Goal: Book appointment/travel/reservation

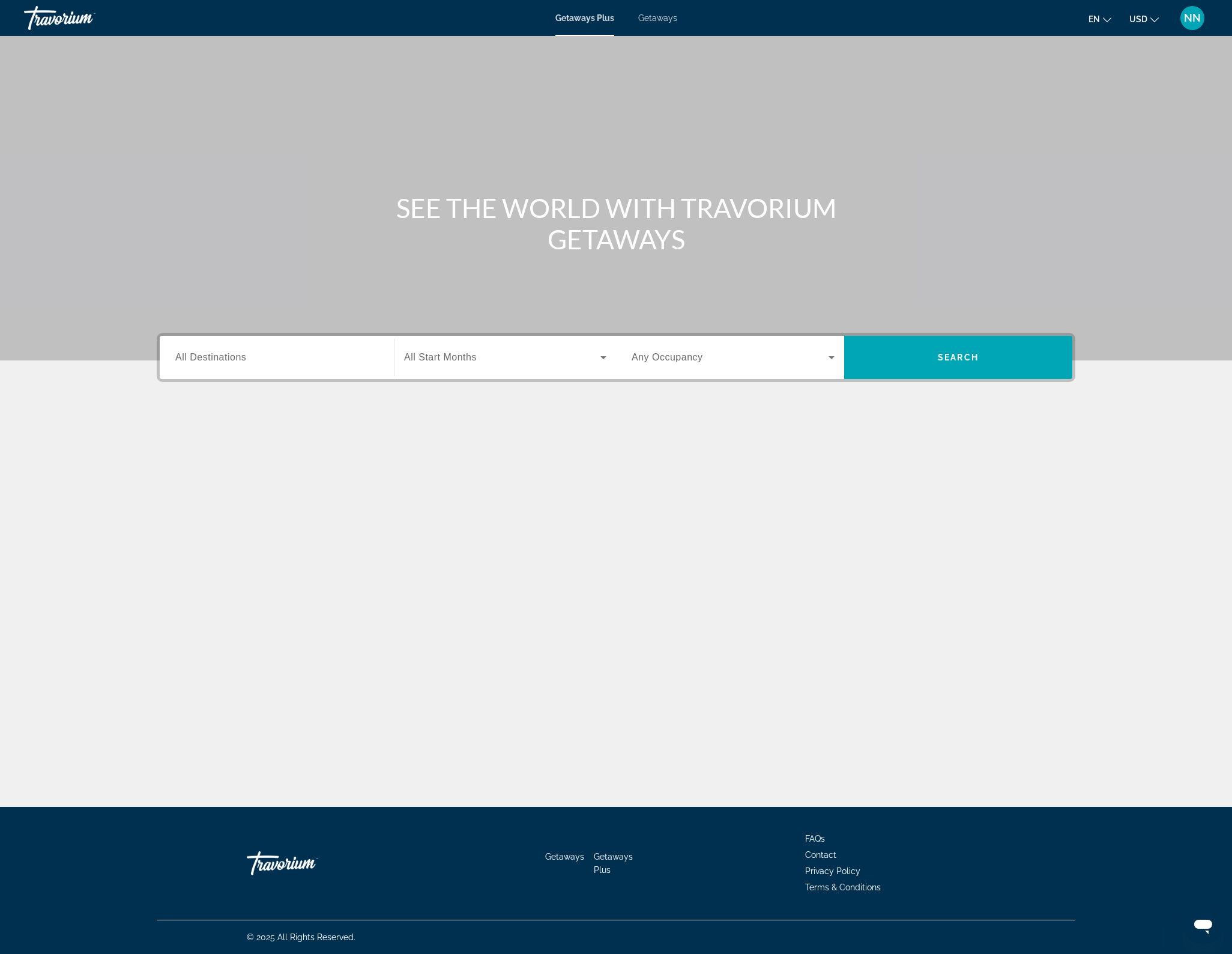
click at [608, 359] on icon "Search widget" at bounding box center [603, 357] width 14 height 14
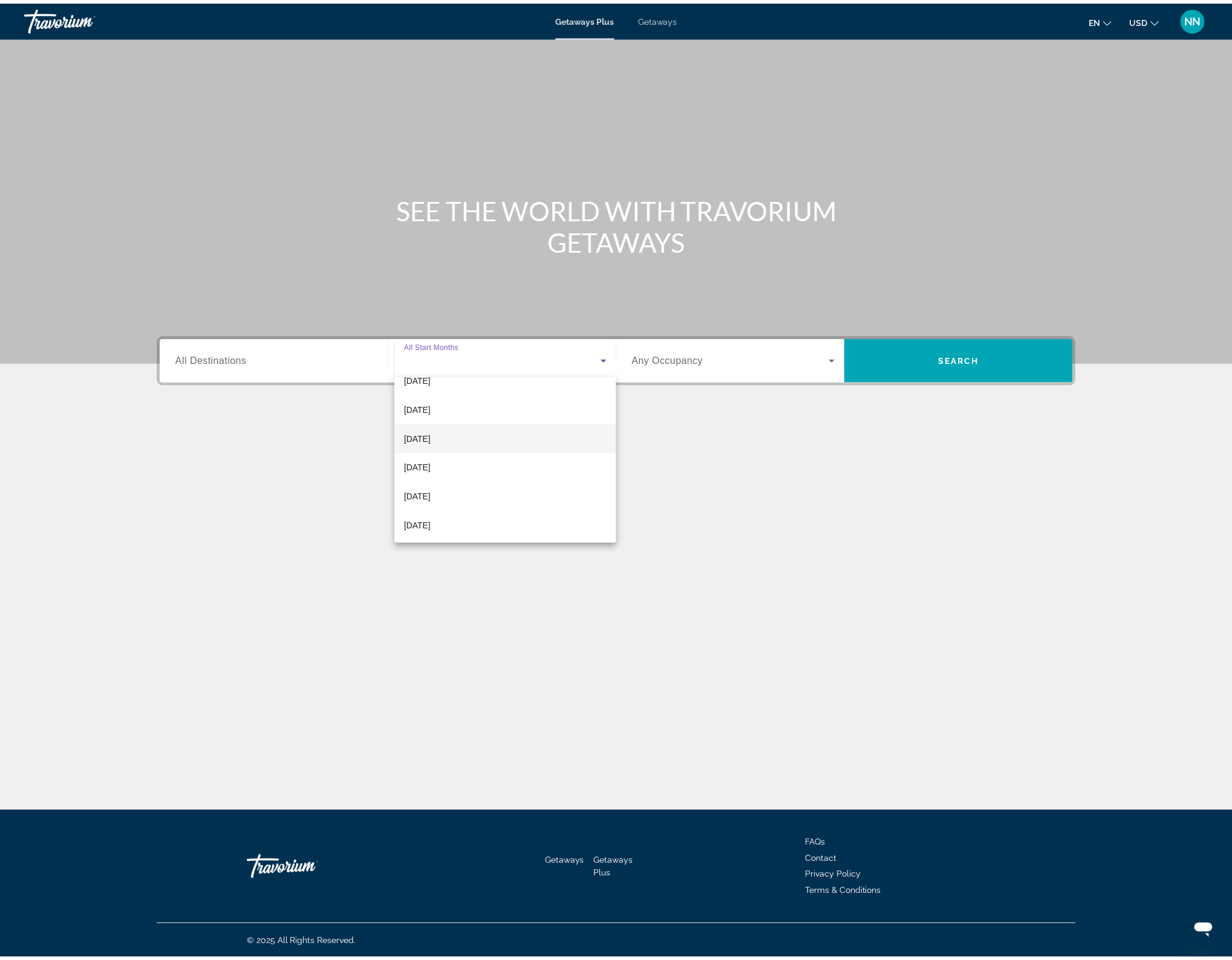
scroll to position [115, 0]
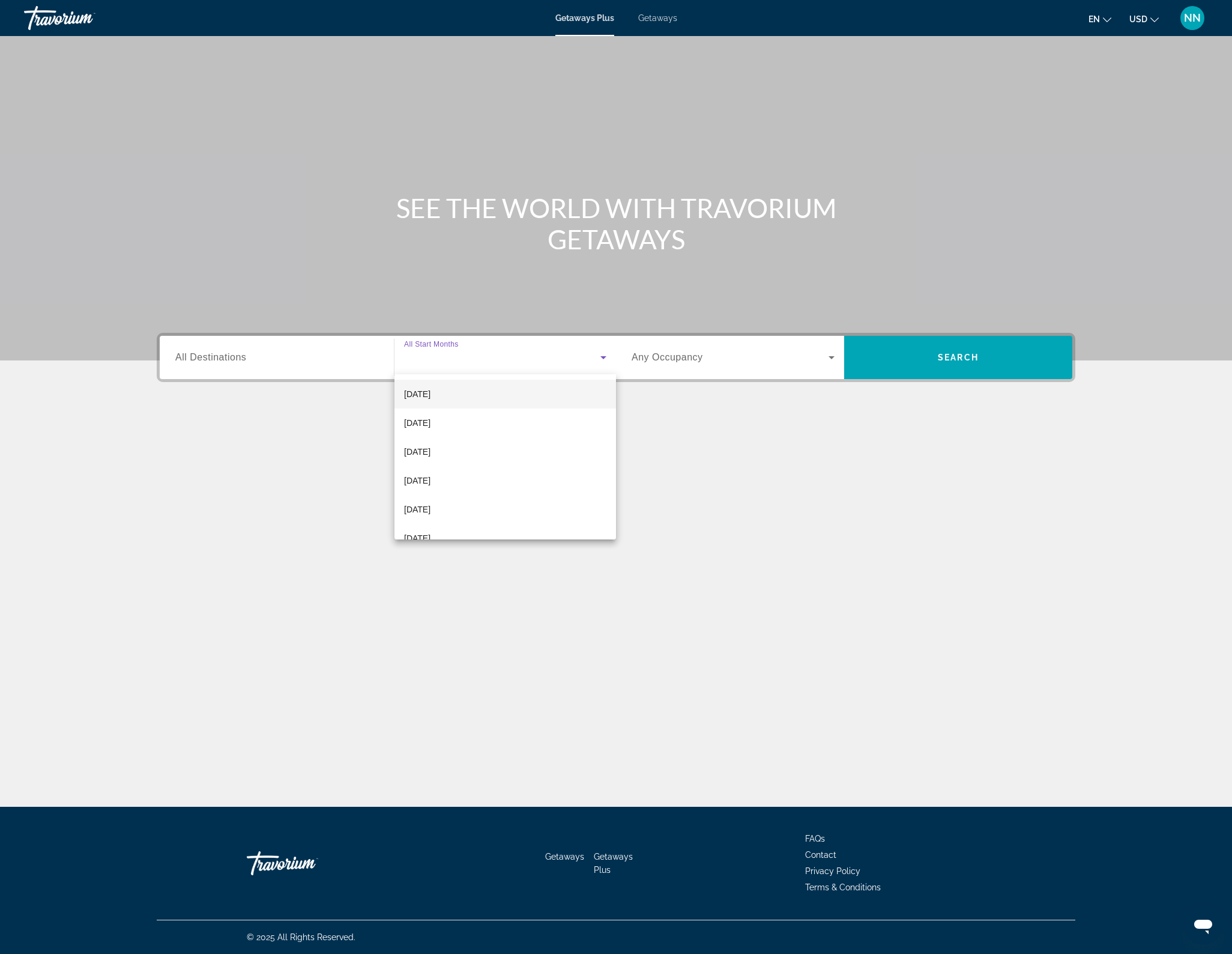
click at [430, 394] on span "[DATE]" at bounding box center [418, 394] width 27 height 14
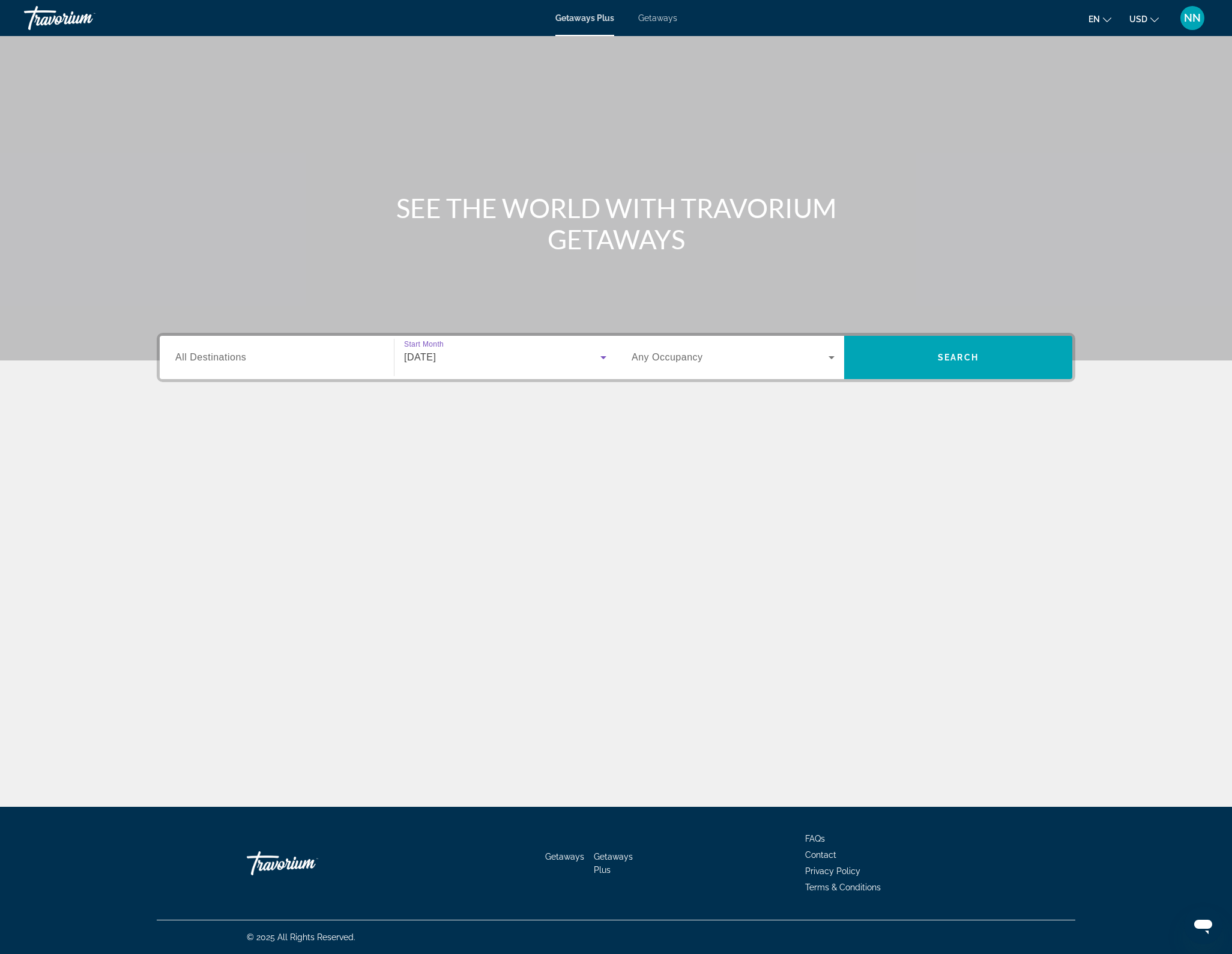
click at [365, 355] on input "Destination All Destinations" at bounding box center [276, 358] width 203 height 14
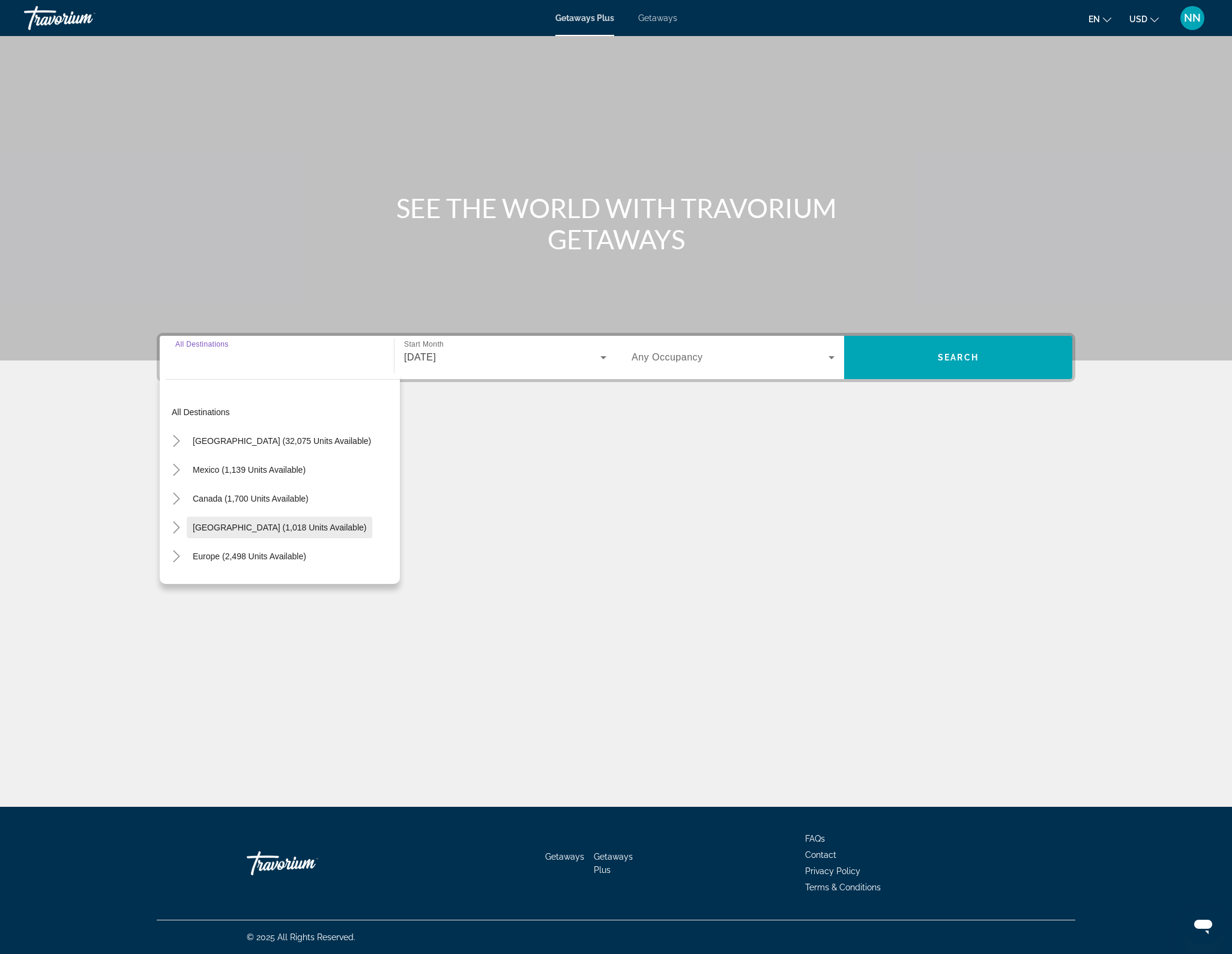
click at [360, 529] on span "[GEOGRAPHIC_DATA] (1,018 units available)" at bounding box center [279, 527] width 173 height 9
type input "**********"
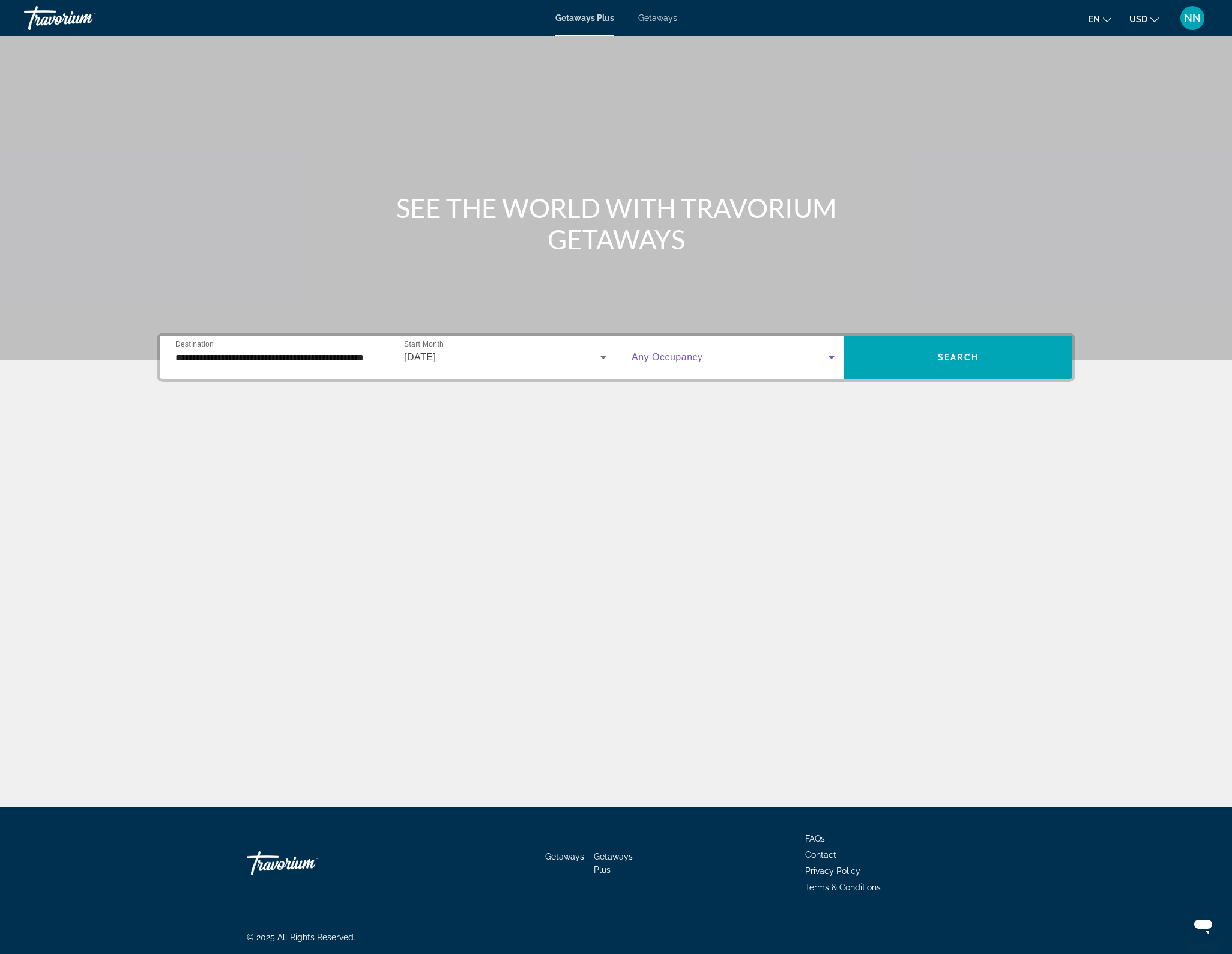
click at [831, 358] on icon "Search widget" at bounding box center [831, 358] width 6 height 3
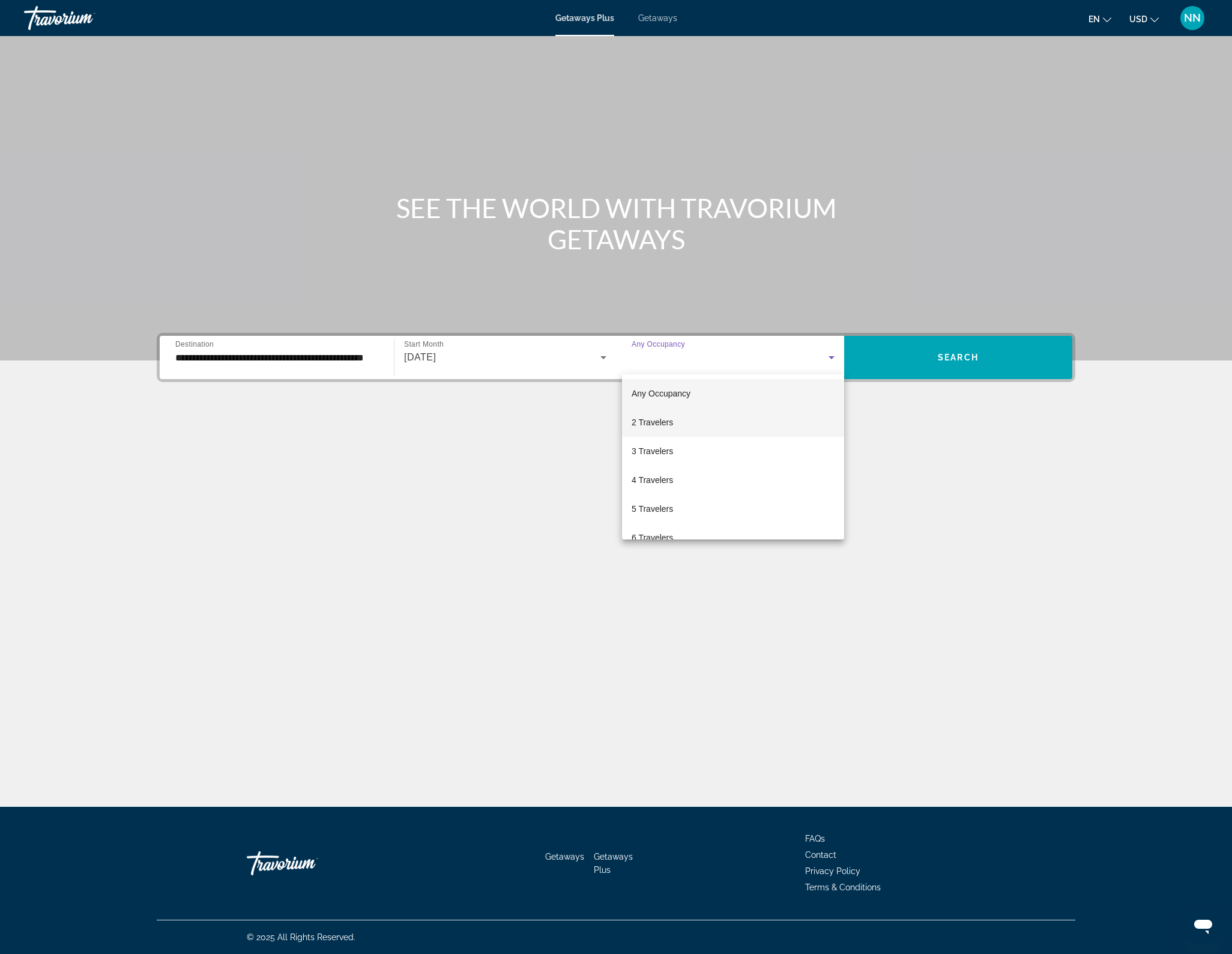
click at [699, 424] on mat-option "2 Travelers" at bounding box center [733, 422] width 222 height 28
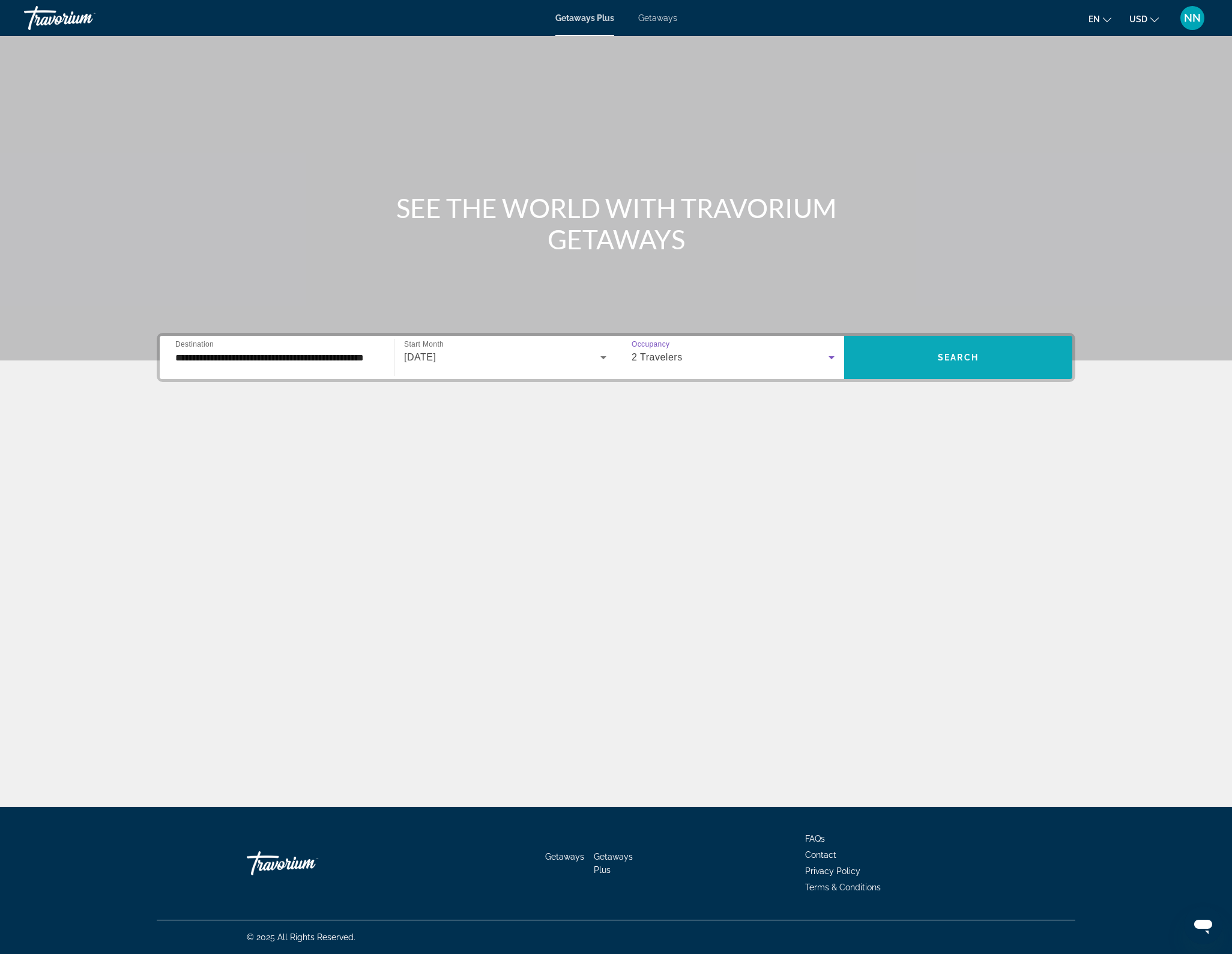
click at [934, 355] on span "Search widget" at bounding box center [958, 357] width 228 height 28
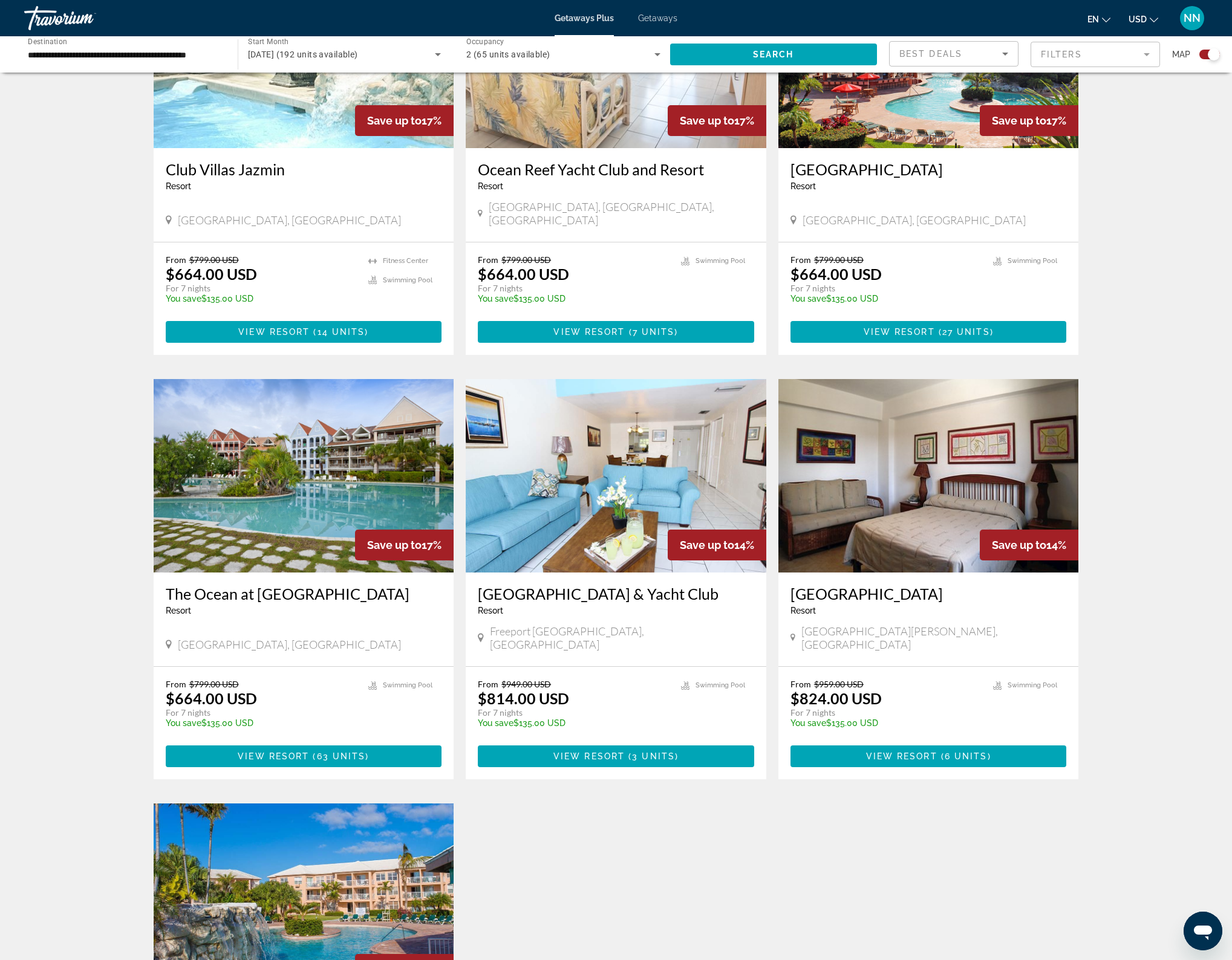
scroll to position [967, 0]
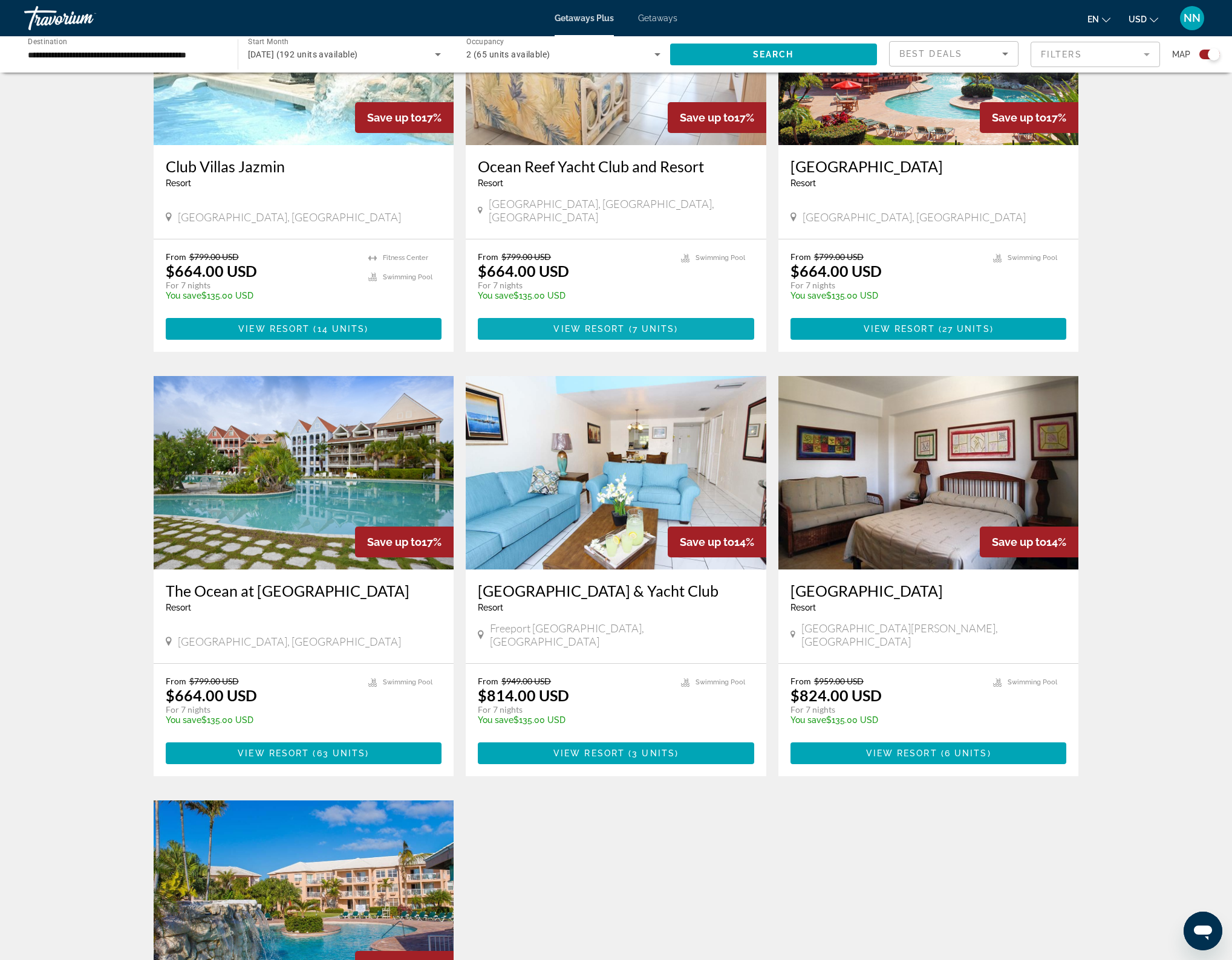
click at [645, 324] on span "7 units" at bounding box center [654, 328] width 42 height 9
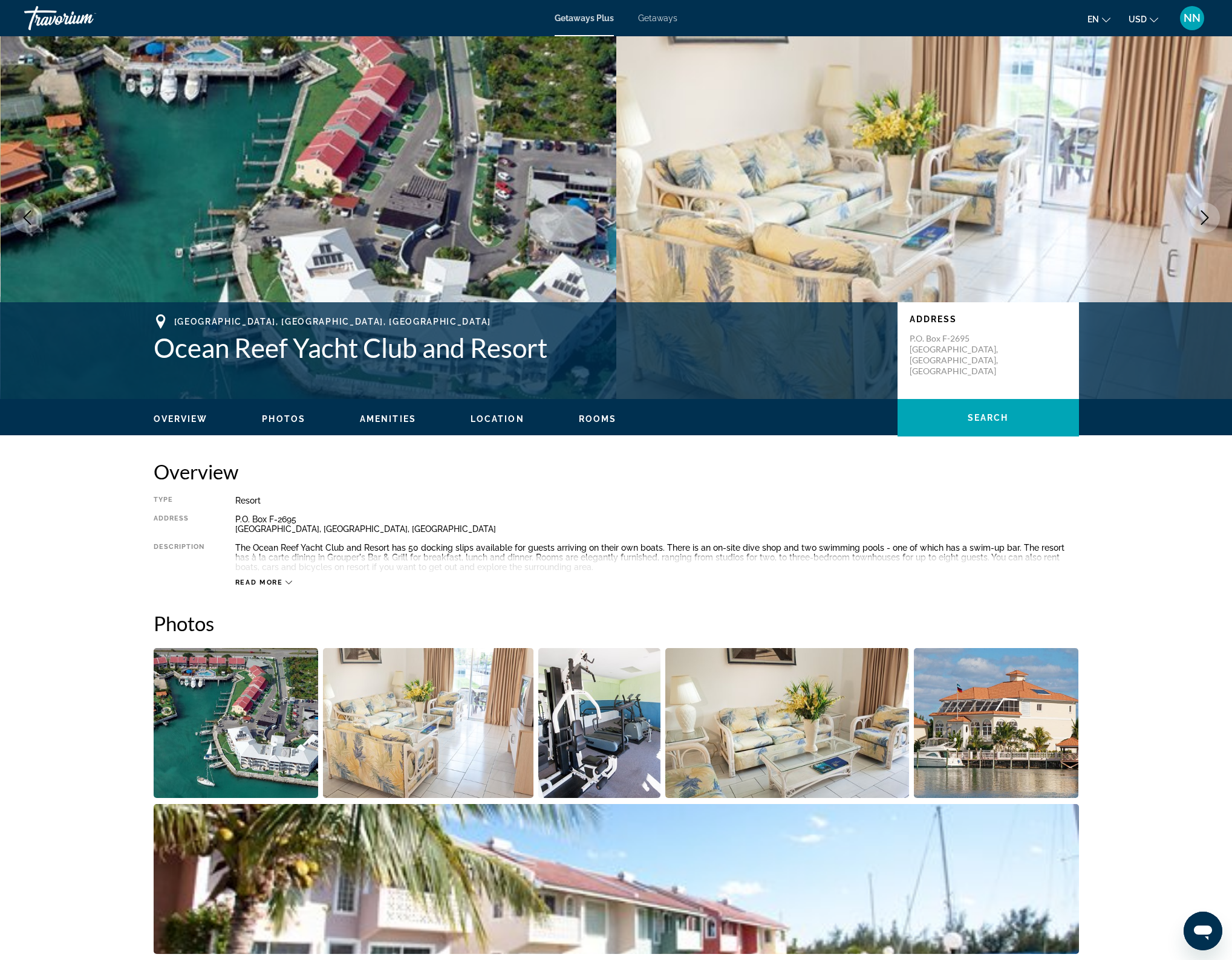
click at [289, 582] on icon "Main content" at bounding box center [288, 582] width 7 height 3
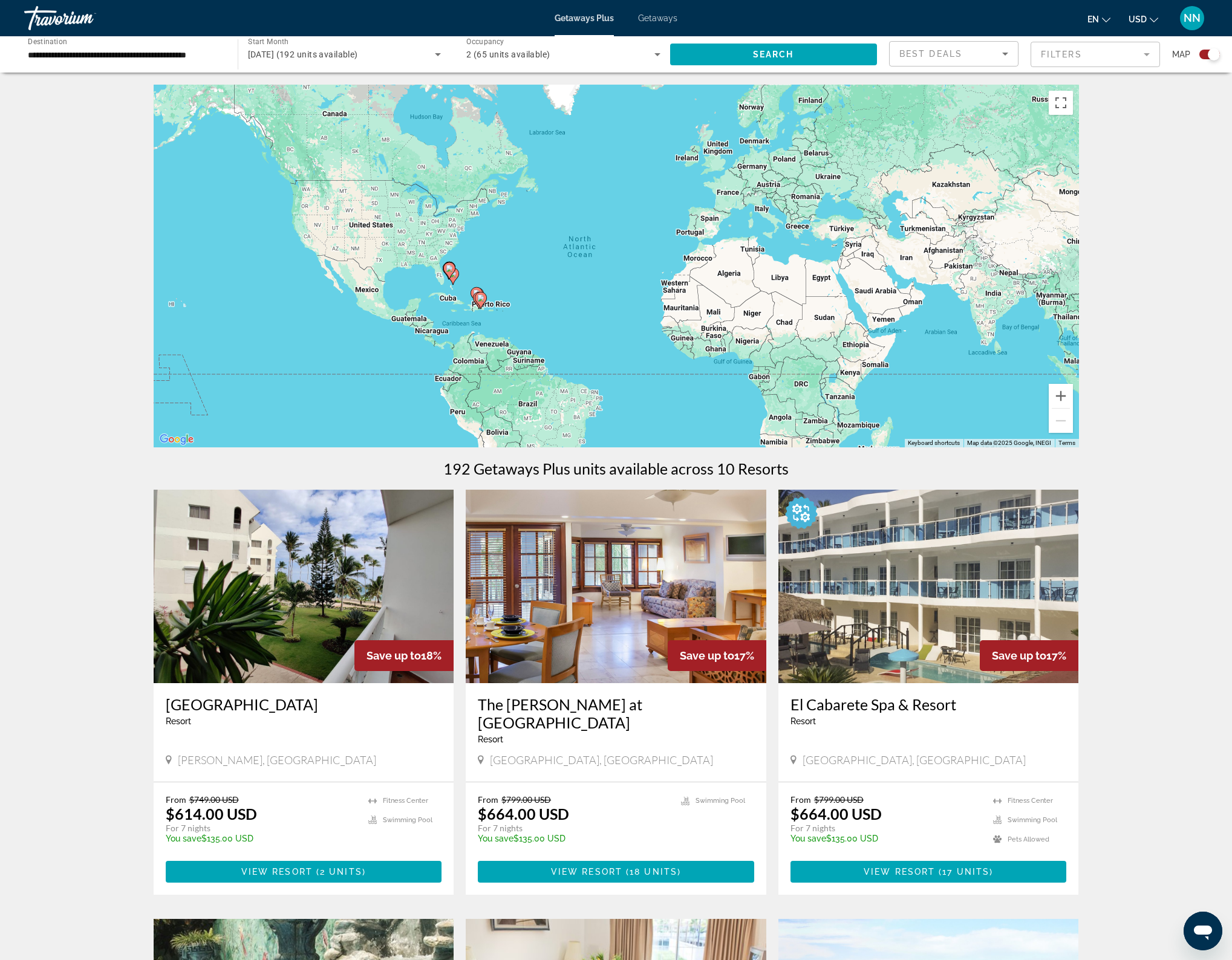
click at [436, 55] on icon "Search widget" at bounding box center [438, 54] width 14 height 14
click at [281, 87] on span "All Start Months" at bounding box center [277, 90] width 61 height 9
click at [438, 52] on icon "Search widget" at bounding box center [438, 54] width 14 height 14
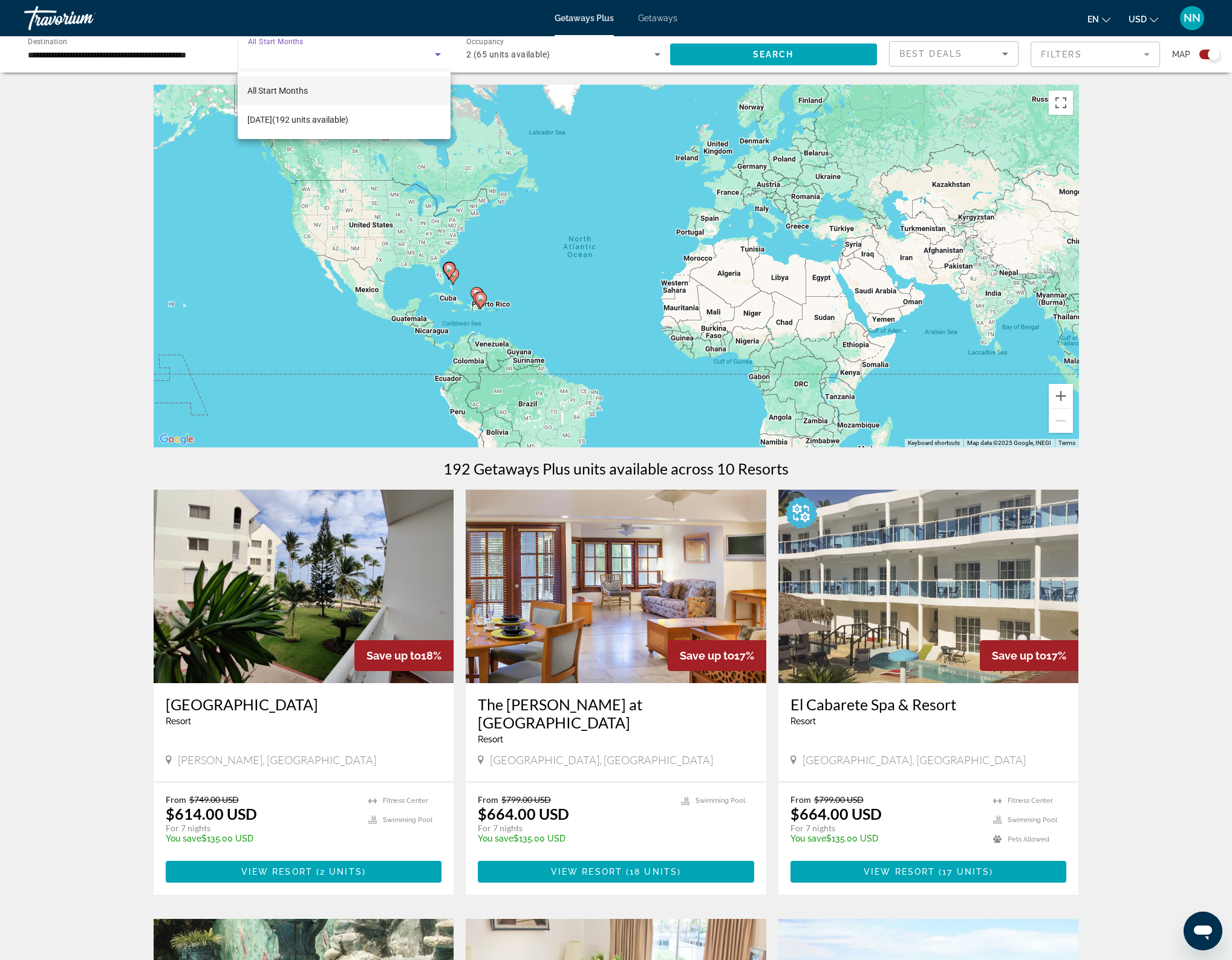
click at [143, 52] on div at bounding box center [616, 480] width 1232 height 960
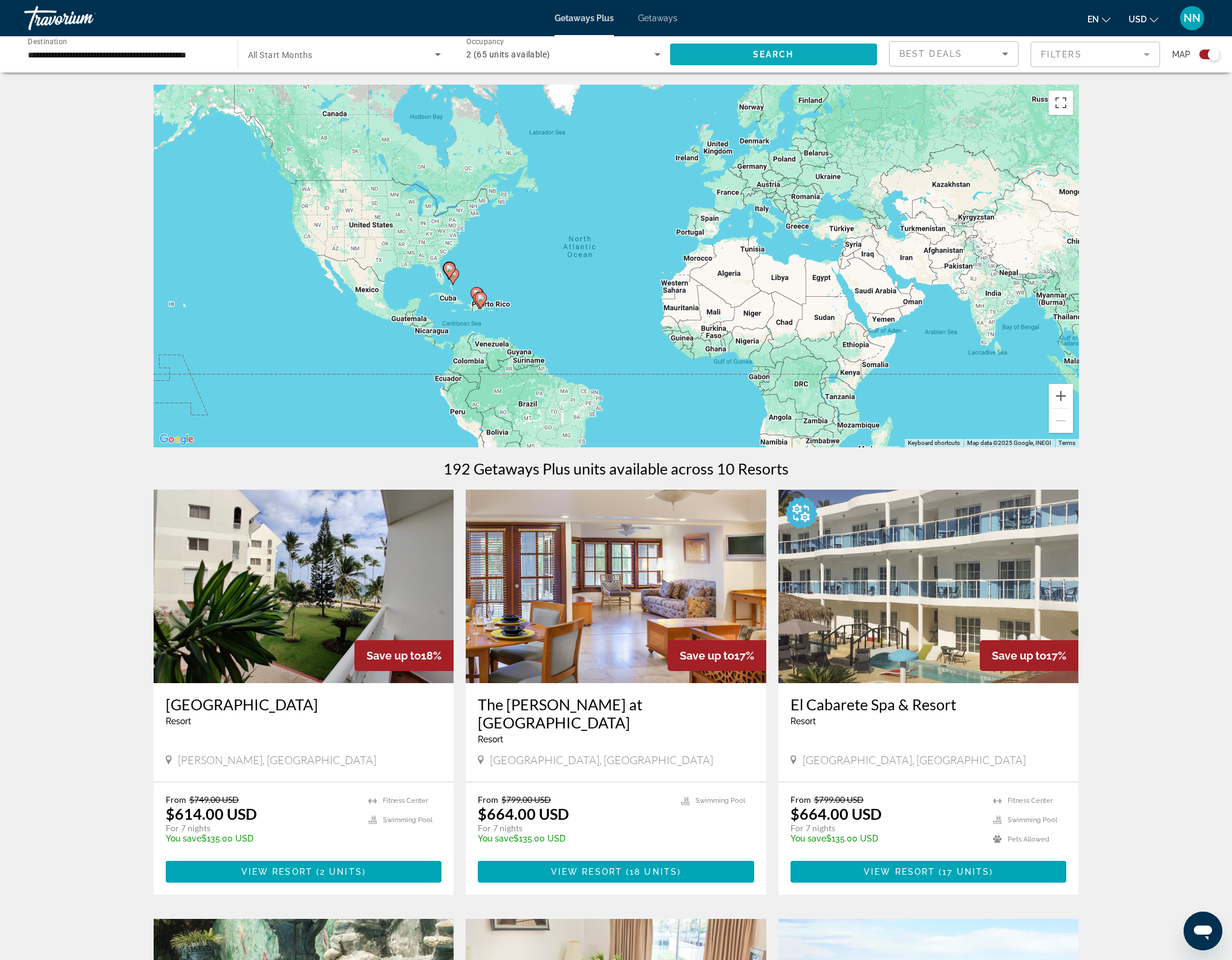
click at [802, 49] on span "Search widget" at bounding box center [773, 54] width 207 height 29
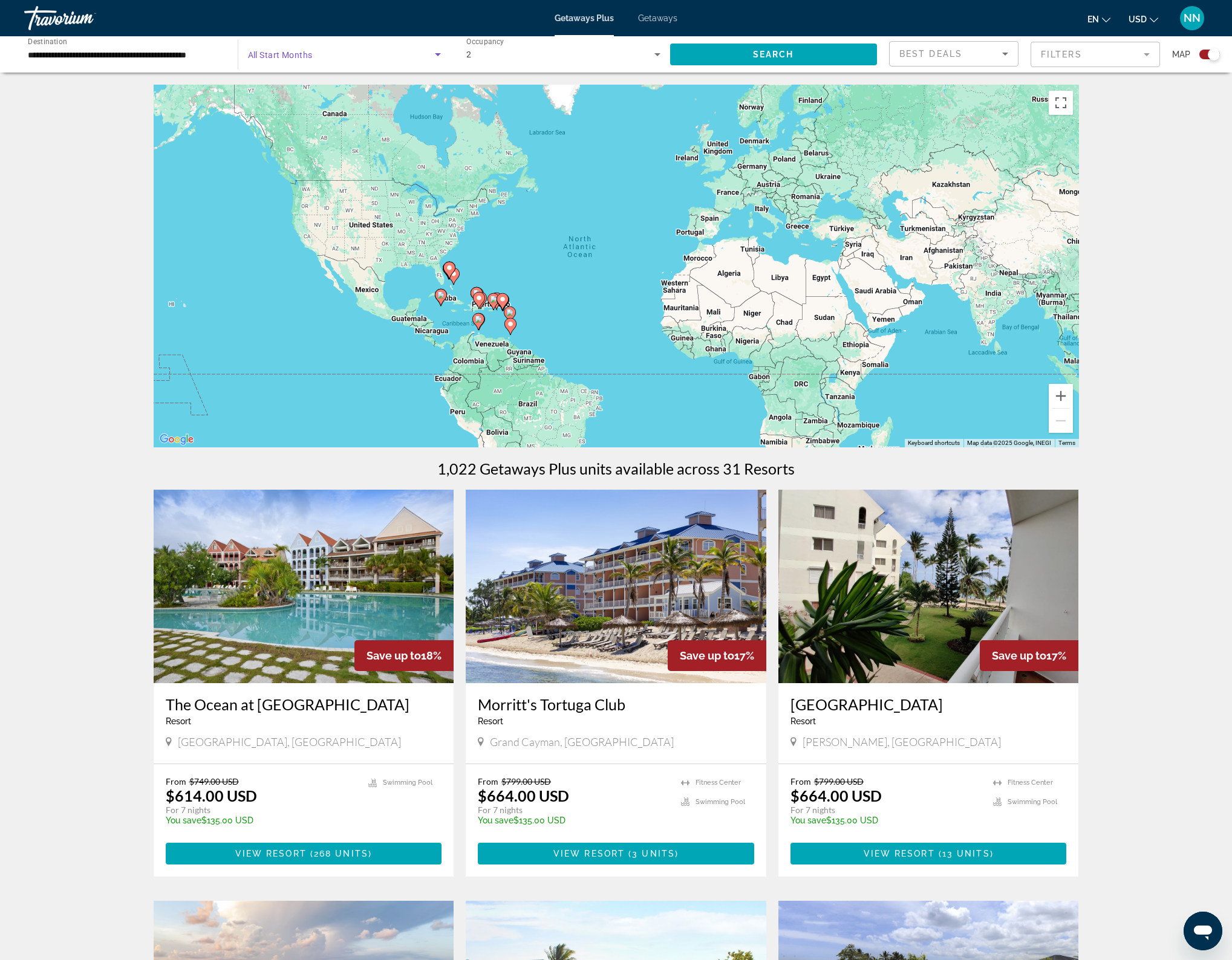
click at [438, 54] on icon "Search widget" at bounding box center [438, 55] width 6 height 3
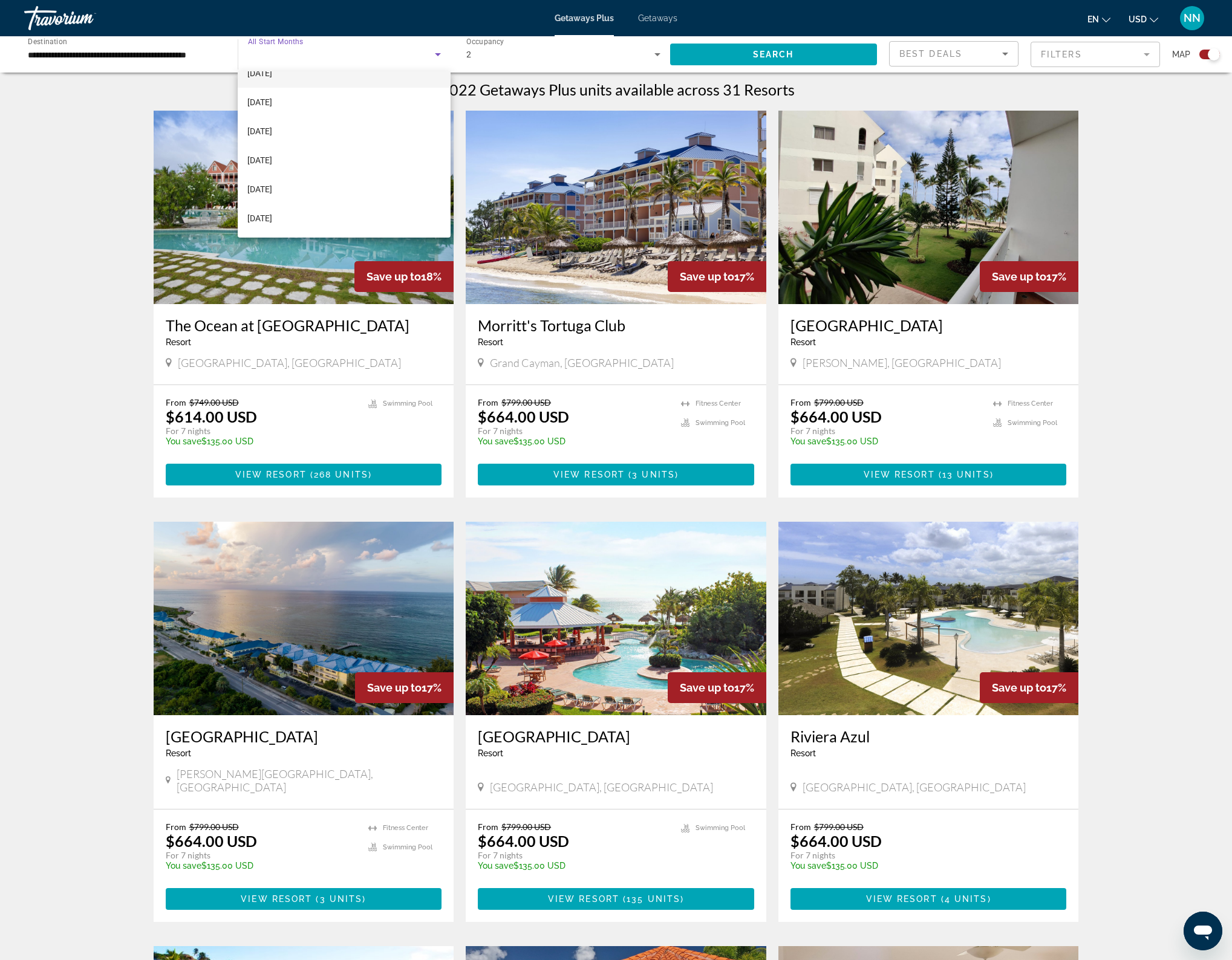
scroll to position [397, 0]
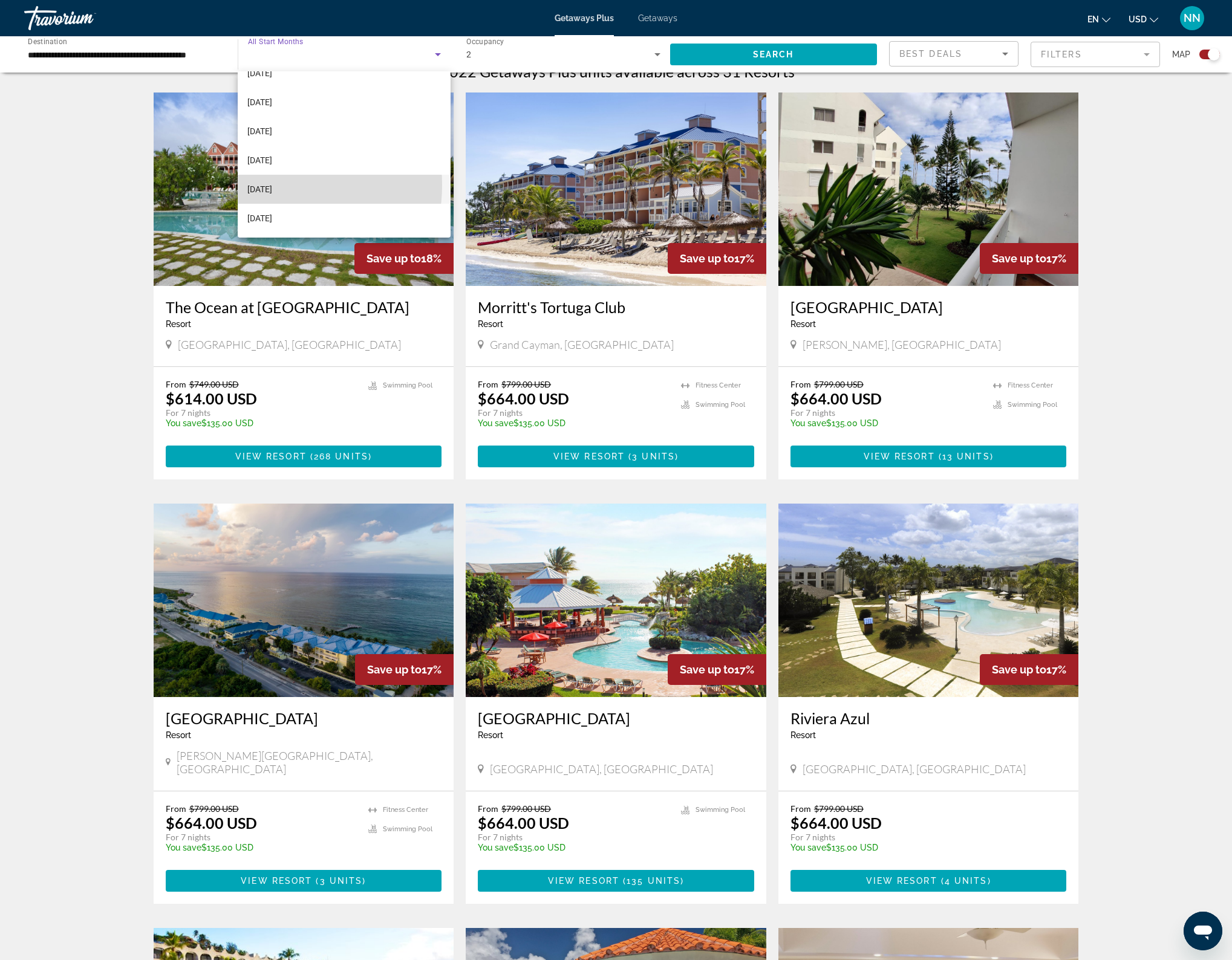
click at [271, 185] on span "[DATE]" at bounding box center [259, 189] width 24 height 14
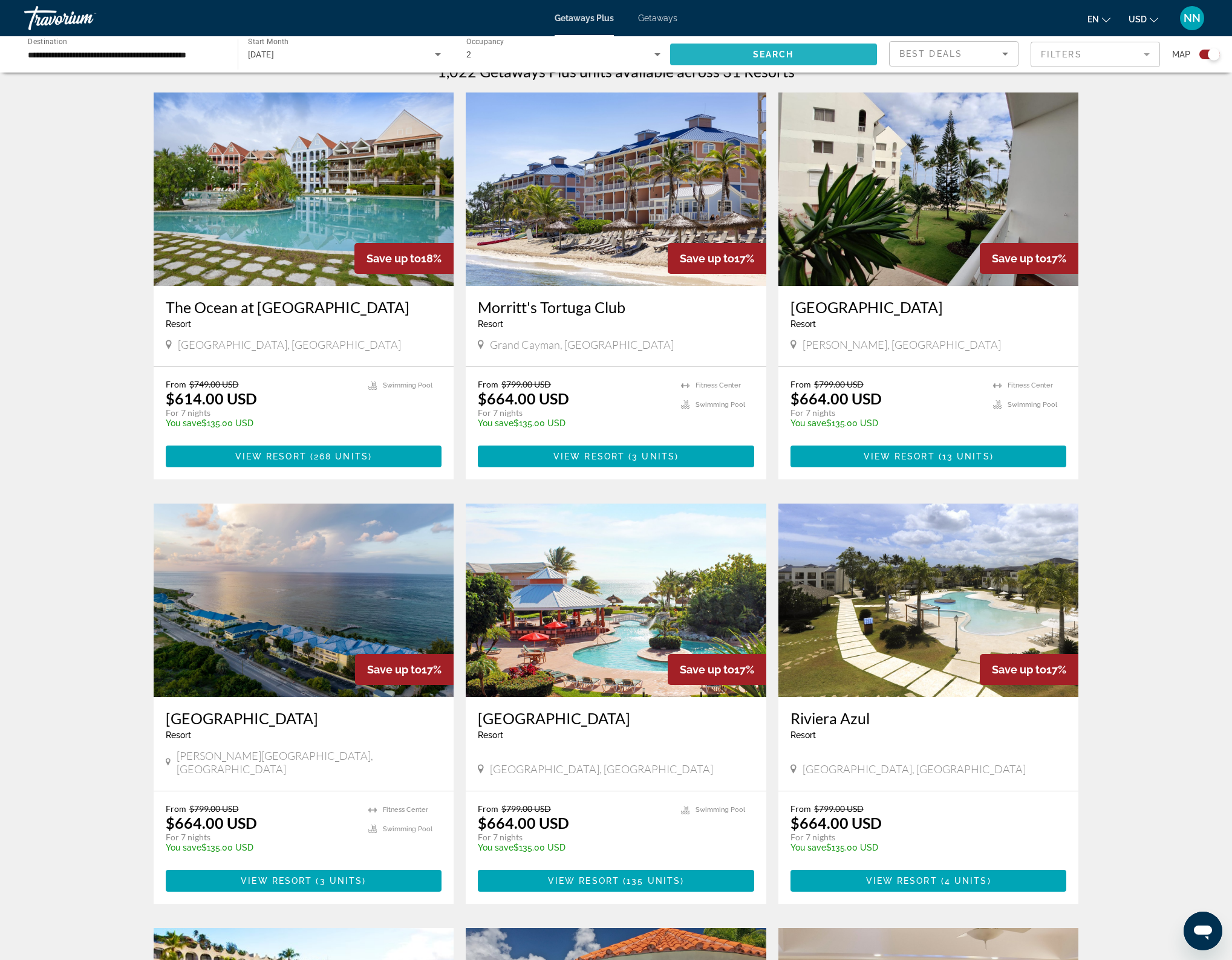
click at [756, 46] on span "Search widget" at bounding box center [773, 54] width 207 height 29
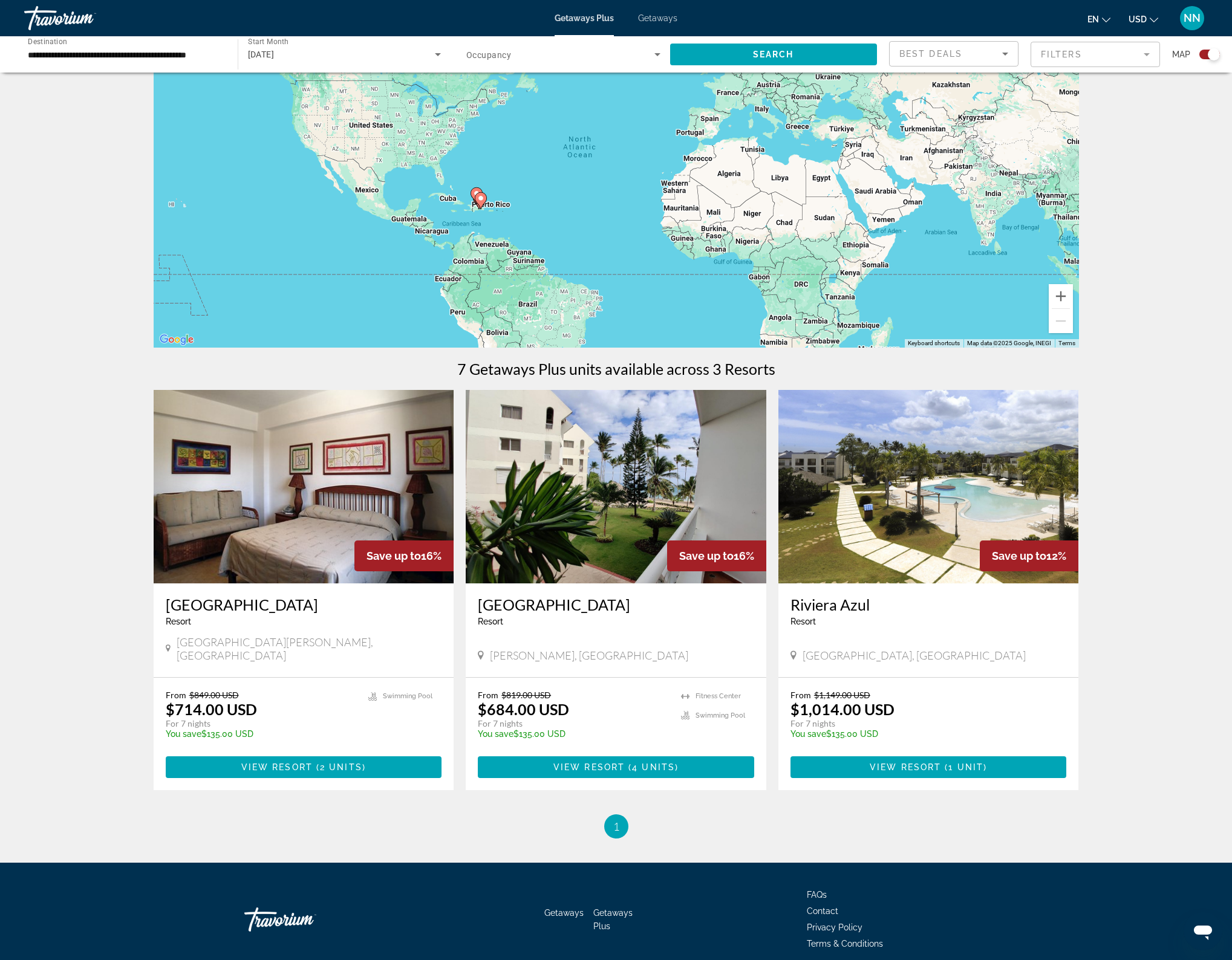
scroll to position [137, 0]
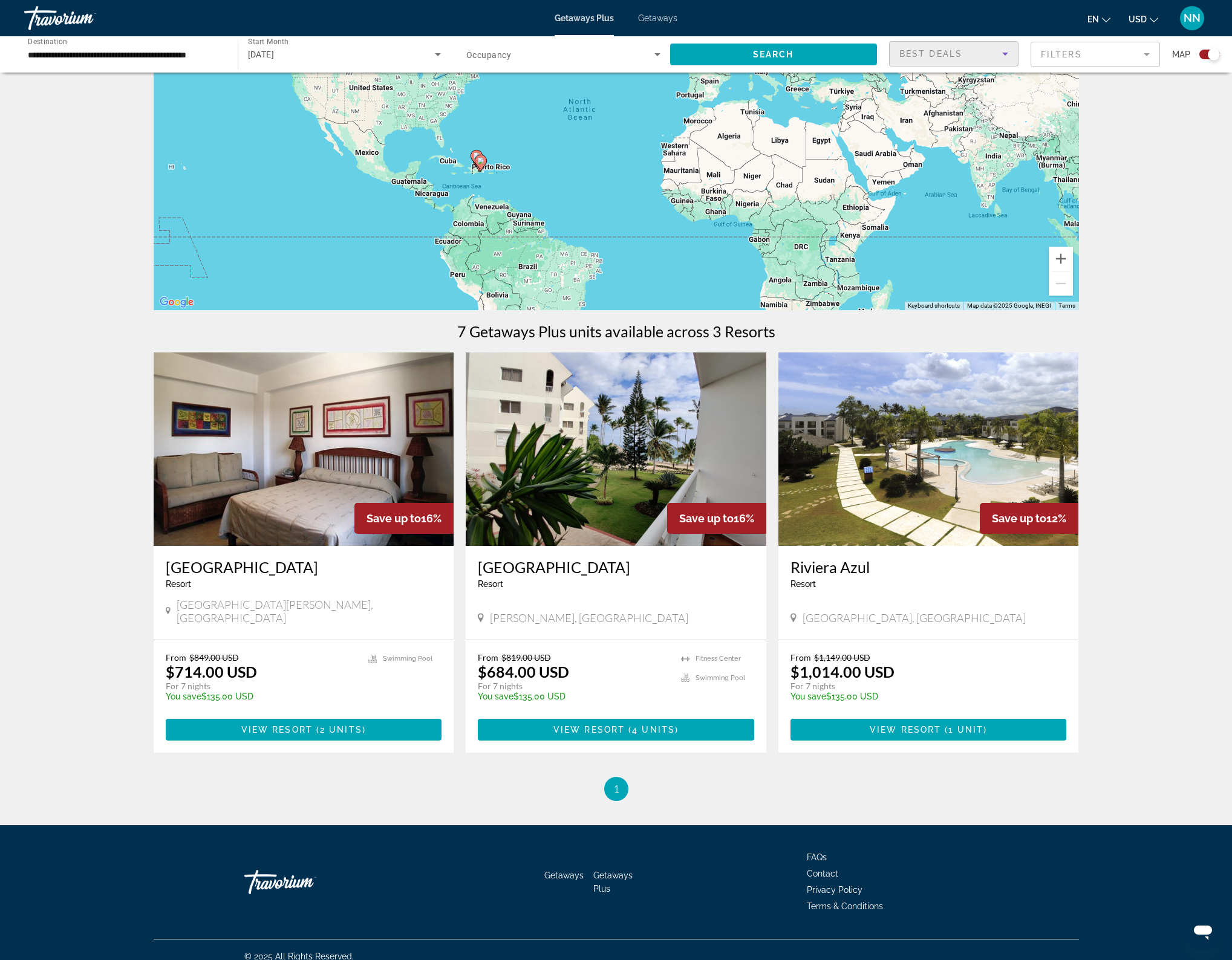
click at [1002, 54] on icon "Sort by" at bounding box center [1004, 53] width 14 height 14
click at [941, 110] on span "Lowest Price" at bounding box center [923, 114] width 48 height 9
click at [1147, 55] on mat-form-field "Filters" at bounding box center [1095, 54] width 129 height 25
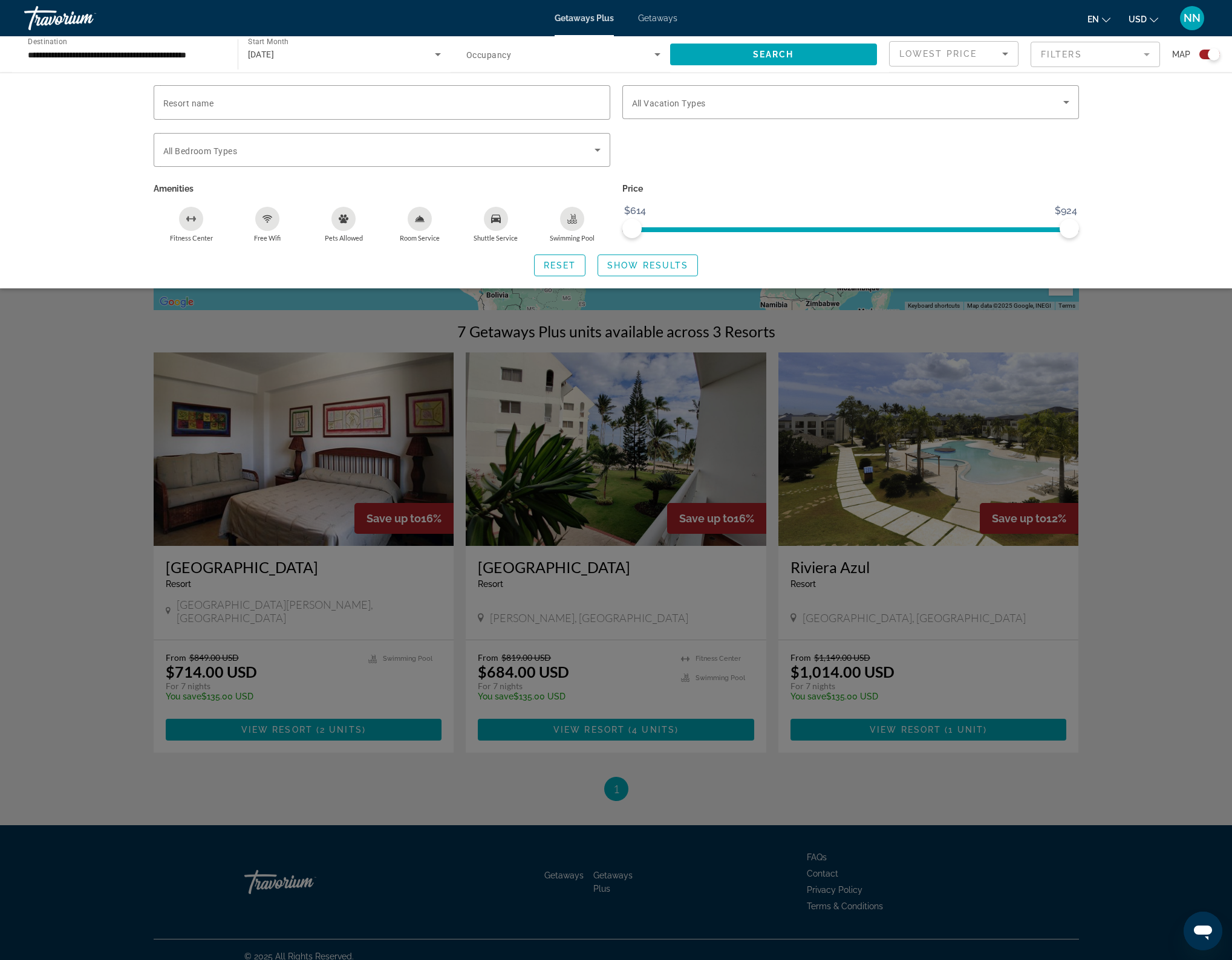
drag, startPoint x: 1187, startPoint y: 130, endPoint x: 1189, endPoint y: 121, distance: 9.2
click at [1187, 130] on div "Resort name Vacation Types All Vacation Types Bedroom Types All Bedroom Types A…" at bounding box center [616, 180] width 1232 height 216
click at [659, 172] on div "Search widget" at bounding box center [851, 157] width 469 height 47
click at [16, 158] on div "Resort name Vacation Types All Vacation Types Bedroom Types All Bedroom Types A…" at bounding box center [616, 180] width 1232 height 216
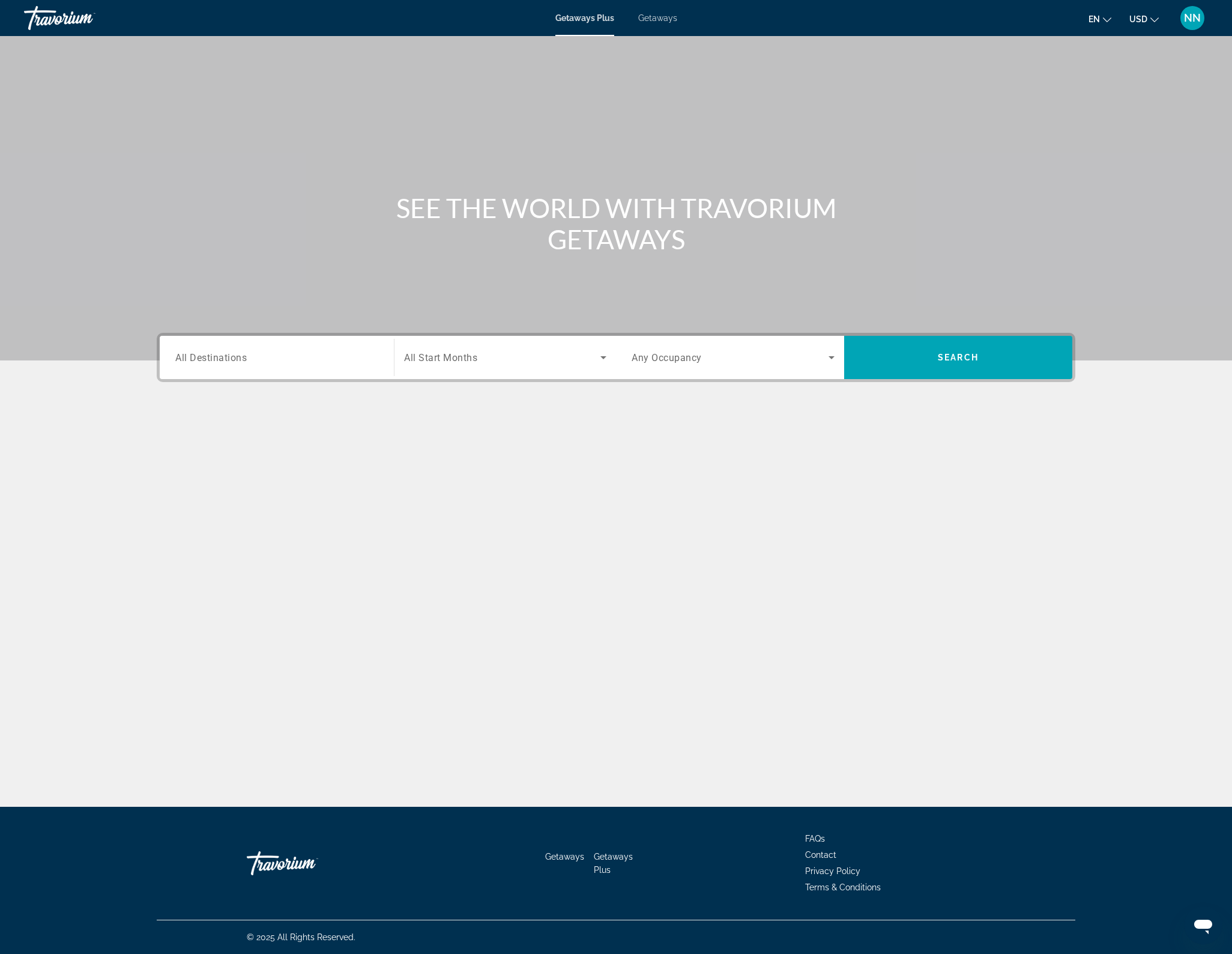
click at [835, 887] on span "Terms & Conditions" at bounding box center [843, 886] width 75 height 9
click at [654, 16] on span "Getaways" at bounding box center [657, 18] width 39 height 9
click at [365, 368] on div "Search widget" at bounding box center [276, 358] width 203 height 34
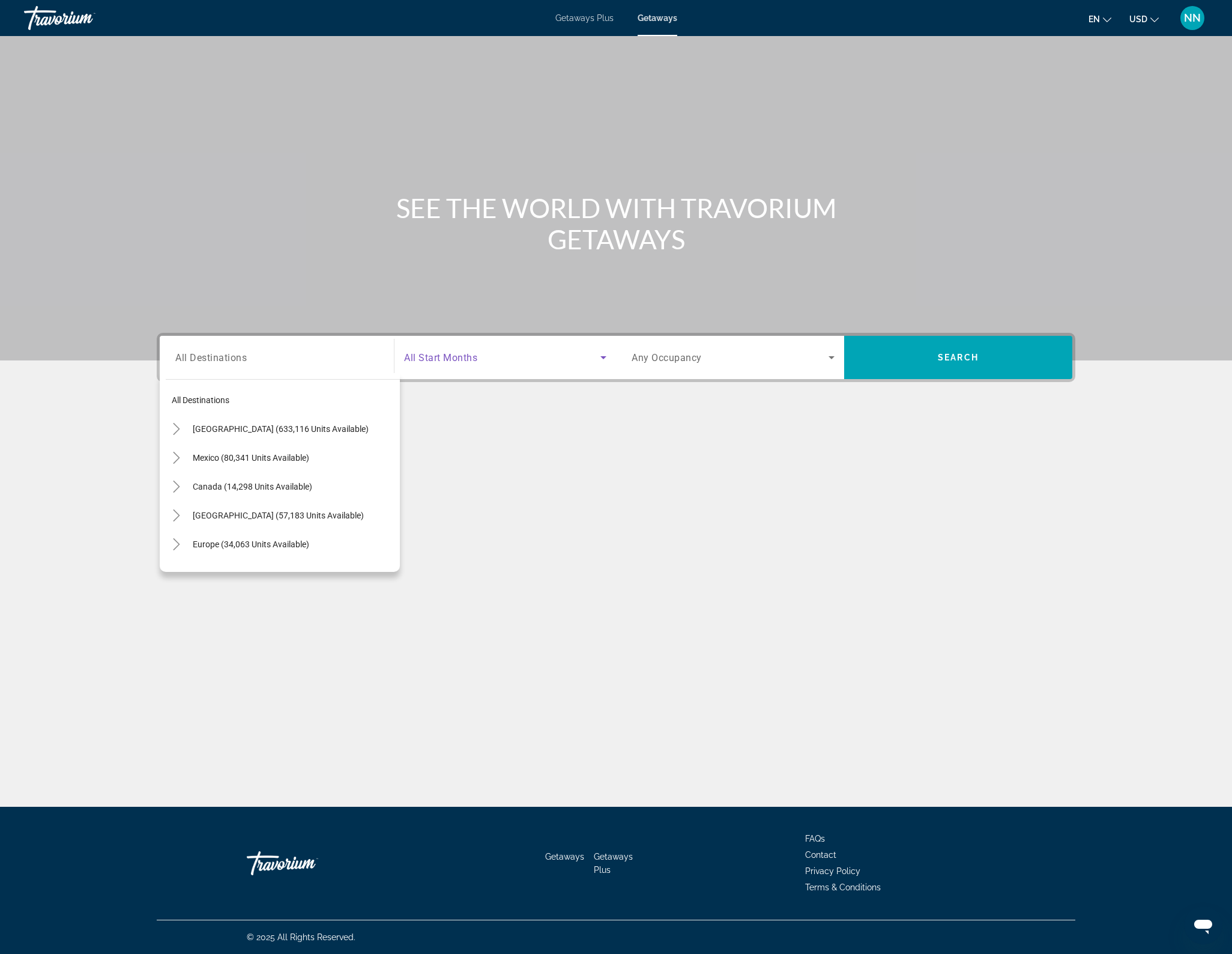
click at [605, 358] on icon "Search widget" at bounding box center [603, 357] width 14 height 14
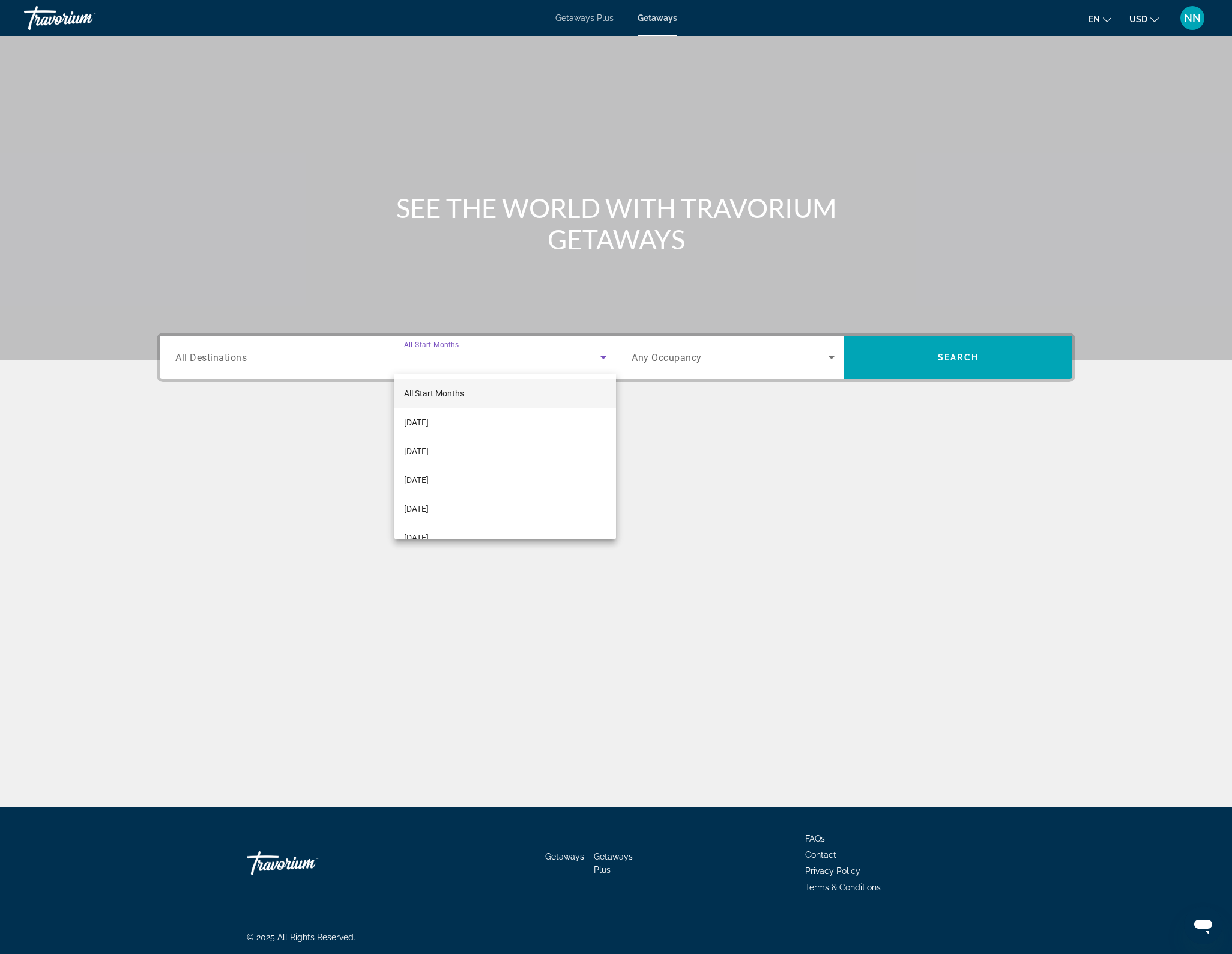
click at [376, 366] on div at bounding box center [616, 477] width 1232 height 954
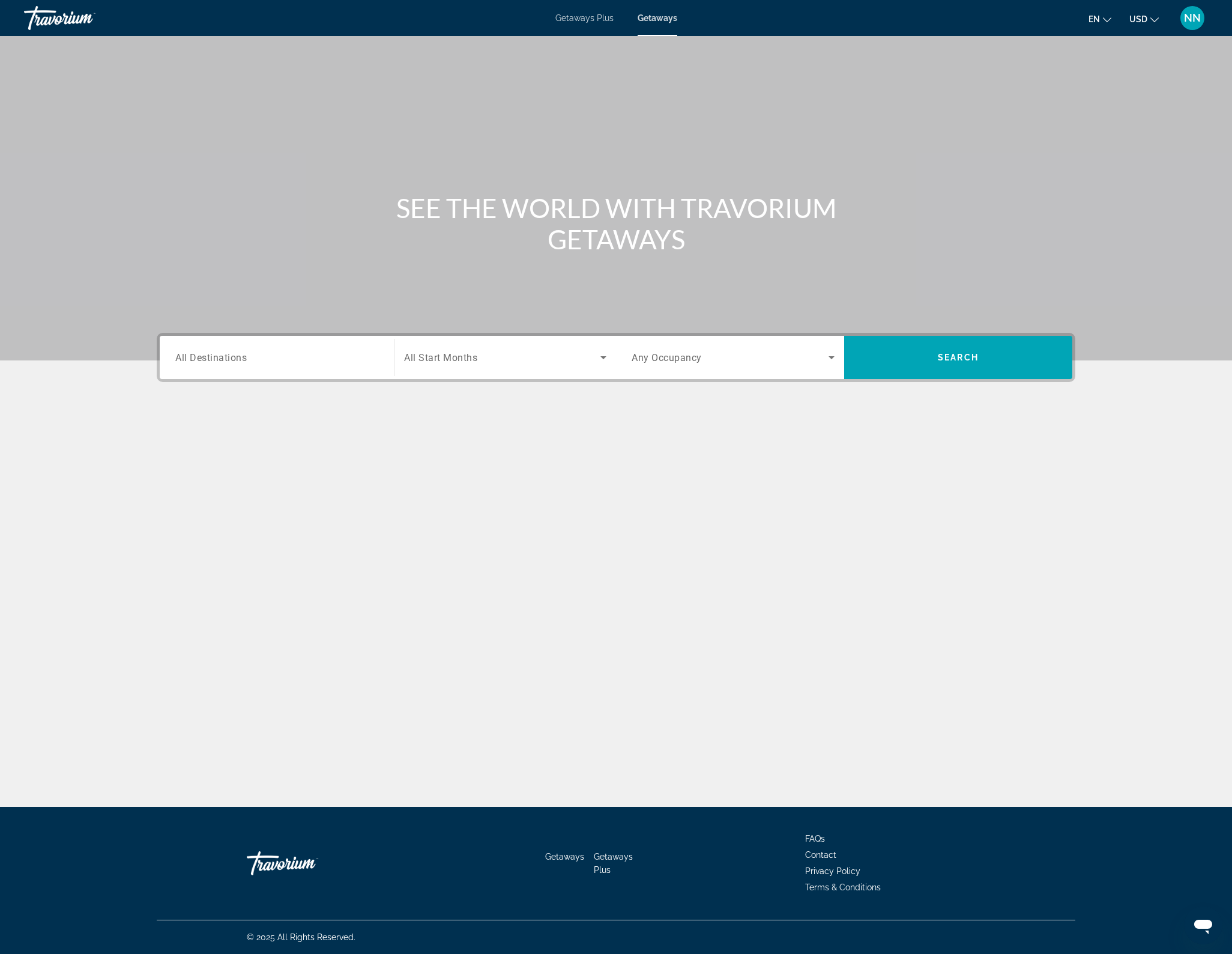
click at [386, 359] on div "Destination All Destinations" at bounding box center [276, 358] width 222 height 34
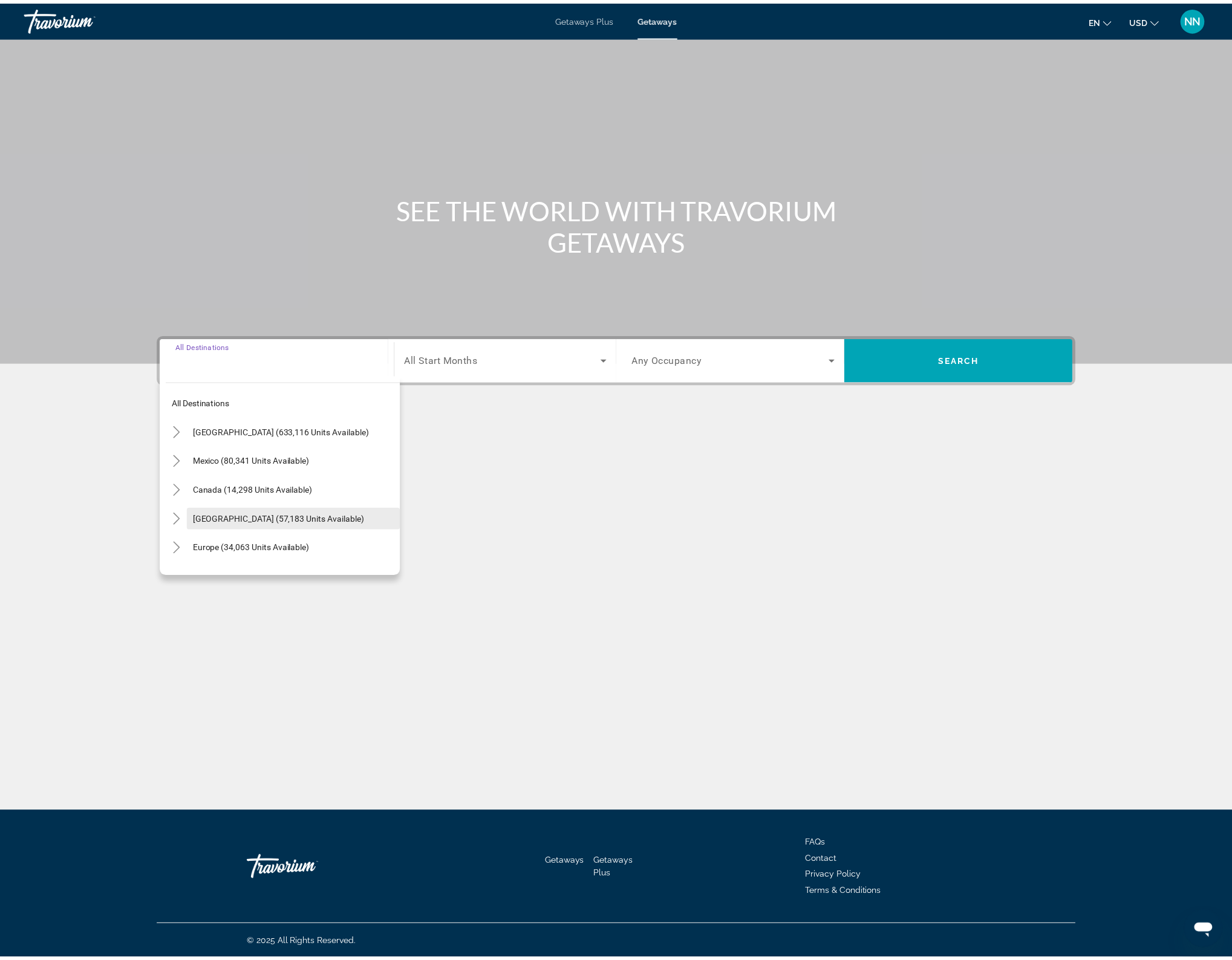
scroll to position [3, 0]
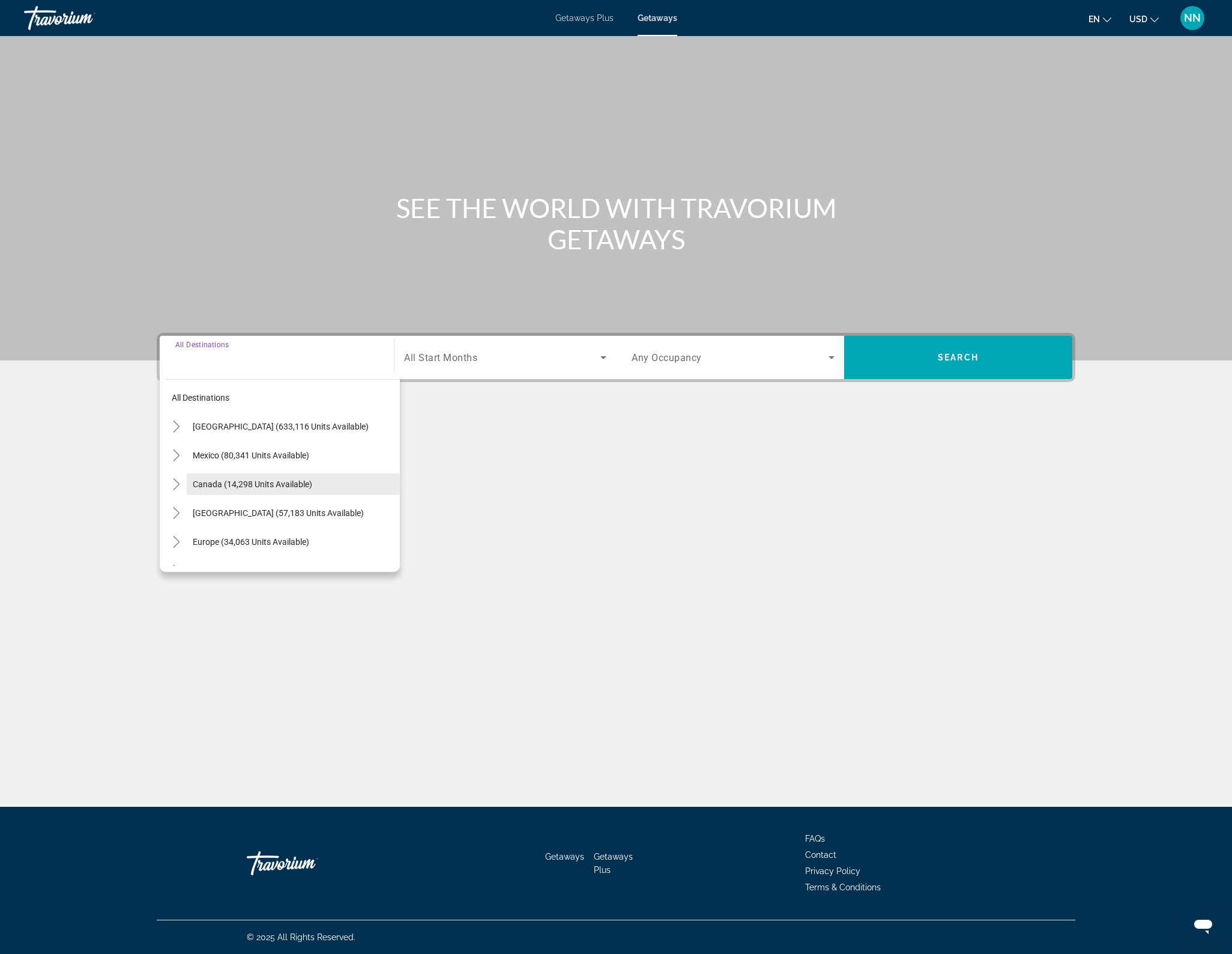
click at [293, 482] on span "Canada (14,298 units available)" at bounding box center [252, 483] width 120 height 9
type input "**********"
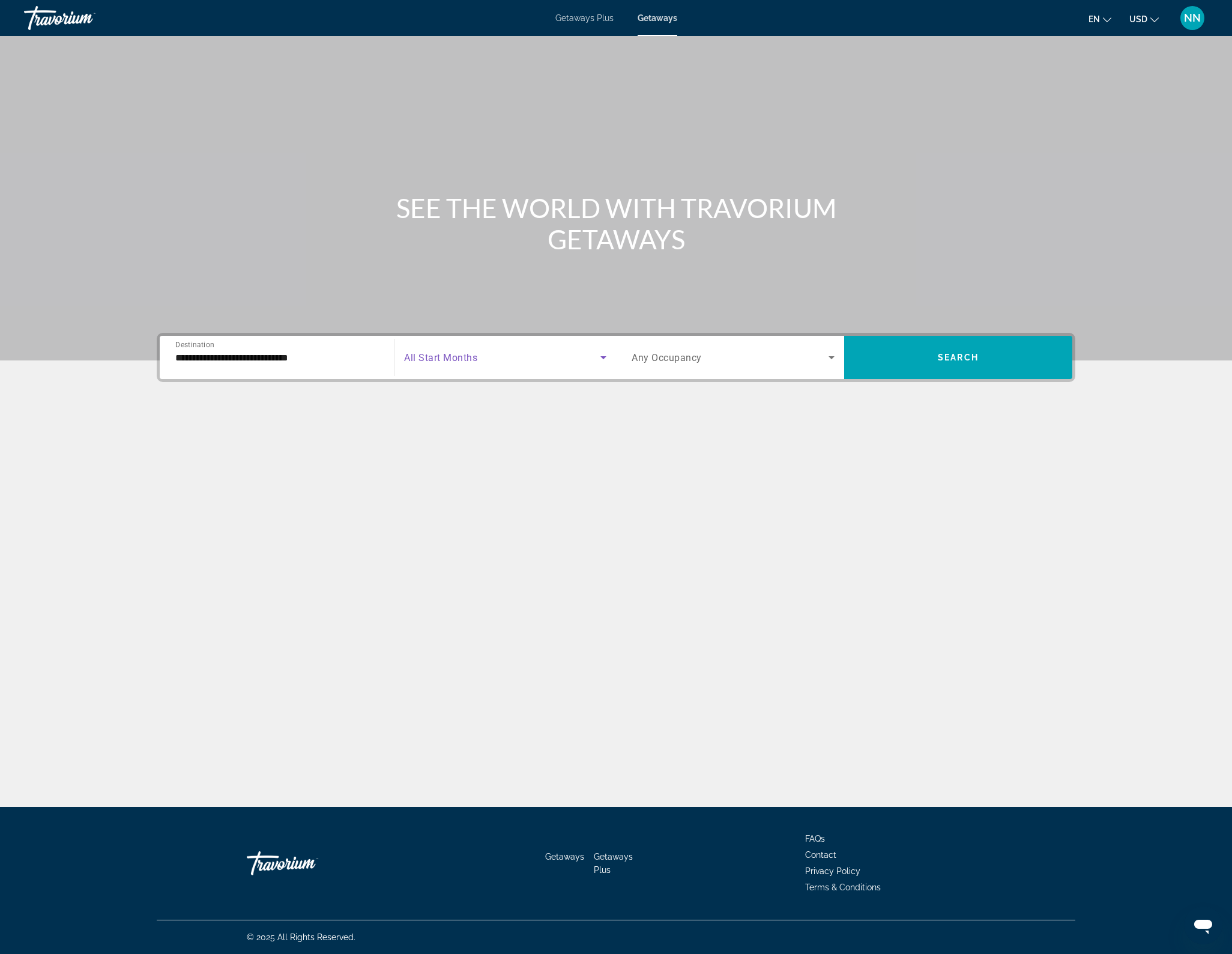
click at [601, 358] on icon "Search widget" at bounding box center [603, 357] width 14 height 14
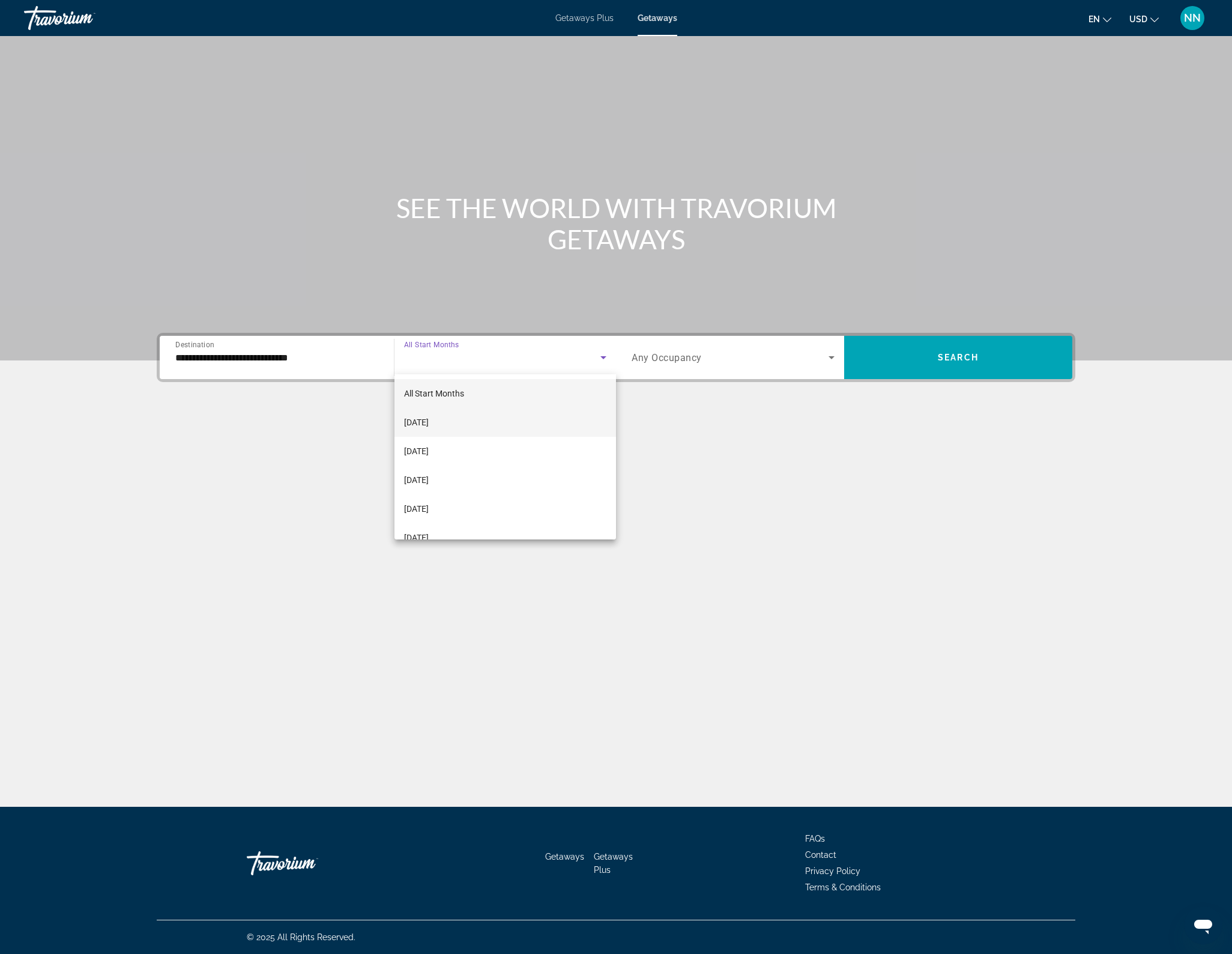
click at [420, 424] on span "[DATE]" at bounding box center [416, 421] width 24 height 14
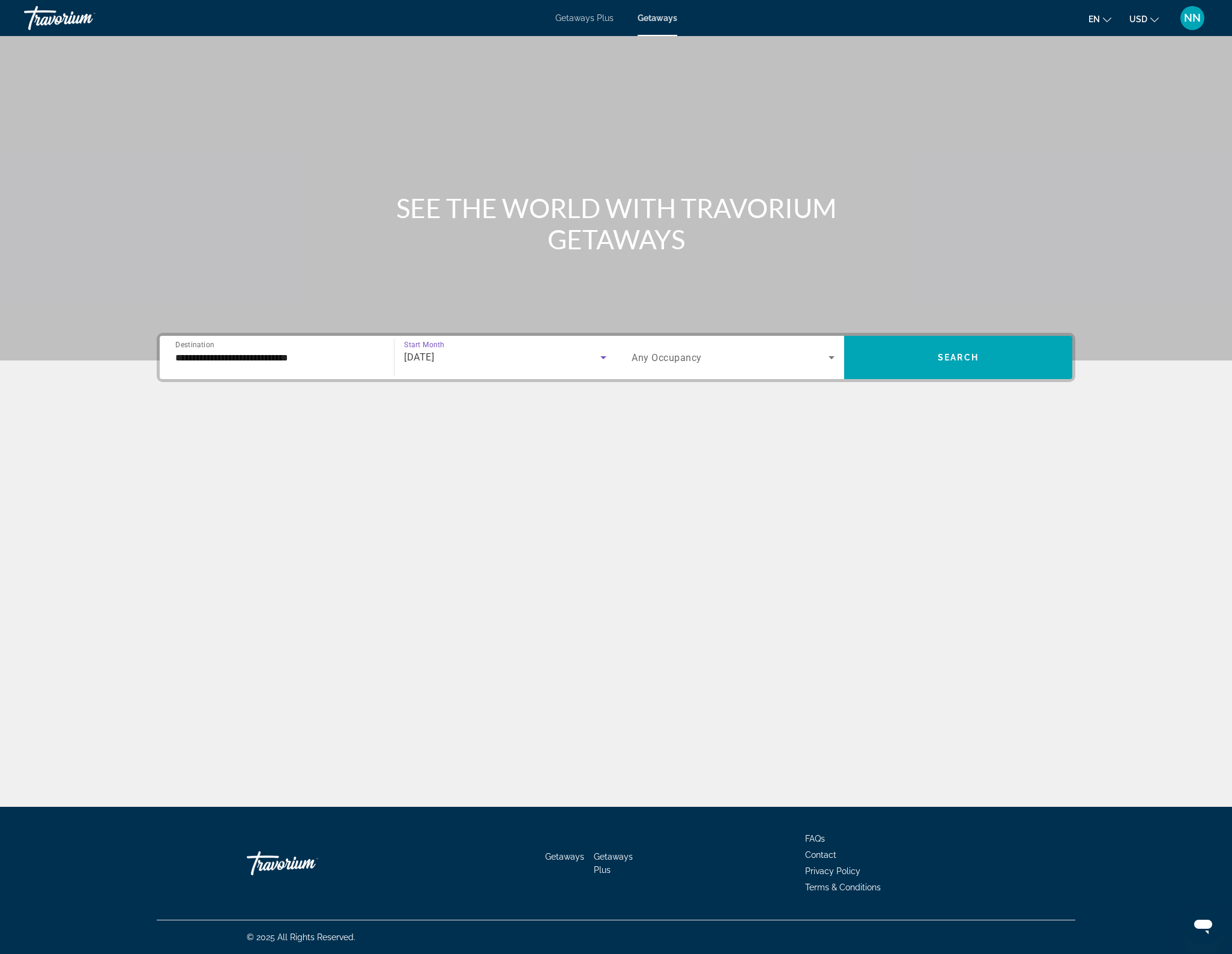
click at [831, 358] on icon "Search widget" at bounding box center [831, 358] width 6 height 3
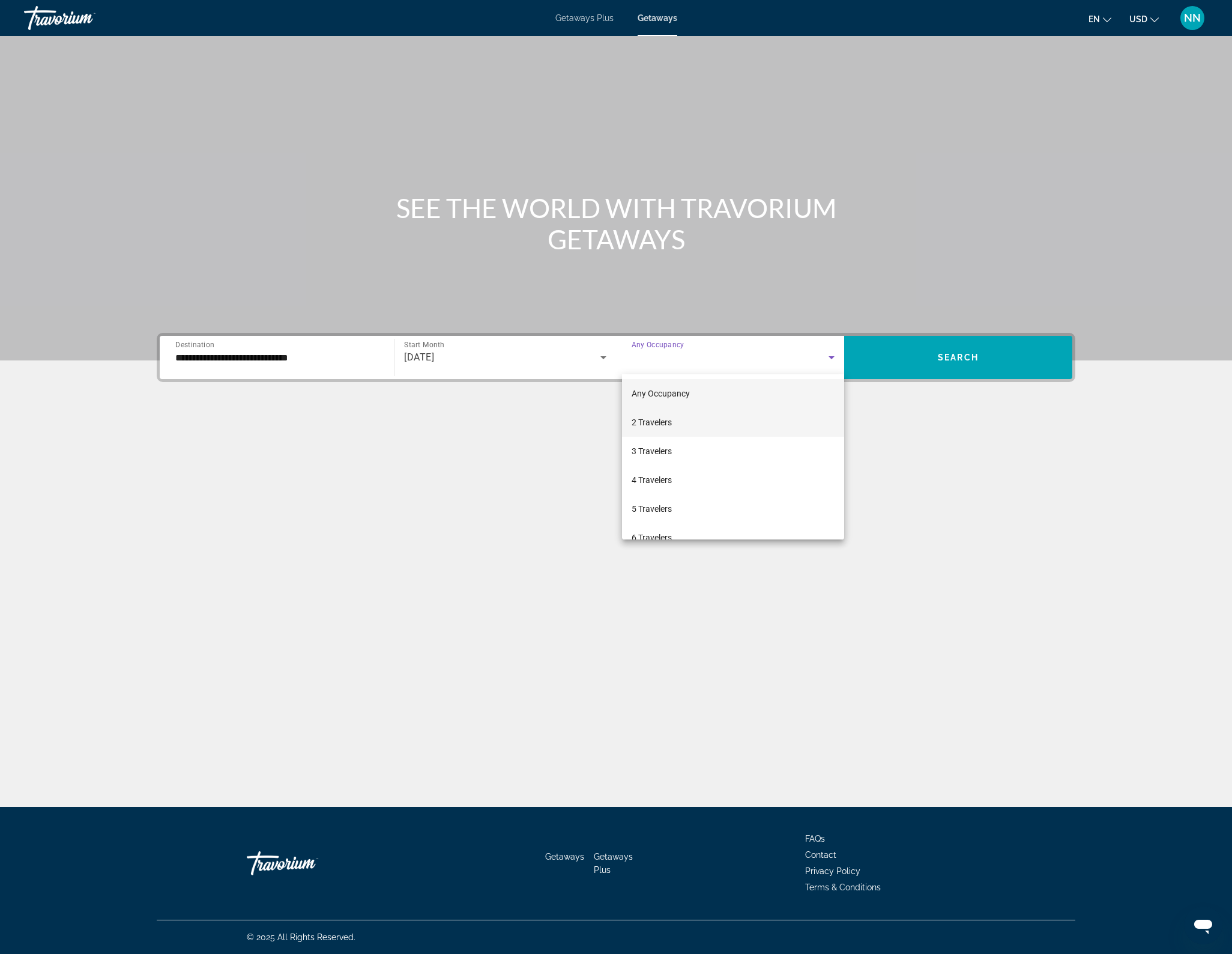
drag, startPoint x: 683, startPoint y: 422, endPoint x: 695, endPoint y: 420, distance: 12.2
click at [683, 422] on mat-option "2 Travelers" at bounding box center [733, 422] width 222 height 28
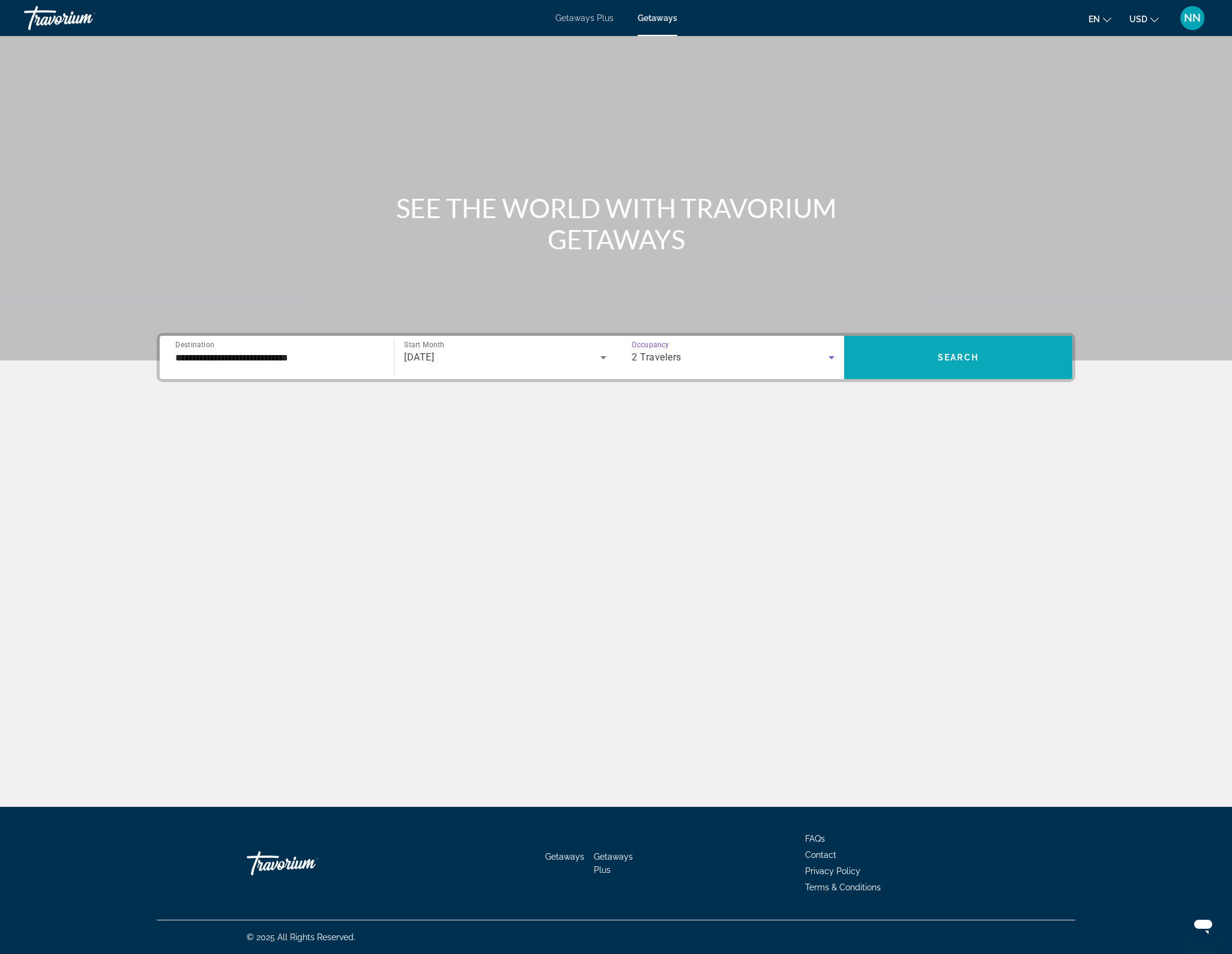
click at [966, 357] on span "Search" at bounding box center [958, 357] width 41 height 9
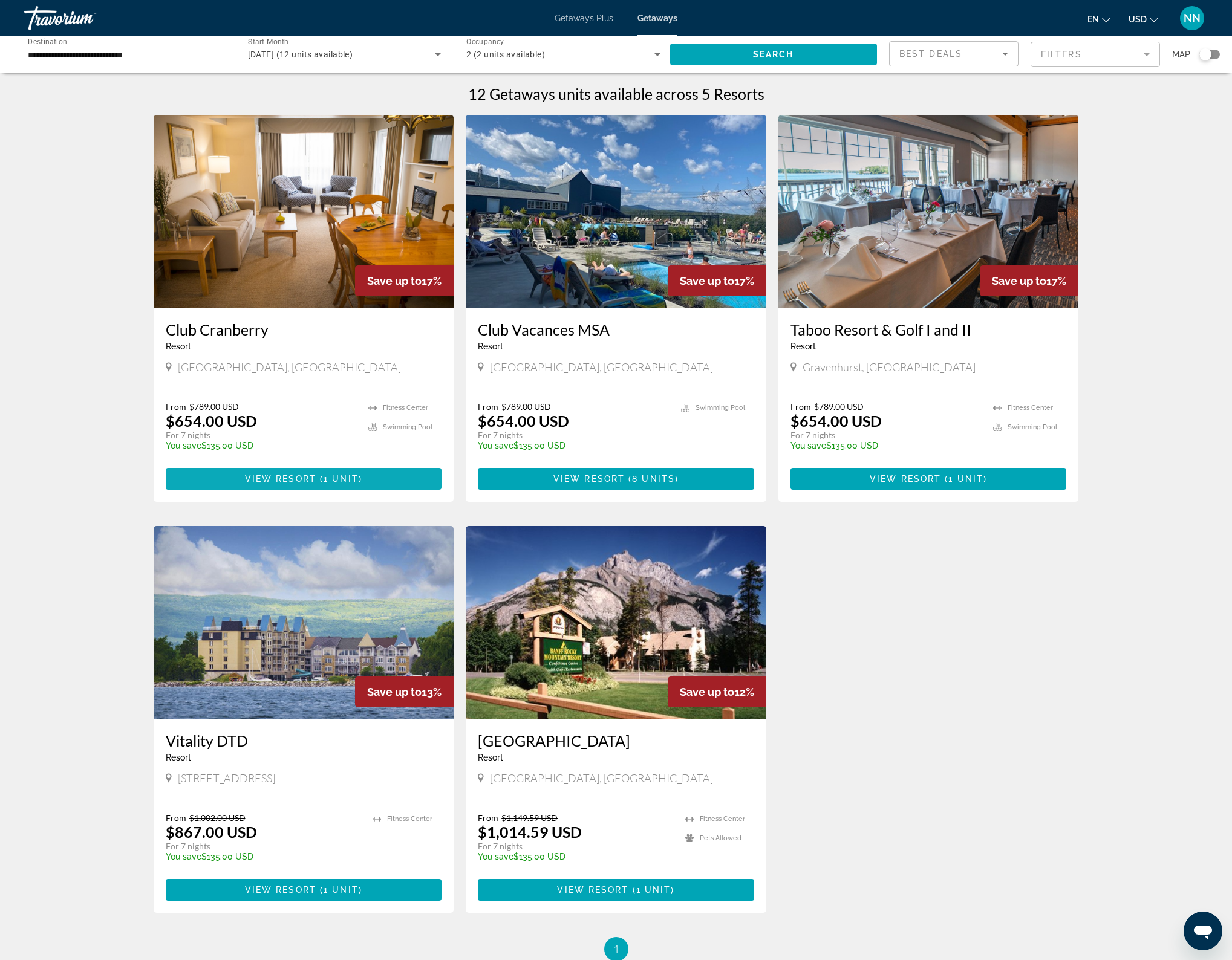
click at [307, 480] on span "View Resort" at bounding box center [280, 478] width 72 height 9
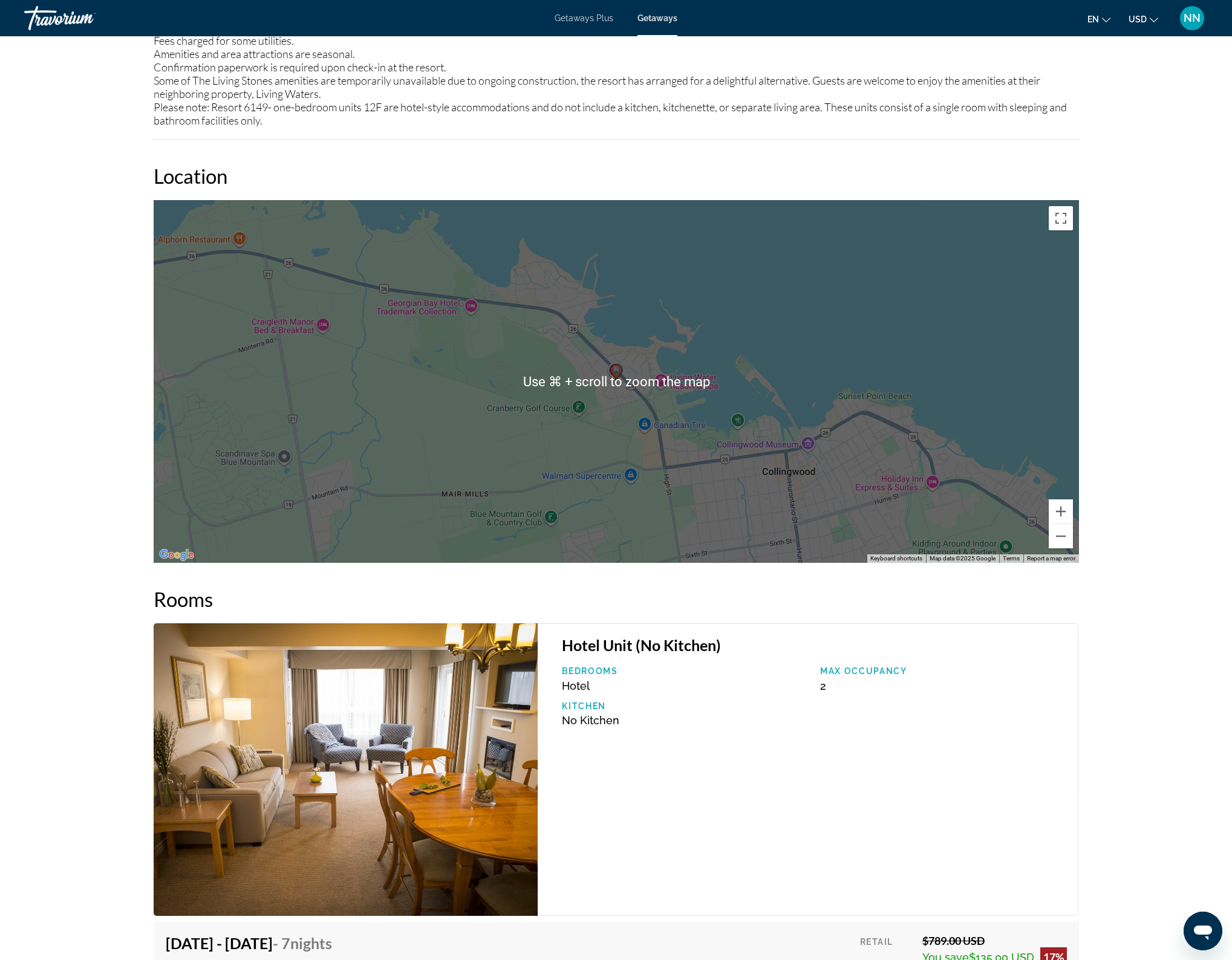
scroll to position [1673, 0]
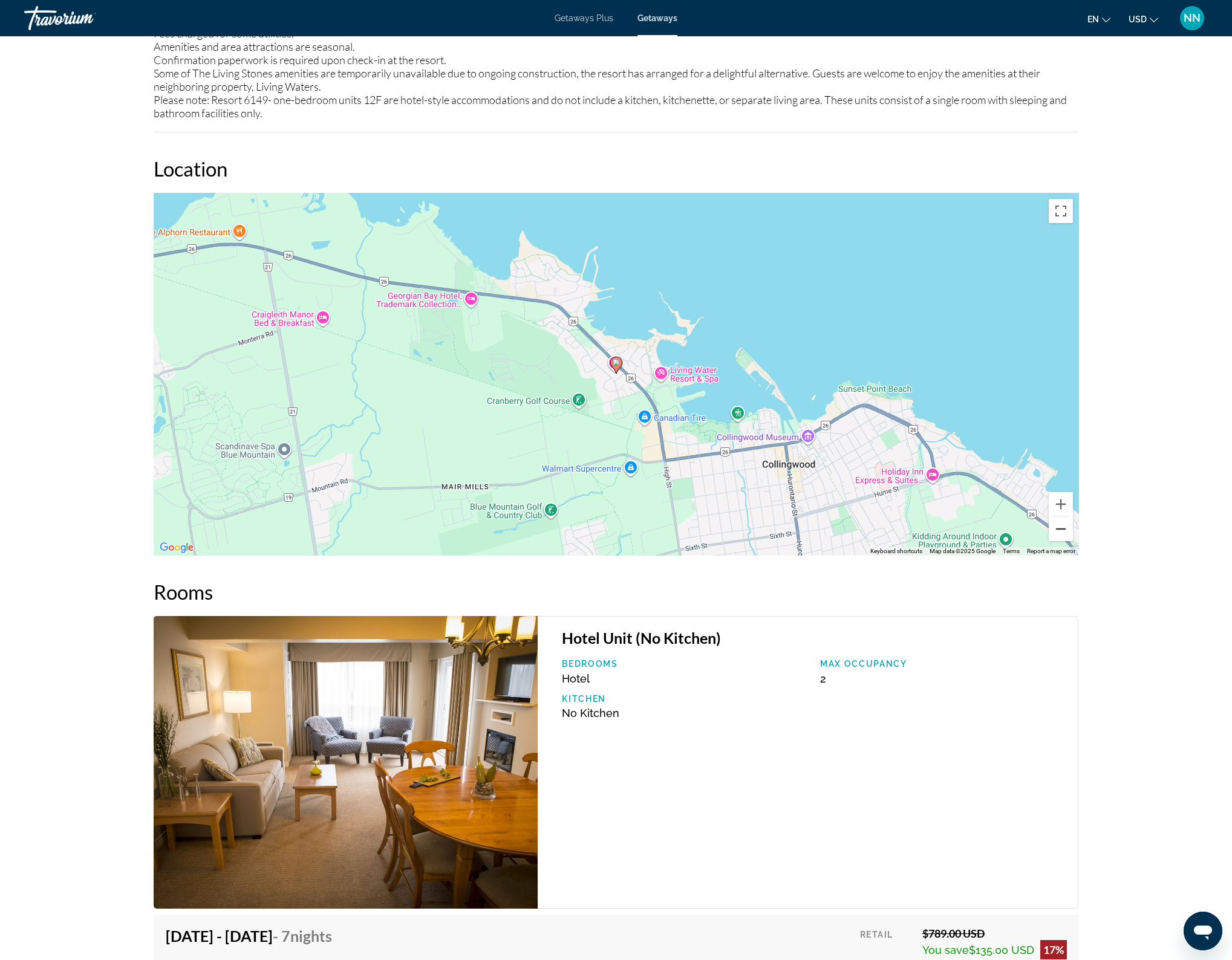
click at [1058, 528] on button "Zoom out" at bounding box center [1060, 528] width 24 height 24
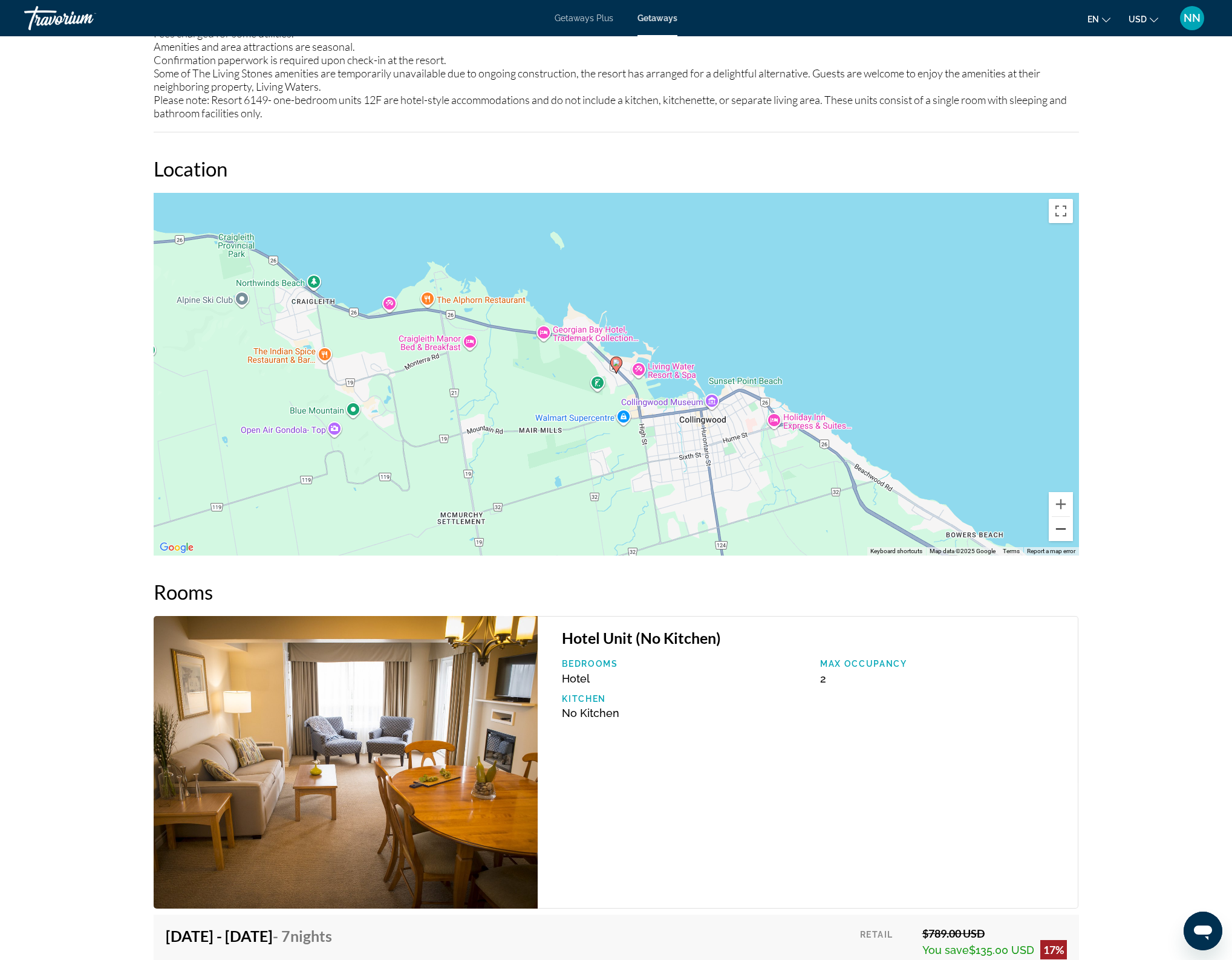
click at [1058, 528] on button "Zoom out" at bounding box center [1060, 528] width 24 height 24
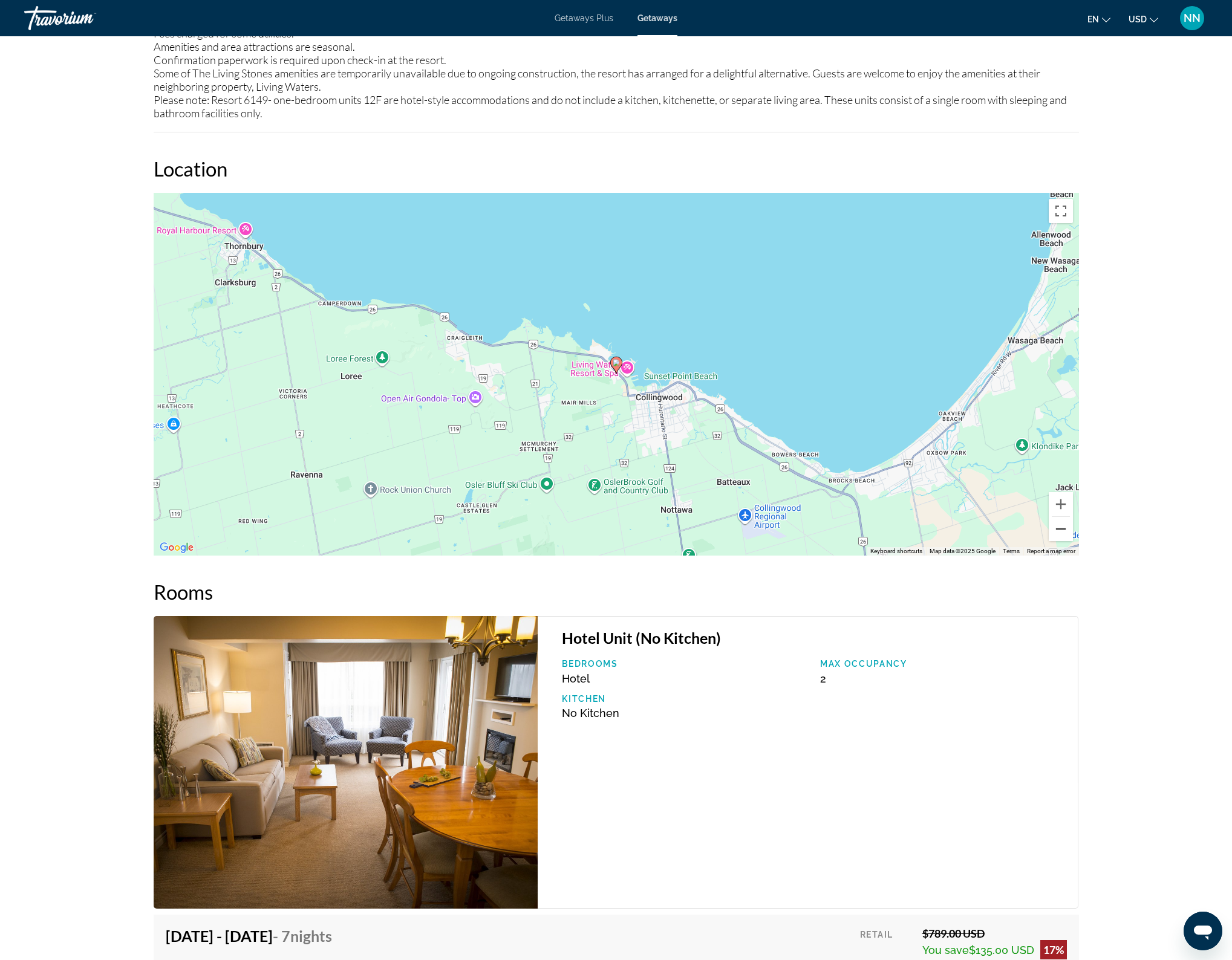
click at [1059, 531] on button "Zoom out" at bounding box center [1060, 528] width 24 height 24
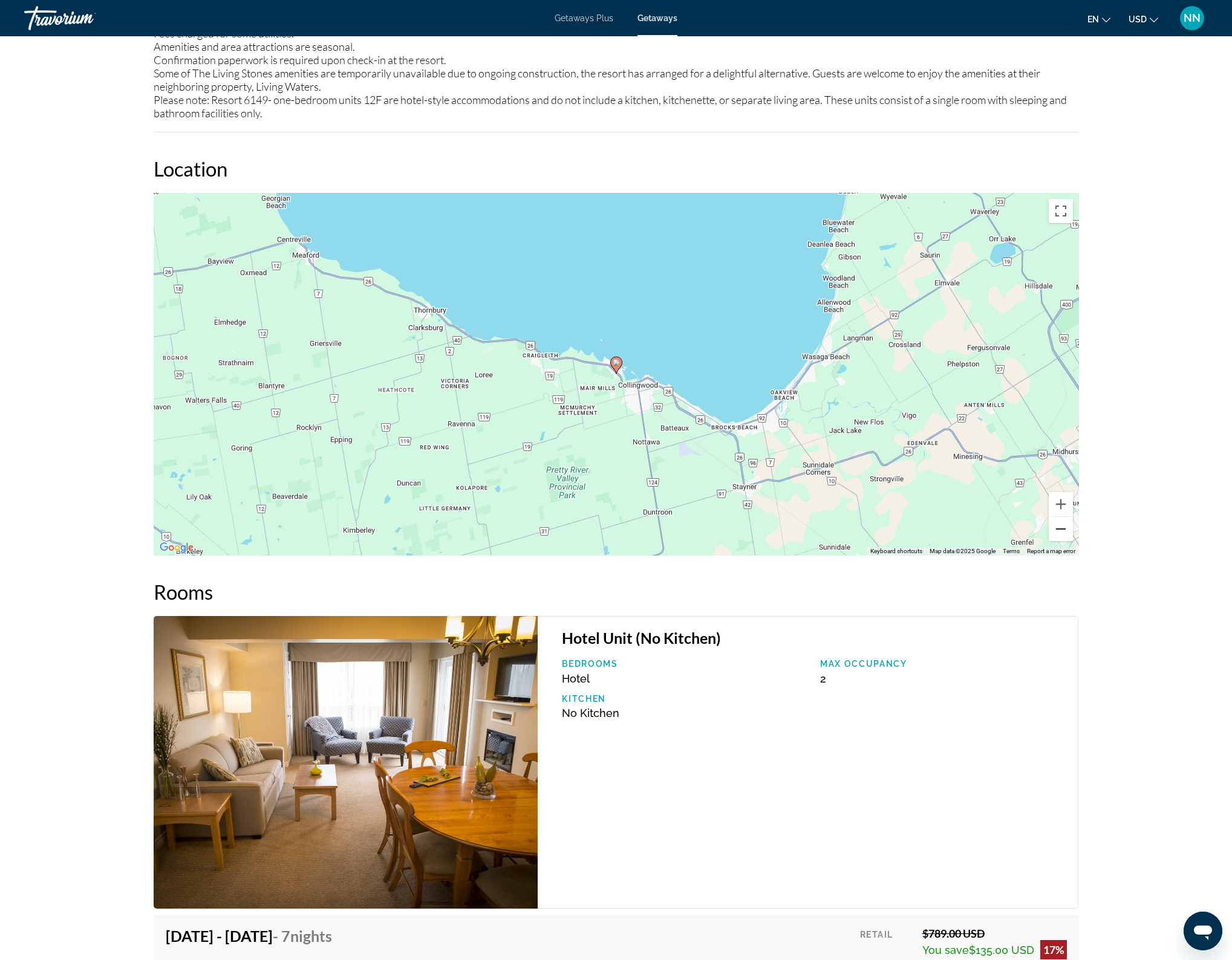
click at [1059, 531] on button "Zoom out" at bounding box center [1060, 528] width 24 height 24
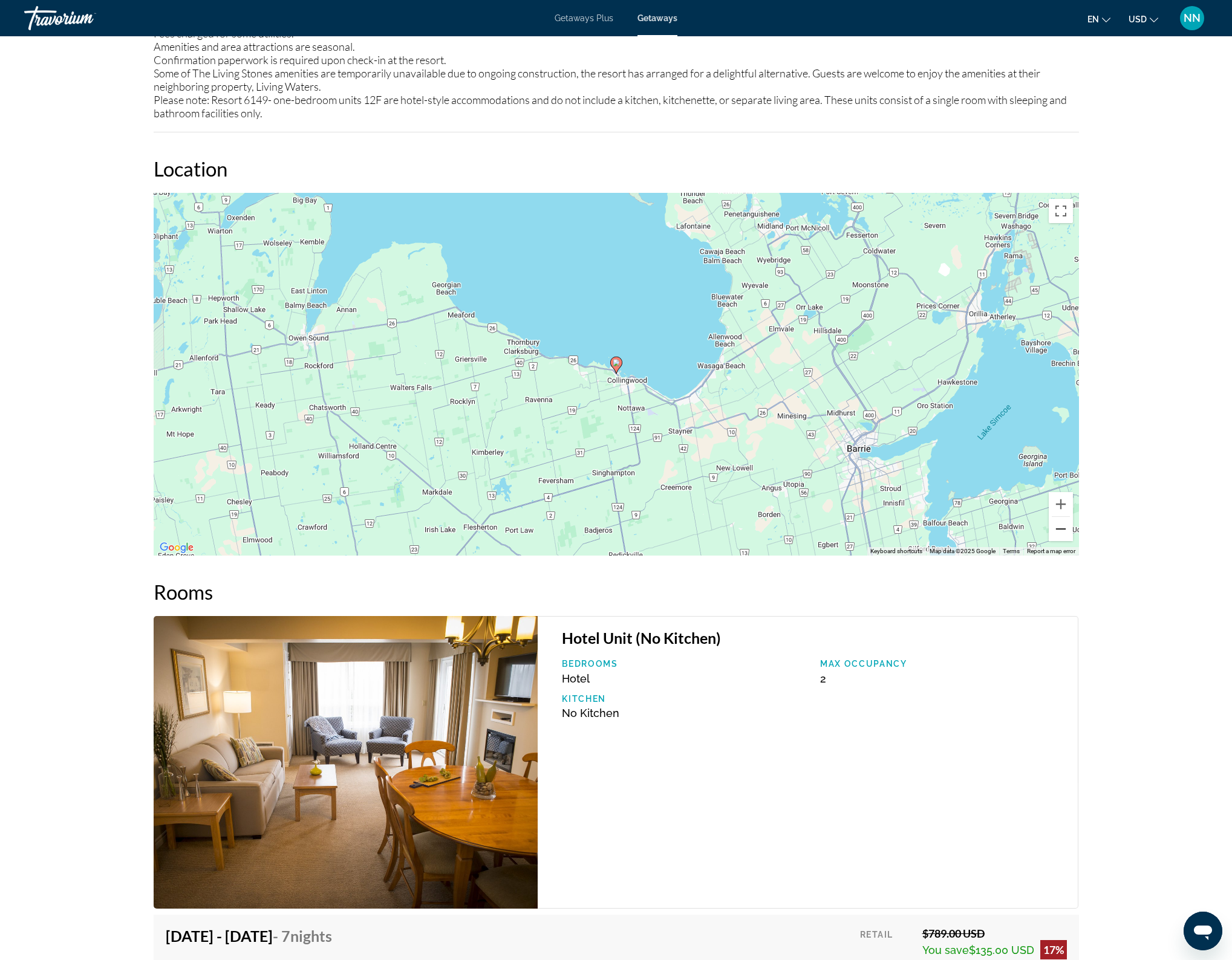
click at [1059, 533] on button "Zoom out" at bounding box center [1060, 528] width 24 height 24
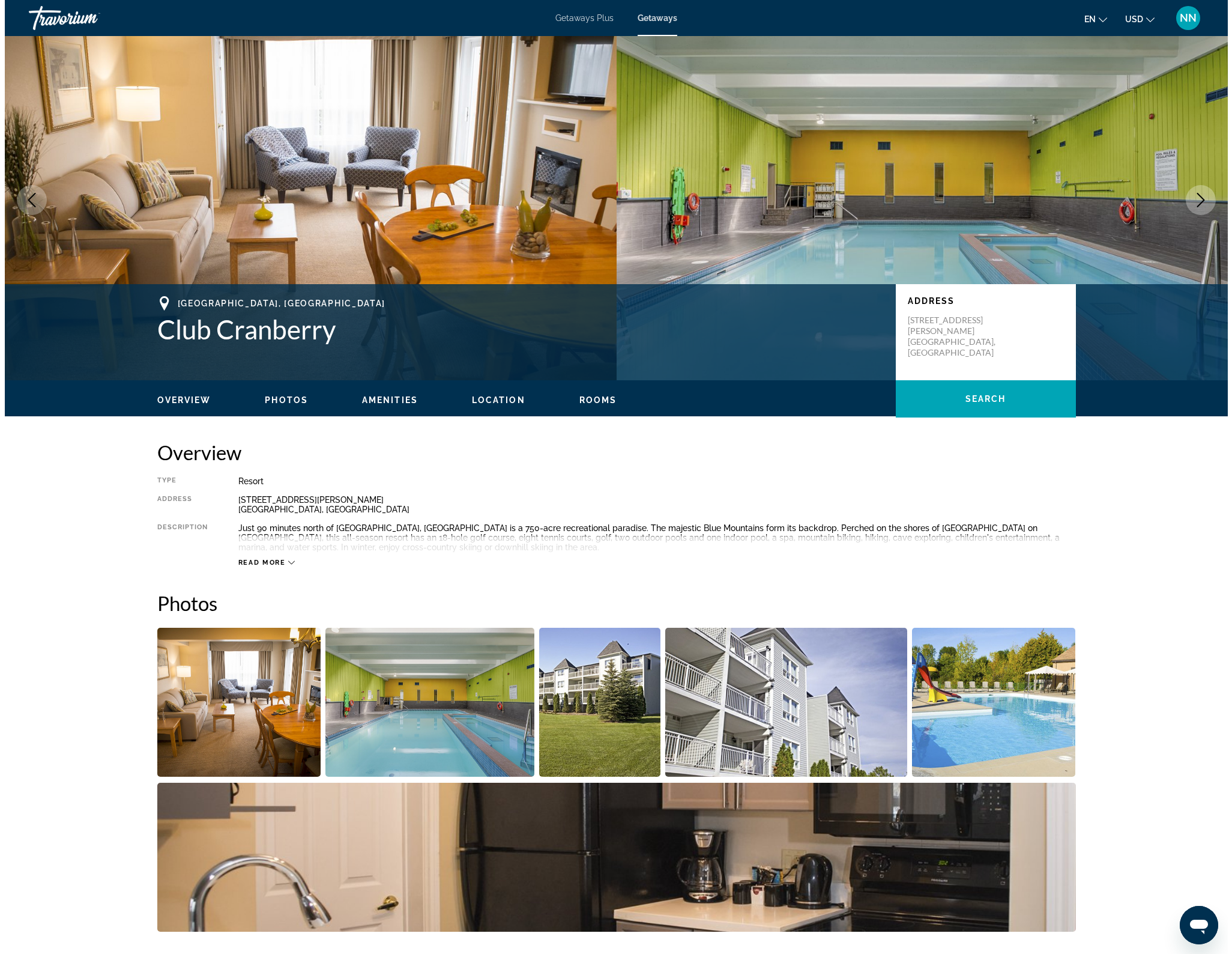
scroll to position [0, 0]
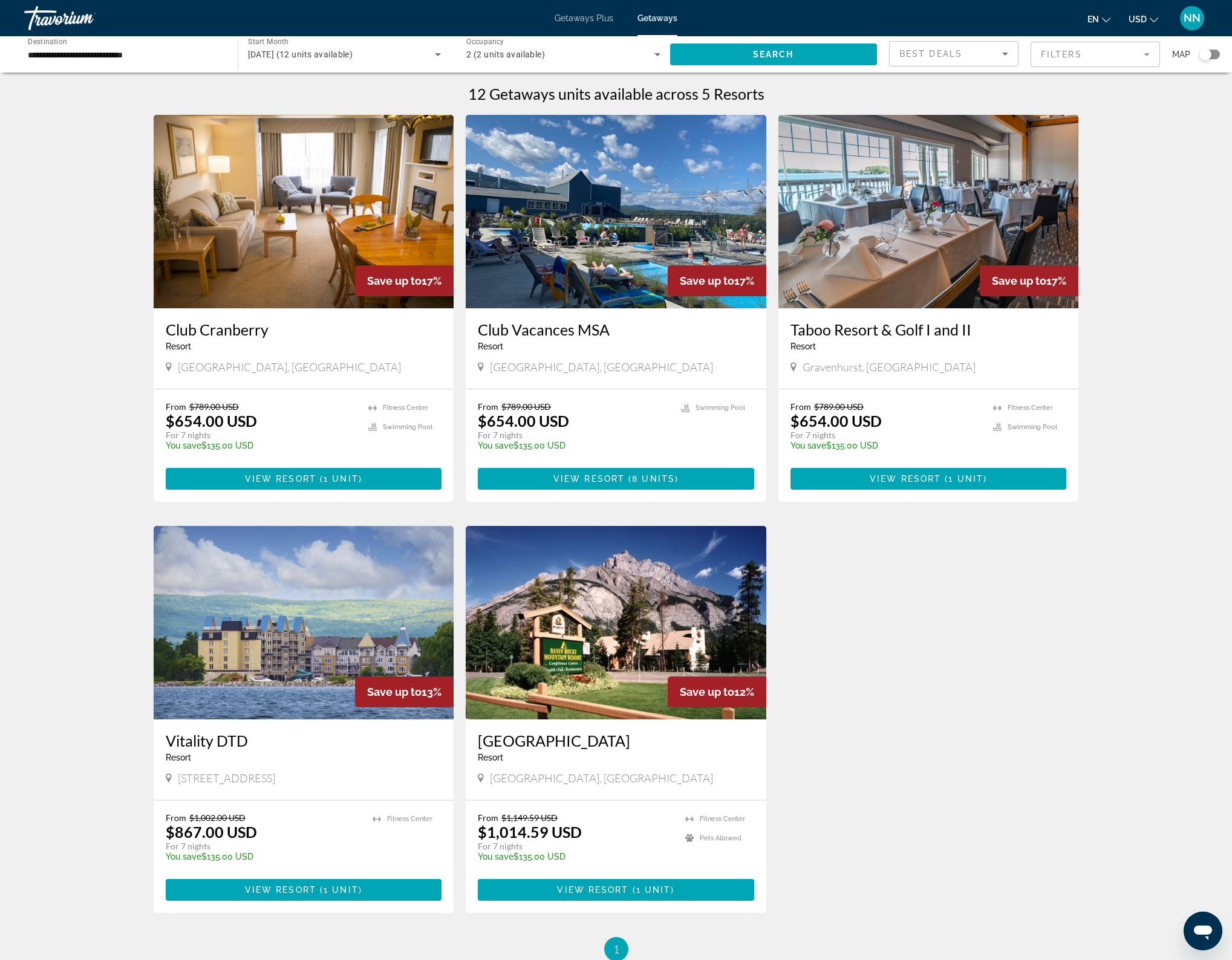
click at [438, 53] on icon "Search widget" at bounding box center [438, 55] width 6 height 3
click at [139, 53] on div at bounding box center [616, 480] width 1232 height 960
click at [587, 18] on span "Getaways Plus" at bounding box center [584, 18] width 59 height 9
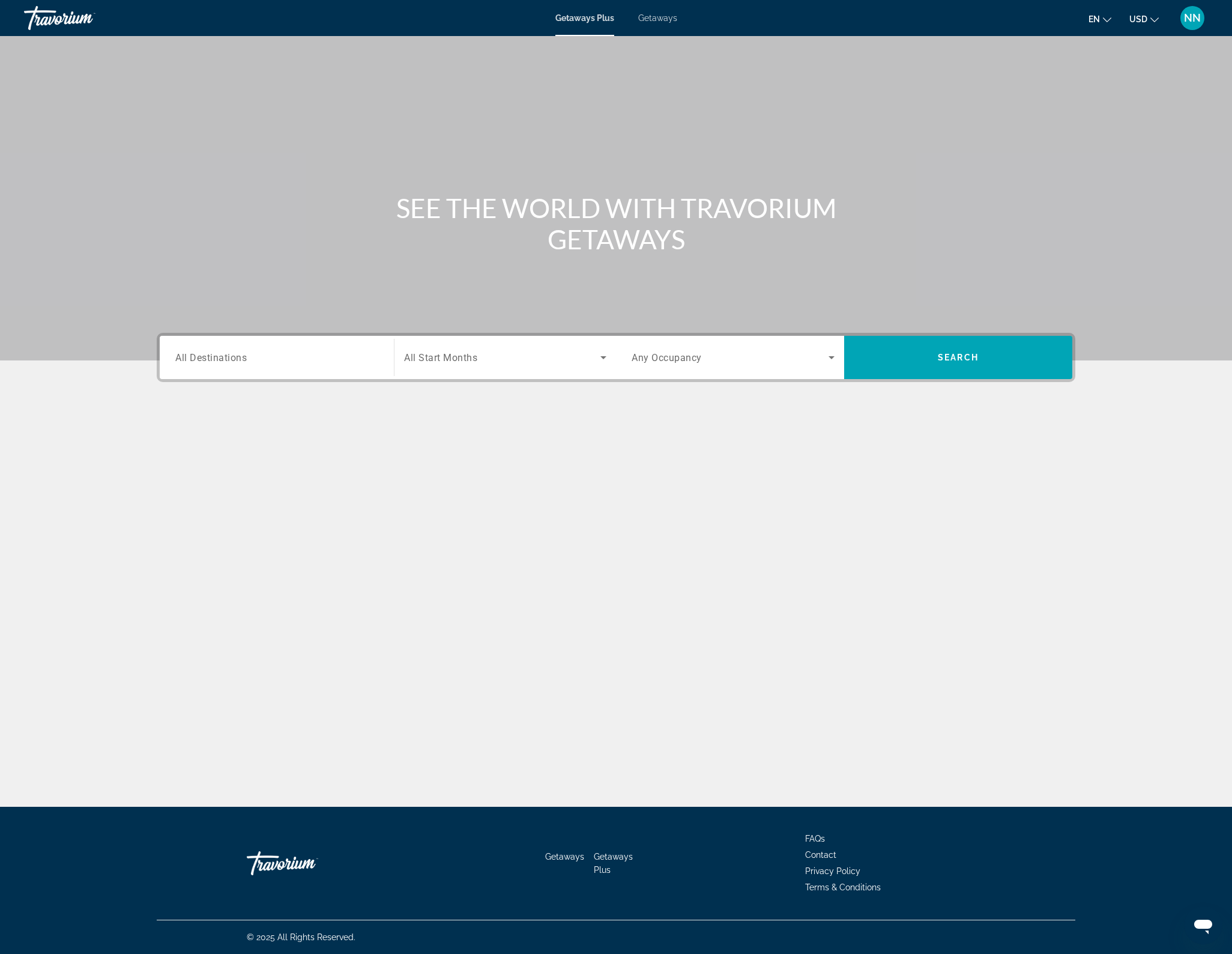
click at [385, 348] on div "Destination All Destinations" at bounding box center [276, 358] width 222 height 34
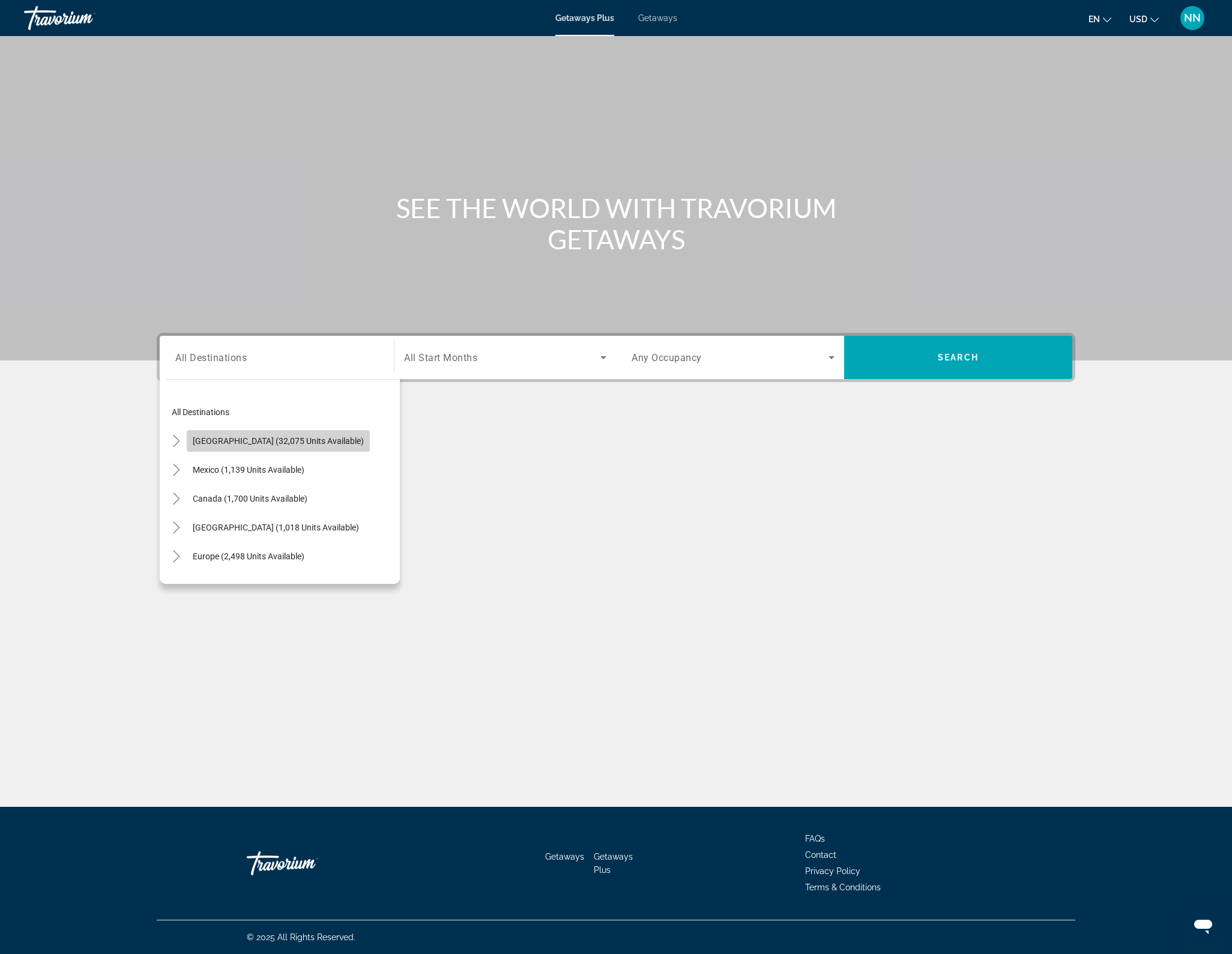
click at [318, 441] on span "[GEOGRAPHIC_DATA] (32,075 units available)" at bounding box center [278, 441] width 171 height 9
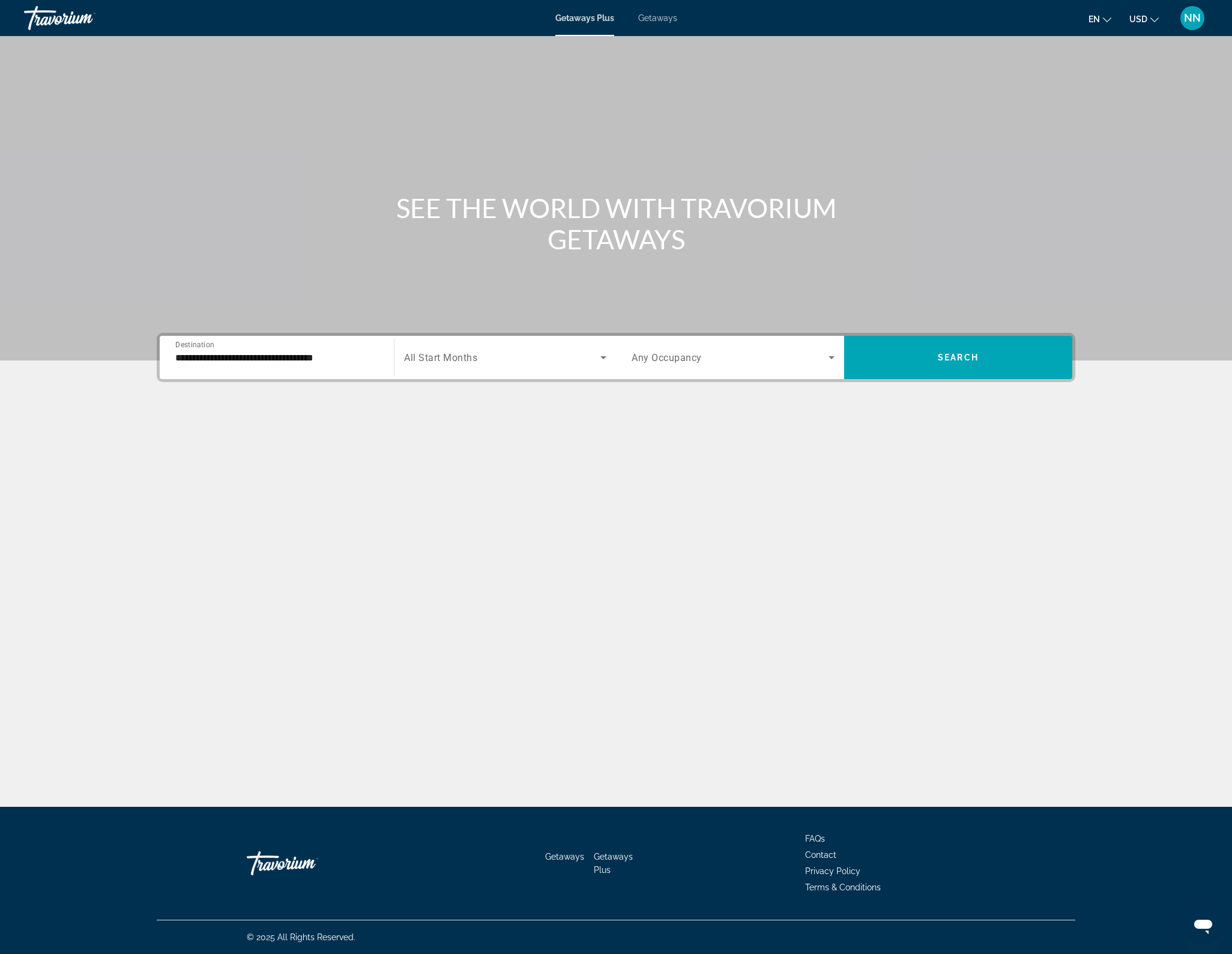
click at [466, 359] on span "All Start Months" at bounding box center [441, 358] width 73 height 12
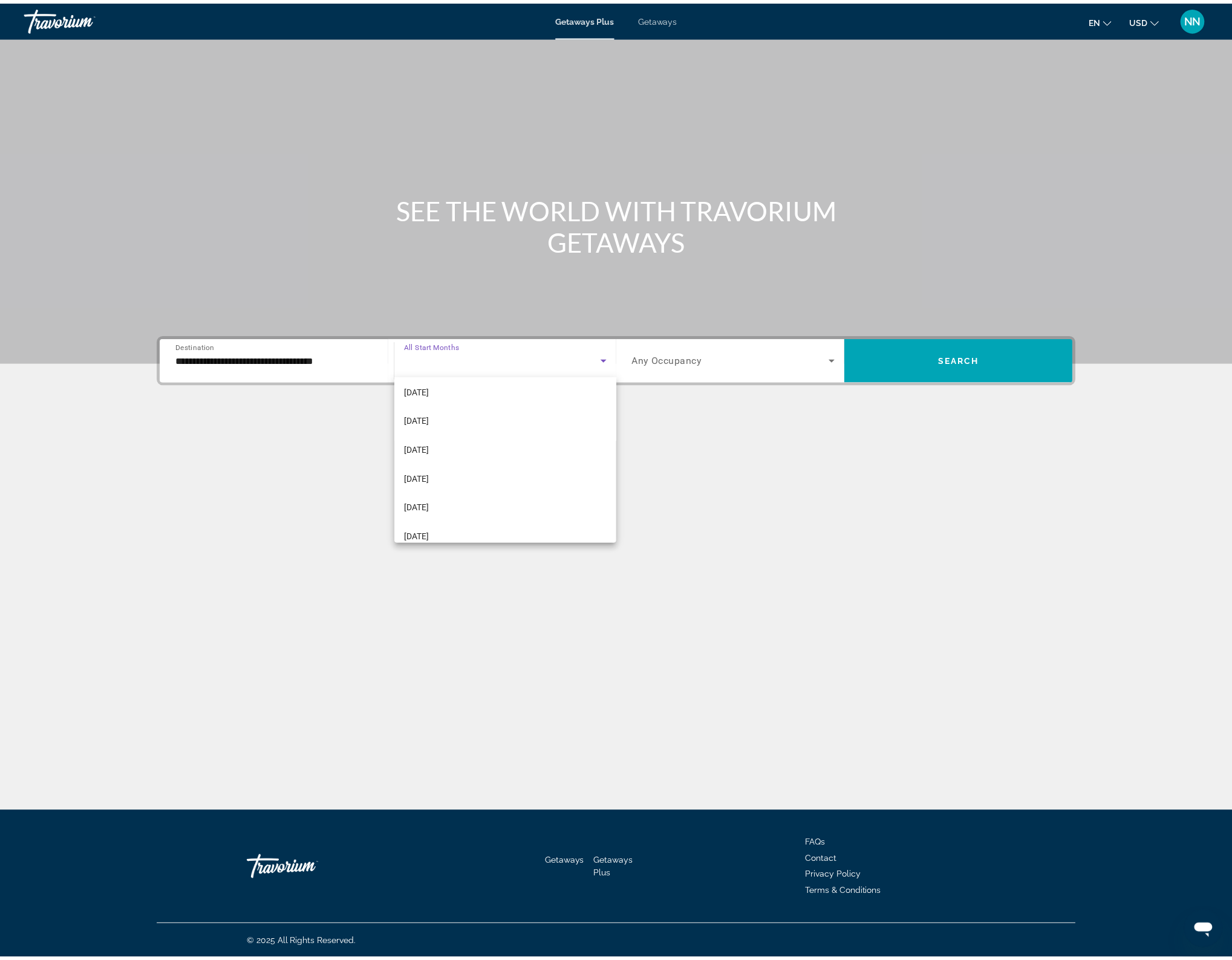
scroll to position [109, 0]
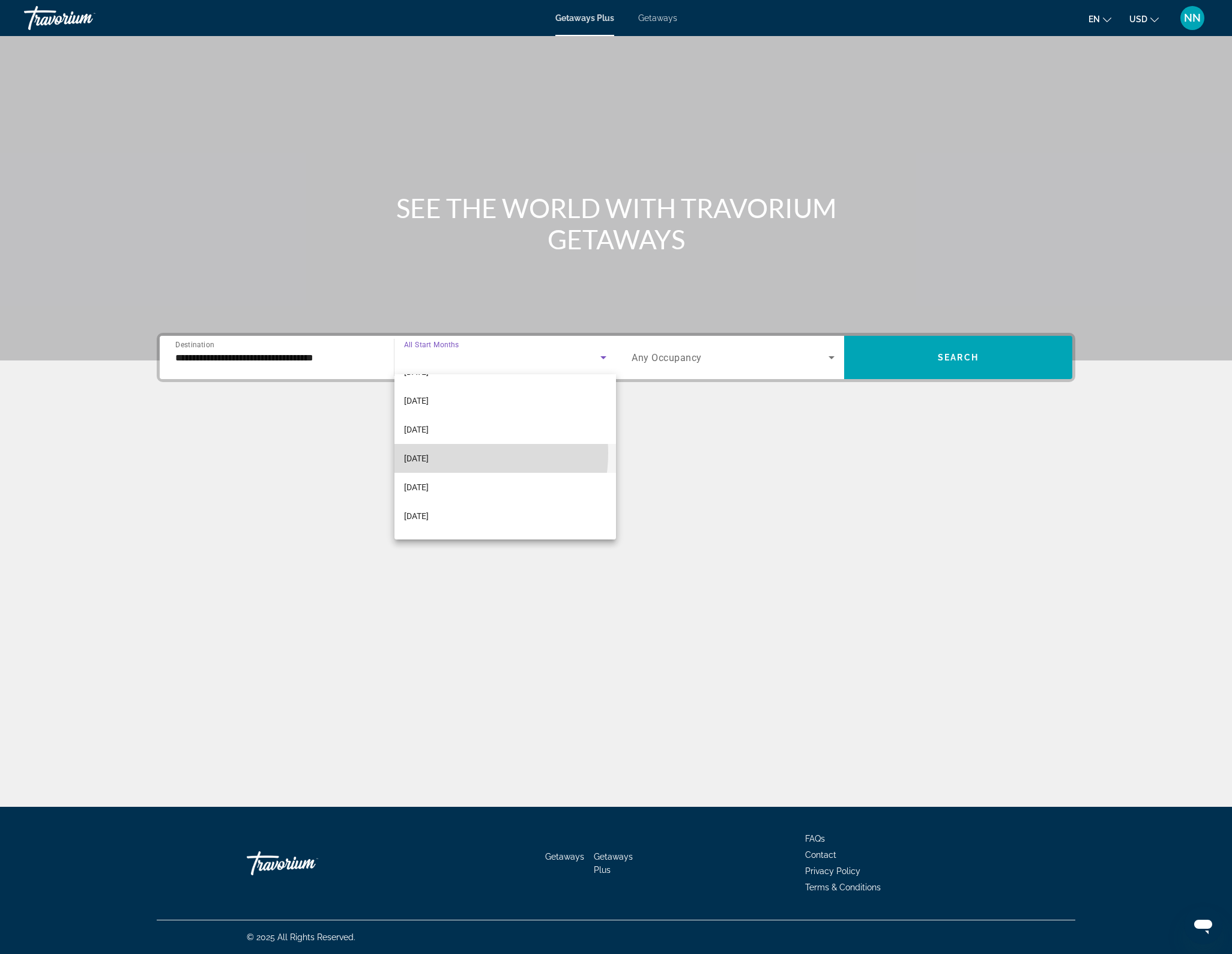
click at [429, 453] on span "[DATE]" at bounding box center [416, 457] width 24 height 14
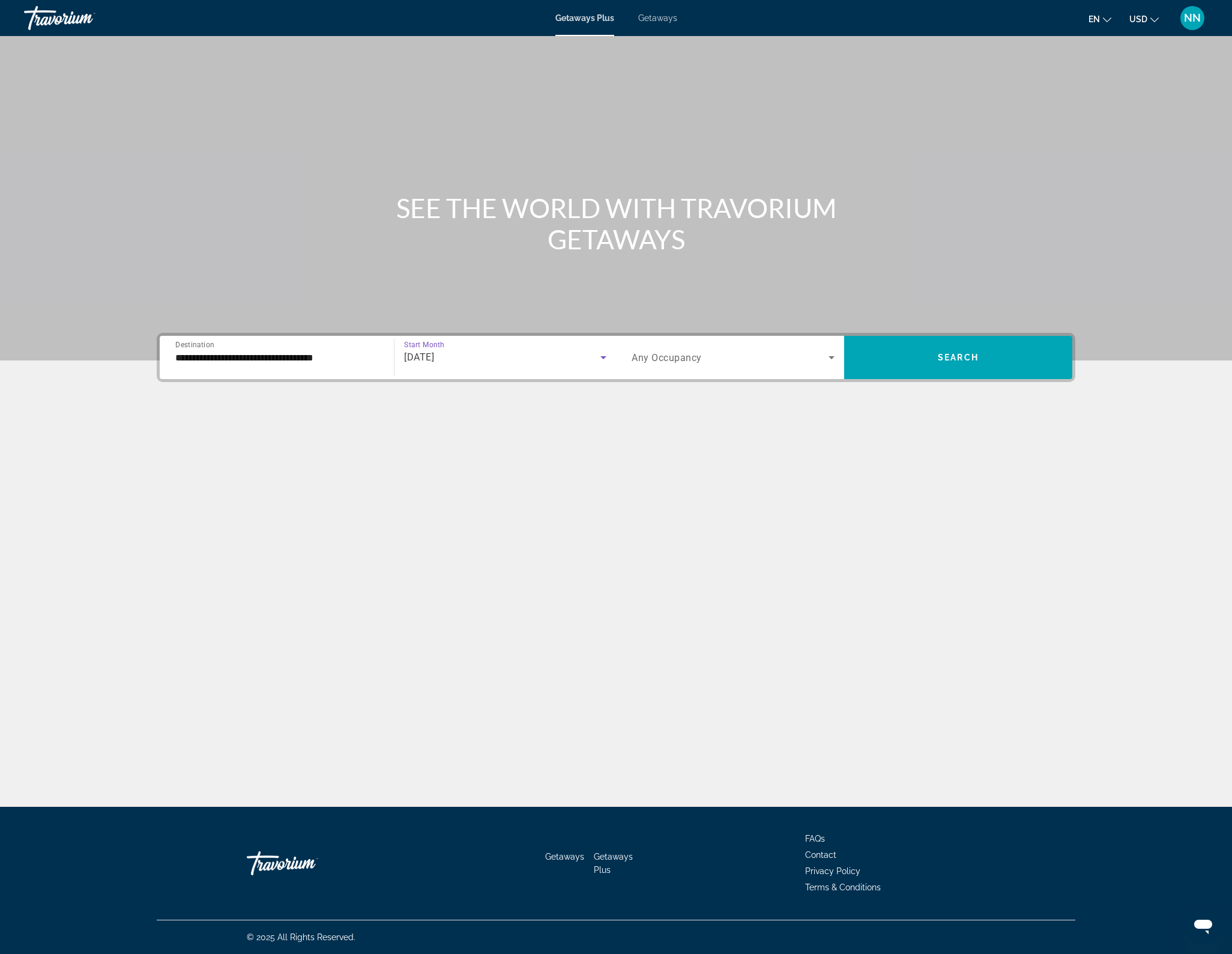
click at [385, 358] on div "**********" at bounding box center [276, 358] width 222 height 34
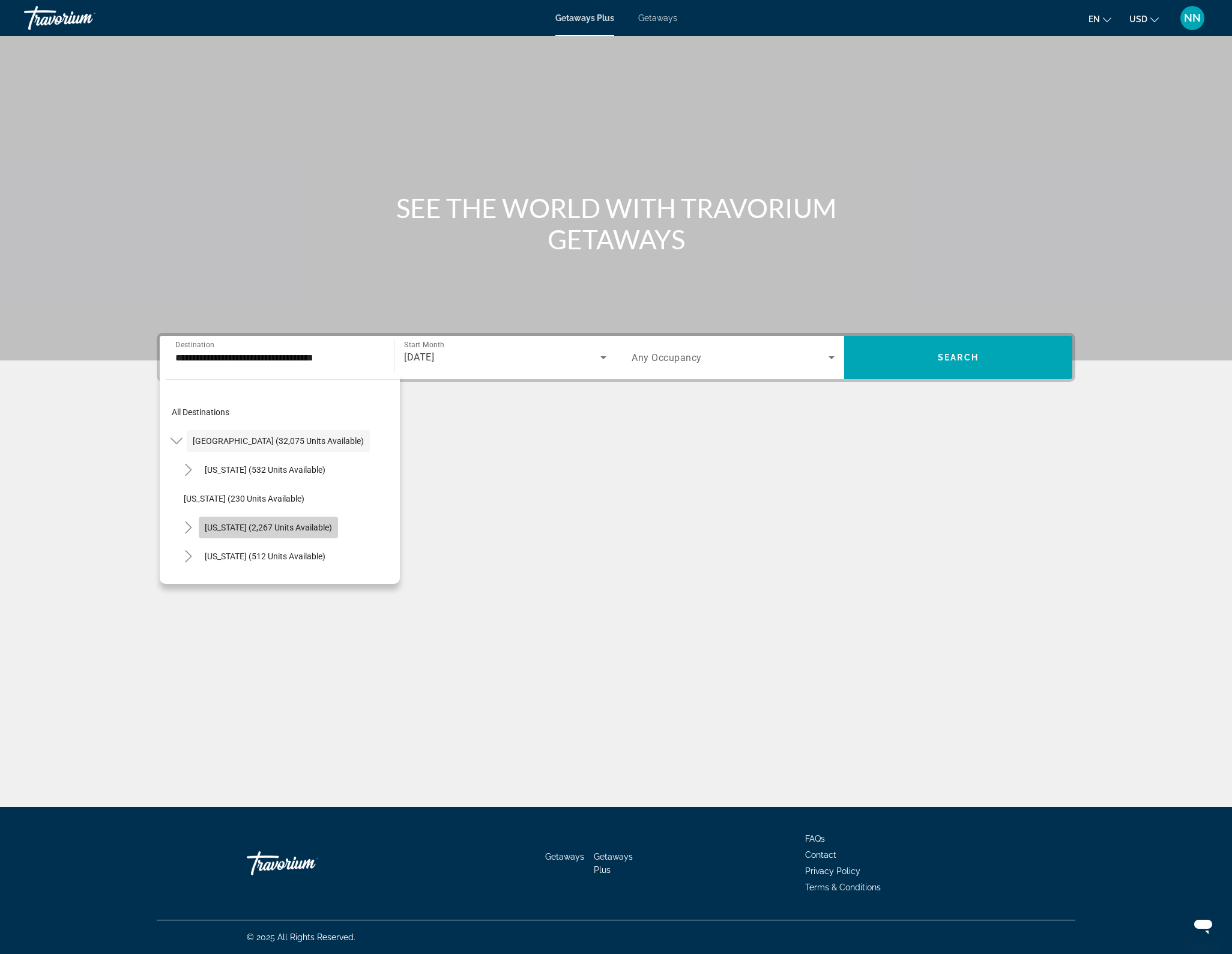
click at [326, 525] on span "[US_STATE] (2,267 units available)" at bounding box center [269, 527] width 127 height 9
type input "**********"
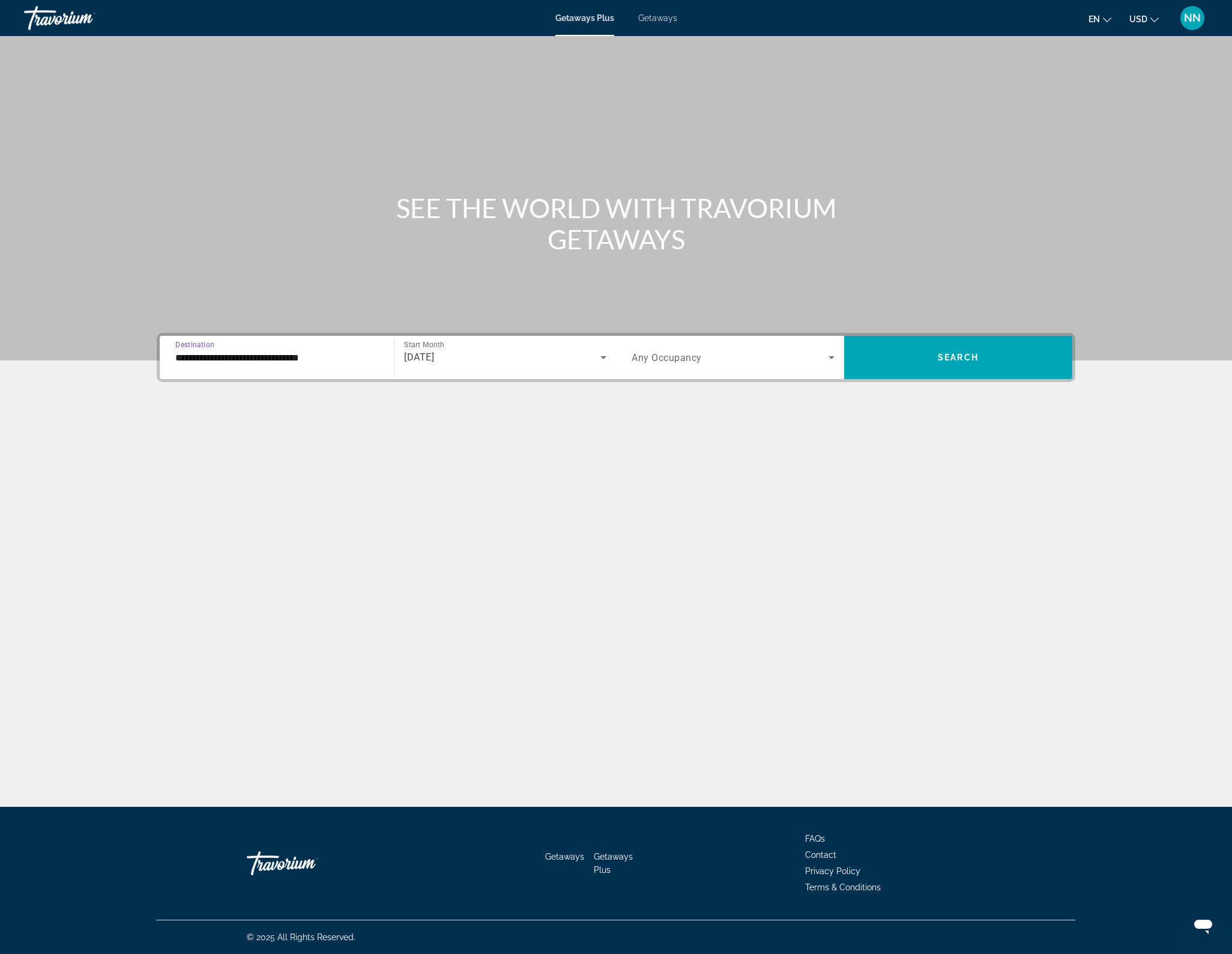
click at [832, 357] on icon "Search widget" at bounding box center [831, 358] width 6 height 3
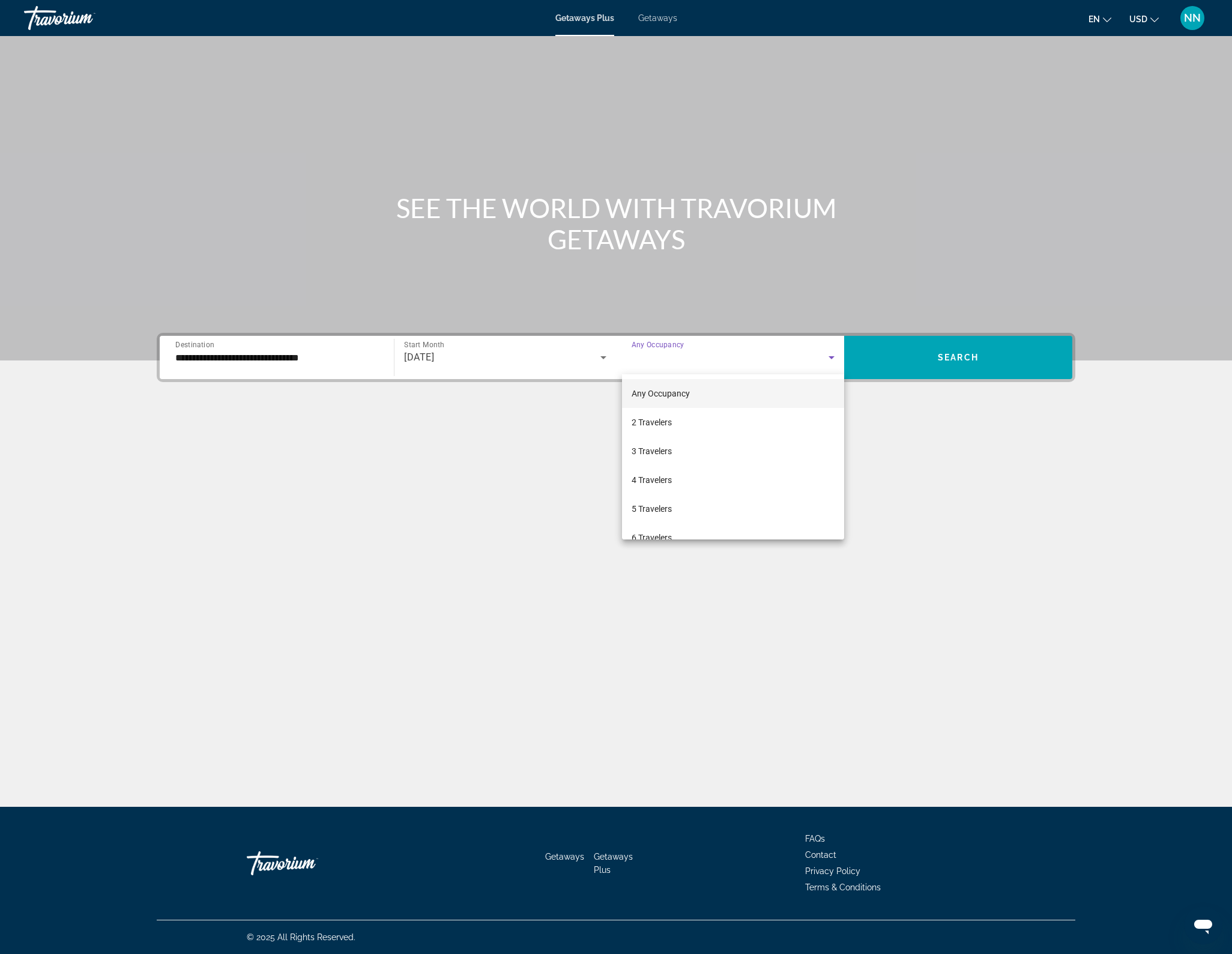
click at [709, 394] on mat-option "Any Occupancy" at bounding box center [733, 393] width 222 height 28
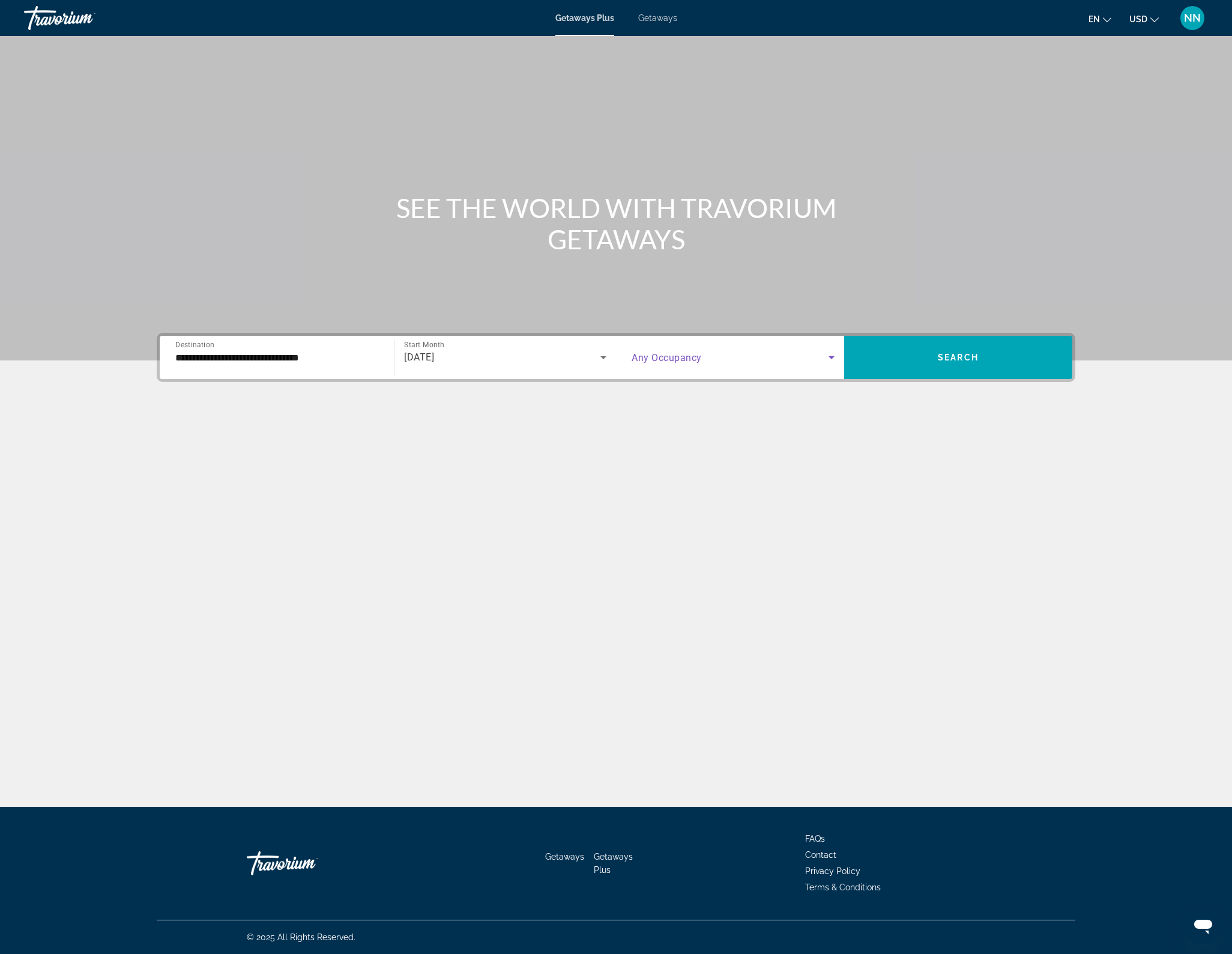
click at [838, 358] on icon "Search widget" at bounding box center [831, 357] width 14 height 14
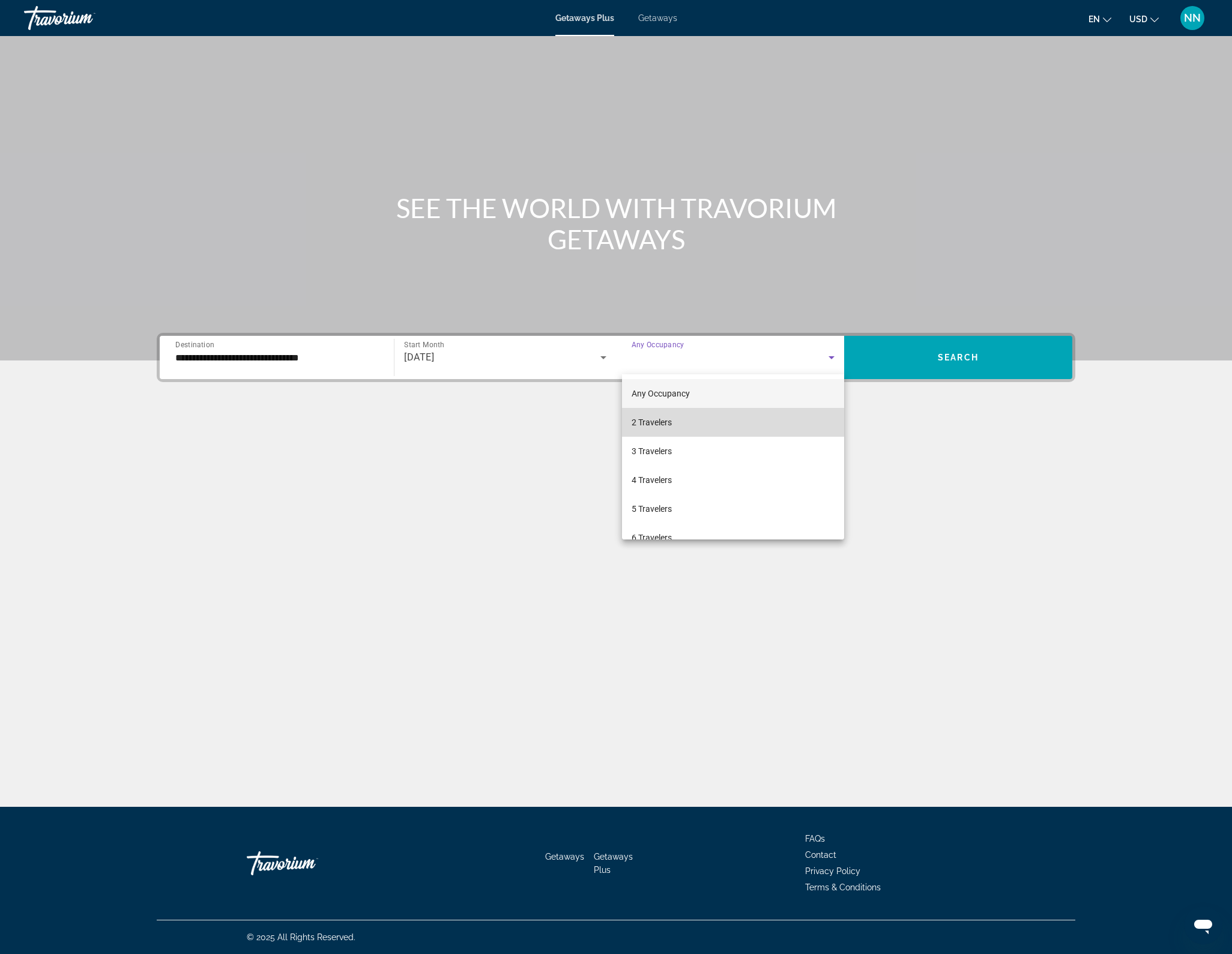
click at [765, 425] on mat-option "2 Travelers" at bounding box center [733, 422] width 222 height 28
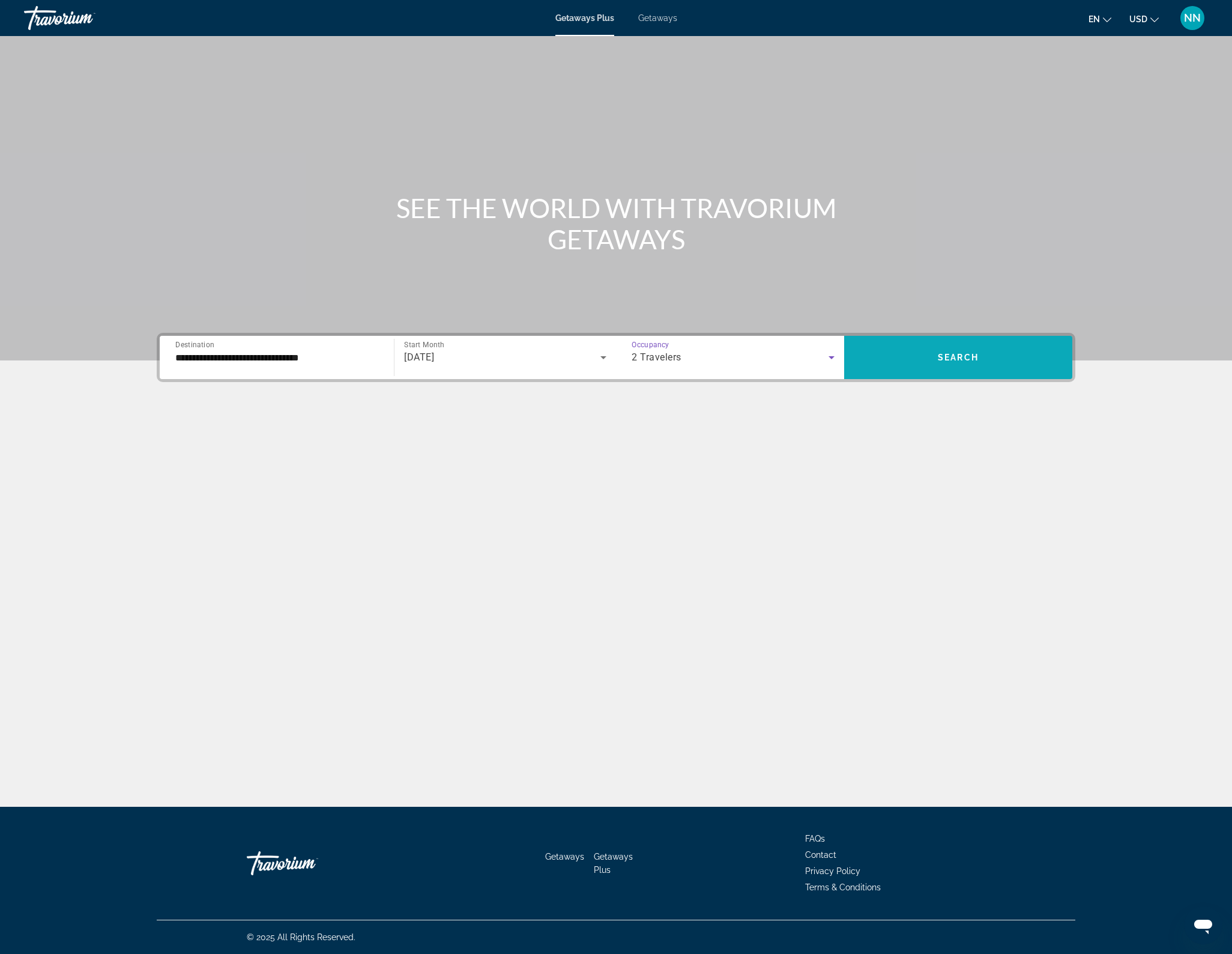
click at [1005, 349] on span "Search widget" at bounding box center [958, 357] width 228 height 28
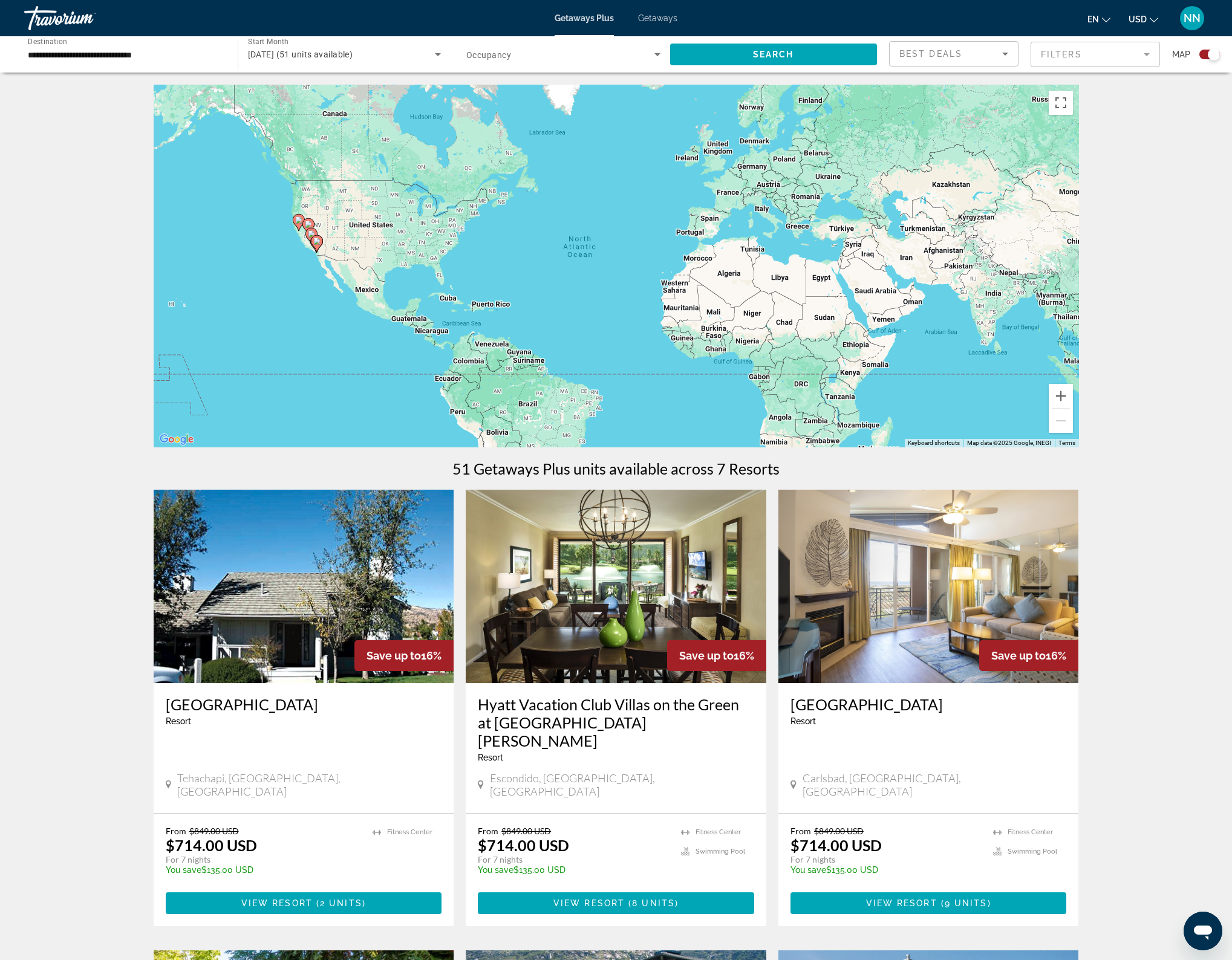
click at [437, 53] on icon "Search widget" at bounding box center [438, 55] width 6 height 3
click at [292, 88] on span "All Start Months" at bounding box center [277, 90] width 61 height 9
click at [713, 52] on span "Search widget" at bounding box center [773, 54] width 207 height 29
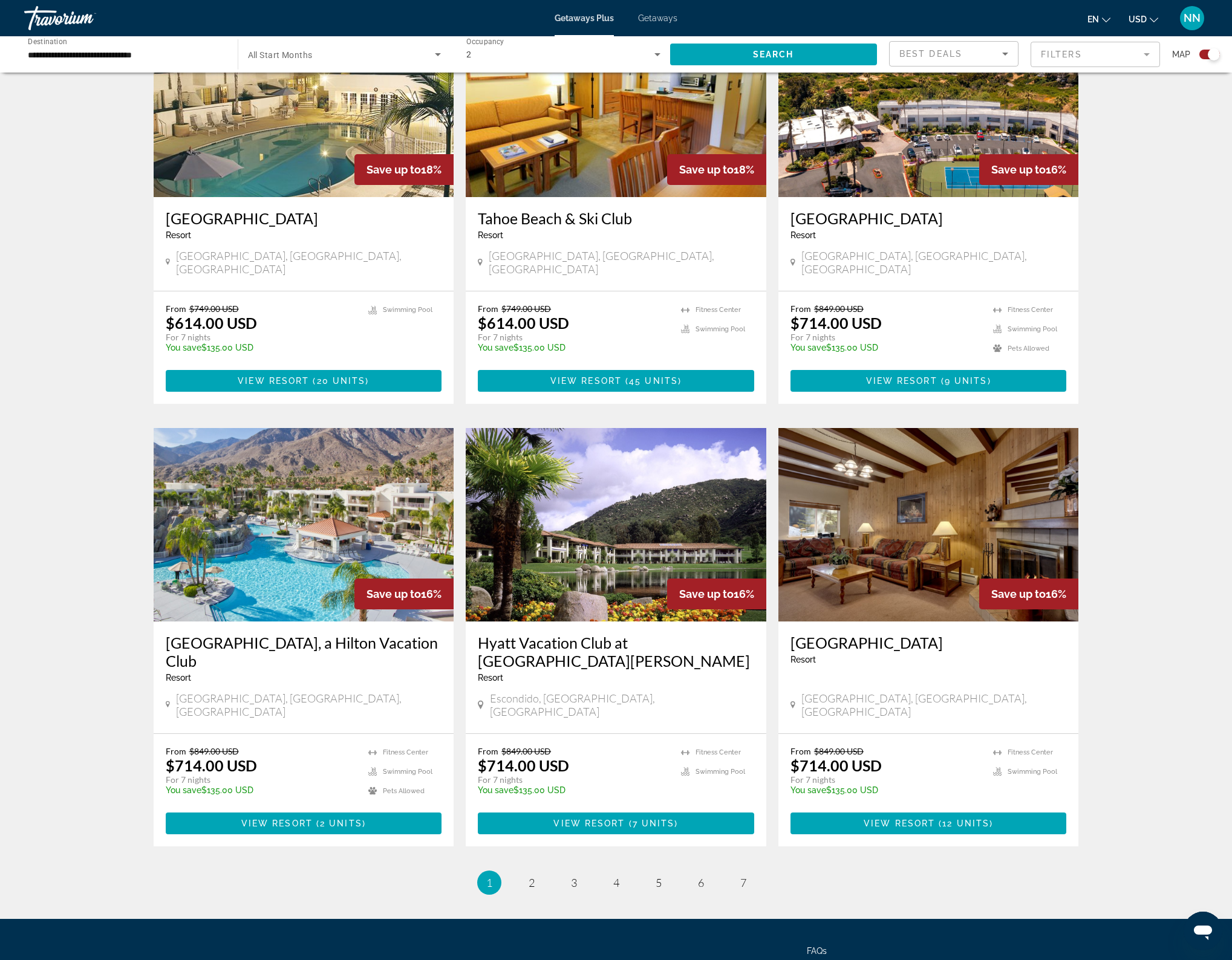
scroll to position [1368, 0]
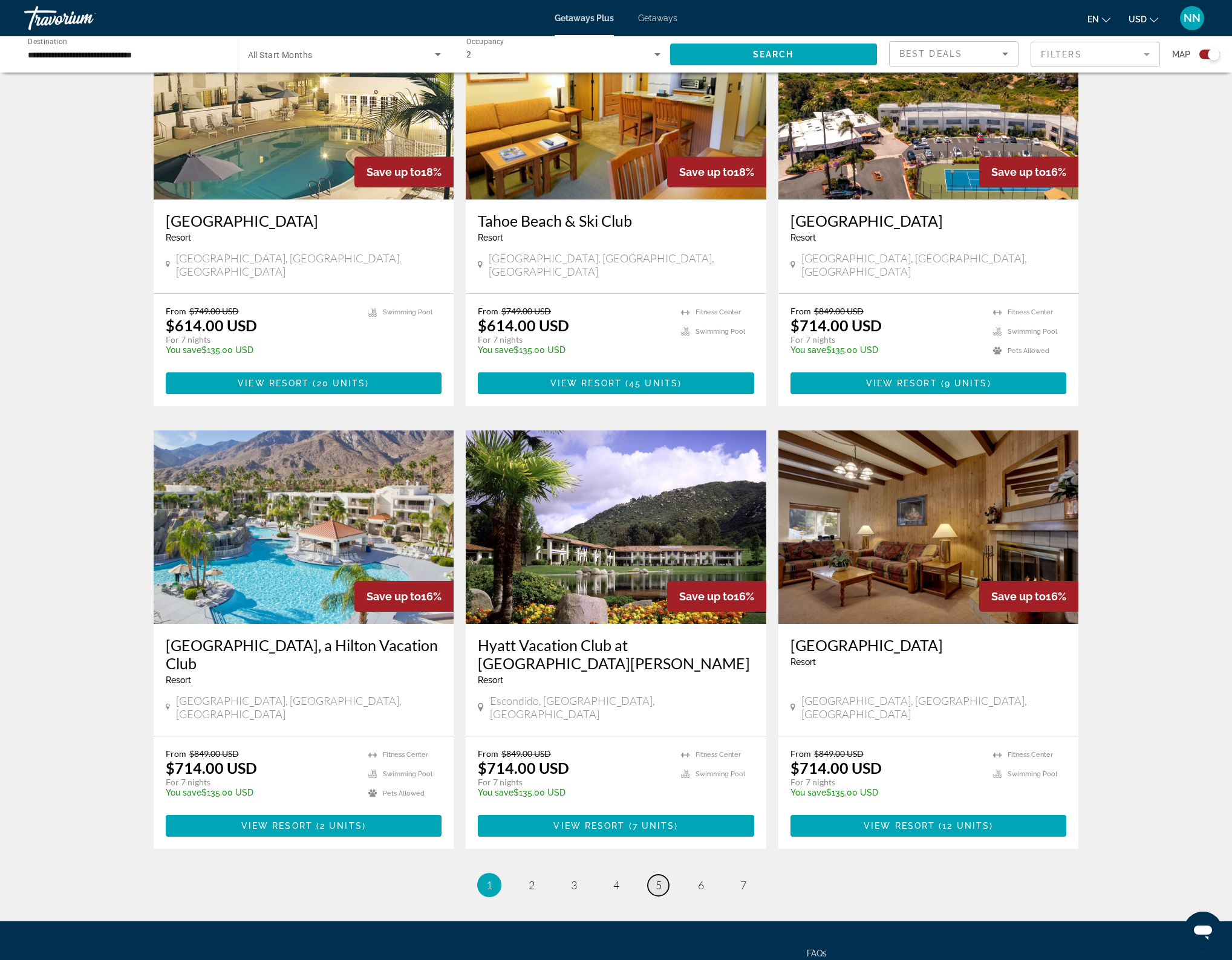
click at [659, 878] on span "5" at bounding box center [658, 885] width 6 height 13
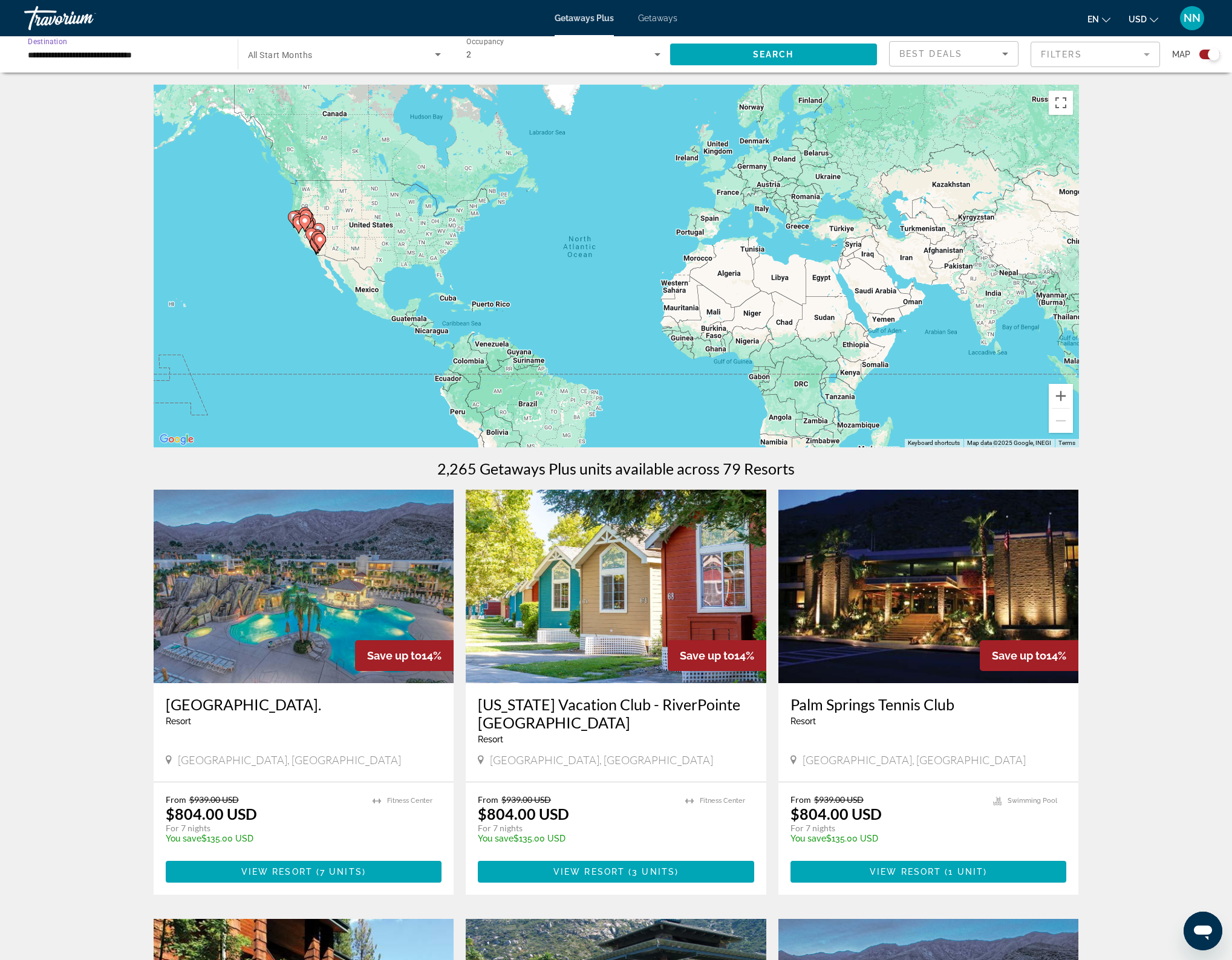
click at [200, 55] on input "**********" at bounding box center [125, 55] width 194 height 14
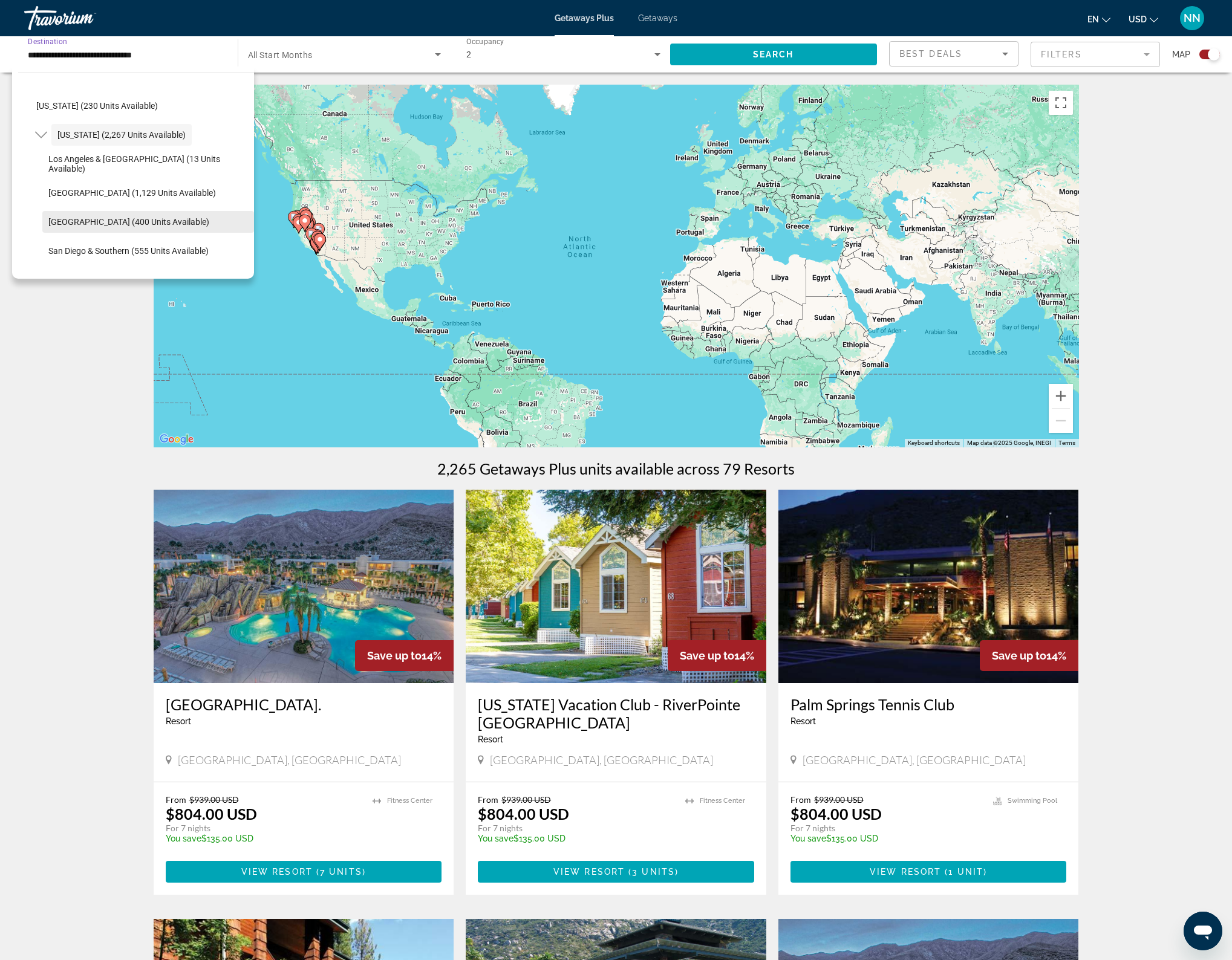
scroll to position [84, 0]
click at [176, 228] on span "[GEOGRAPHIC_DATA] (400 units available)" at bounding box center [128, 223] width 161 height 9
type input "**********"
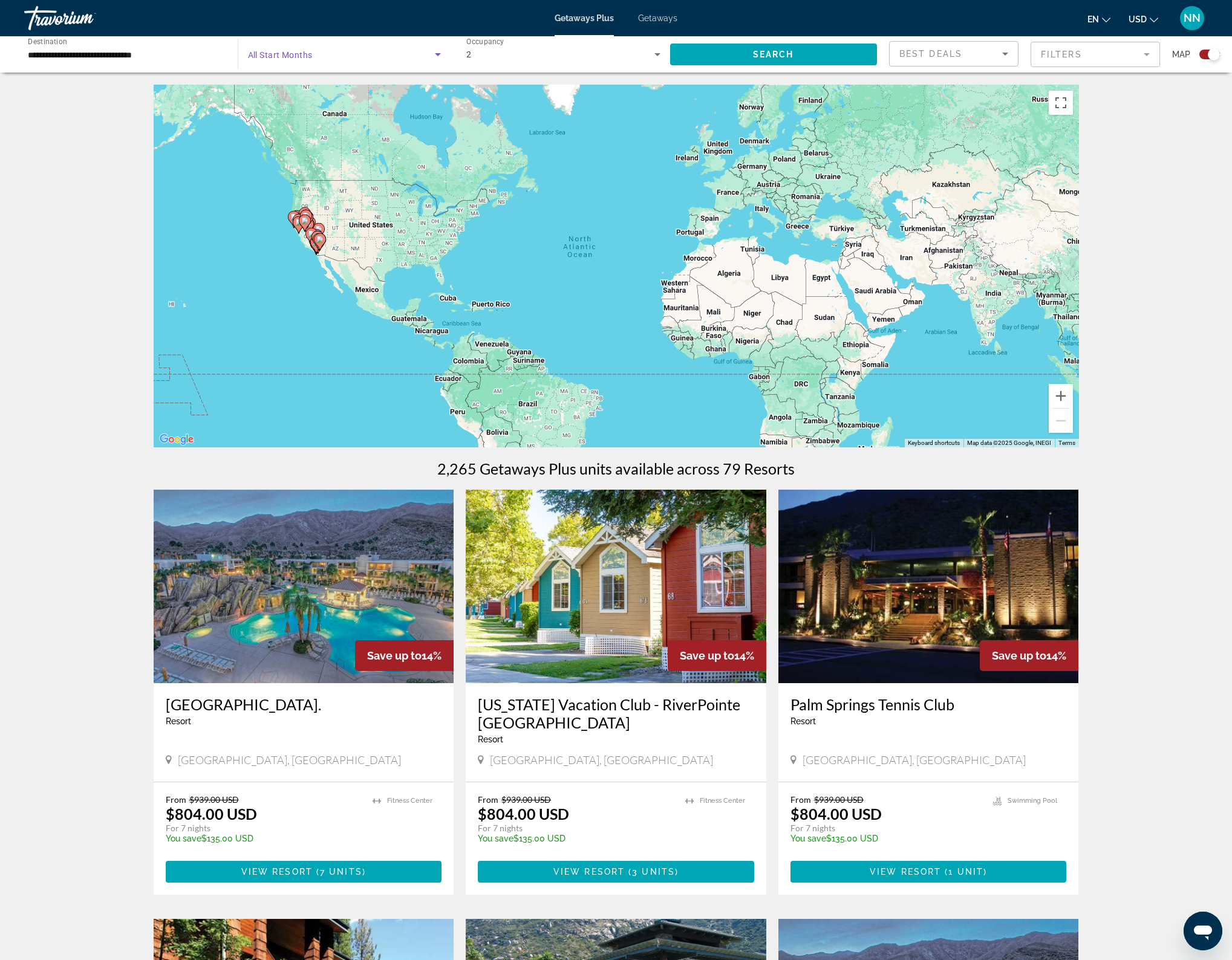
click at [436, 53] on icon "Search widget" at bounding box center [438, 55] width 6 height 3
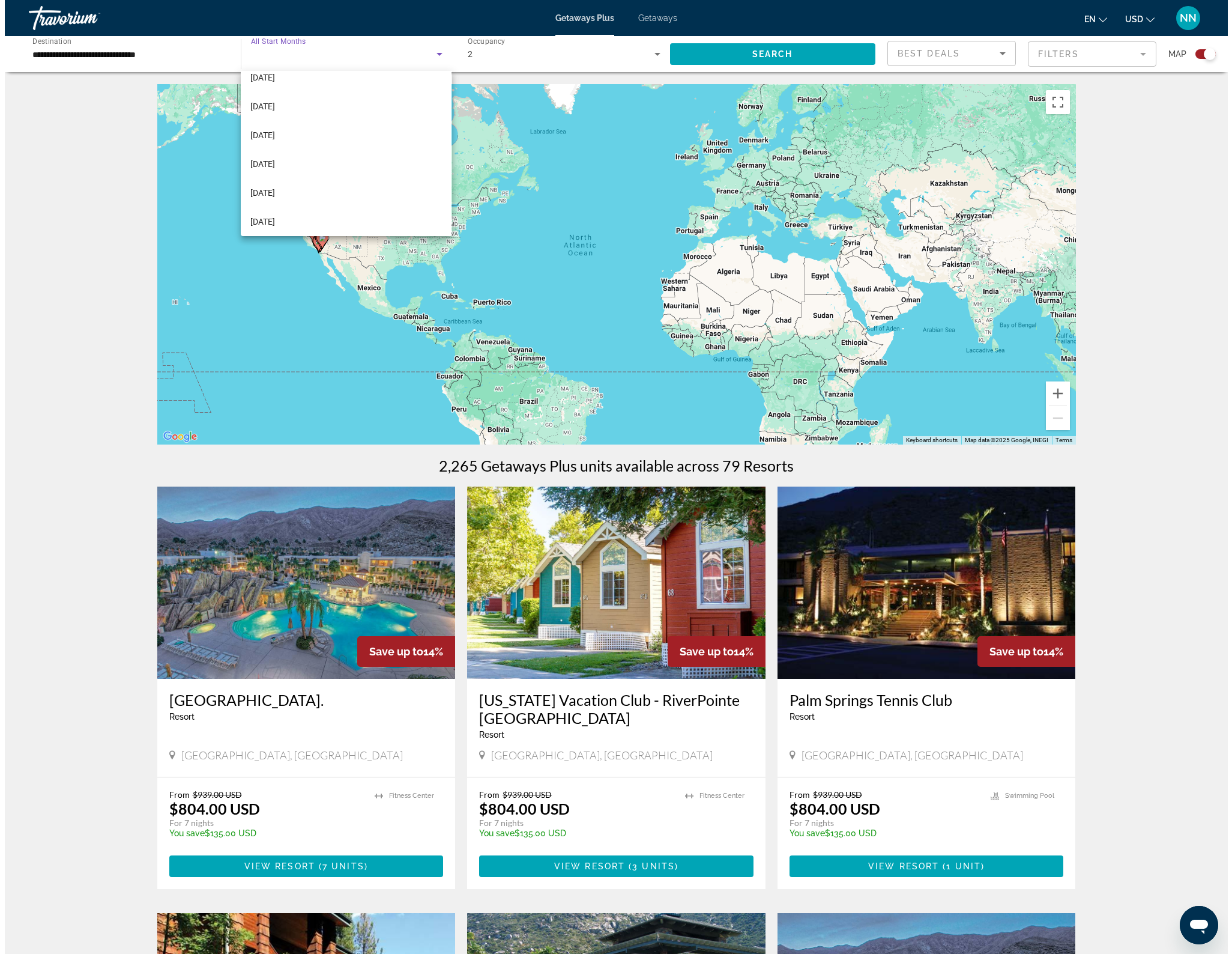
scroll to position [92, 0]
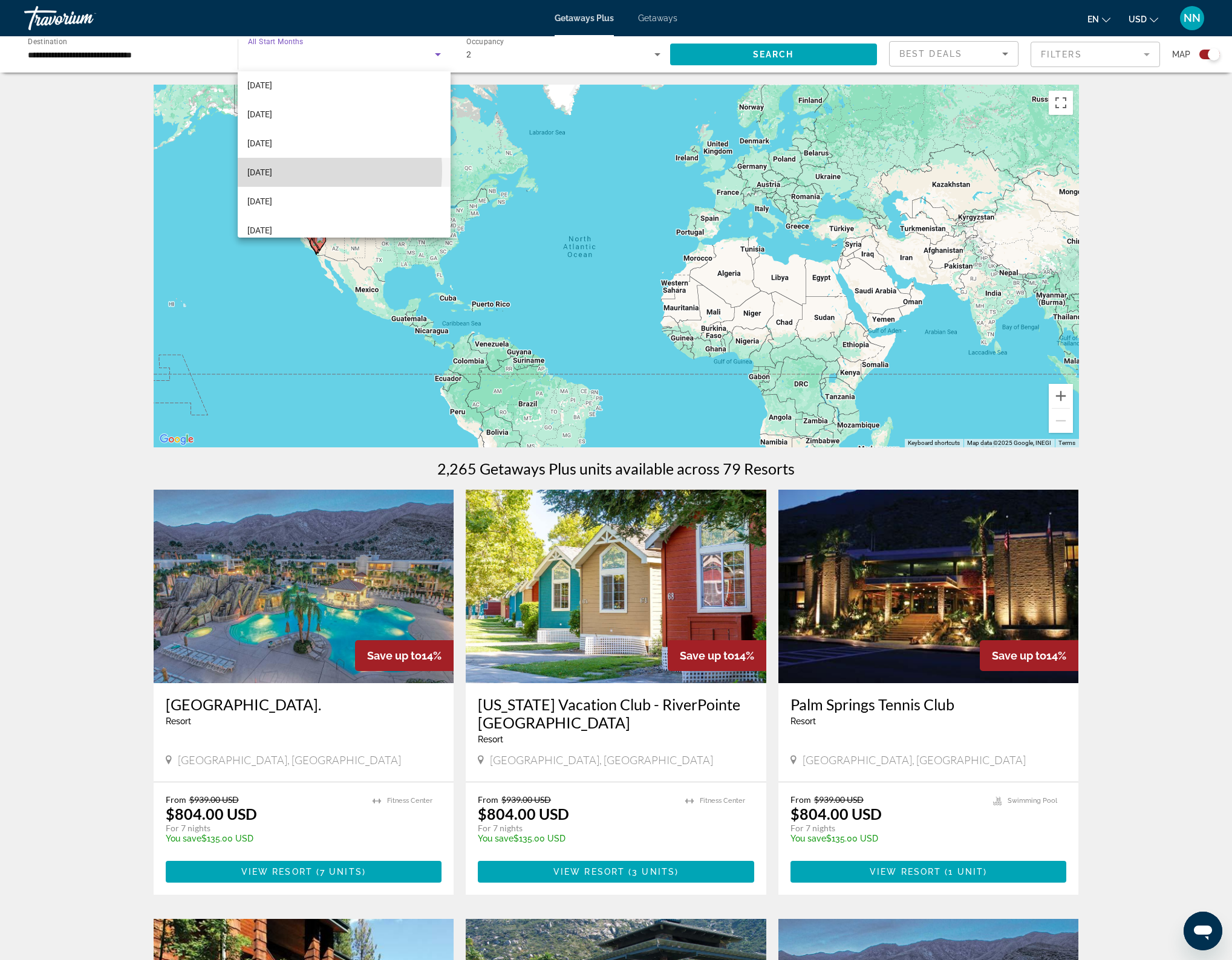
click at [272, 170] on span "[DATE]" at bounding box center [259, 172] width 24 height 14
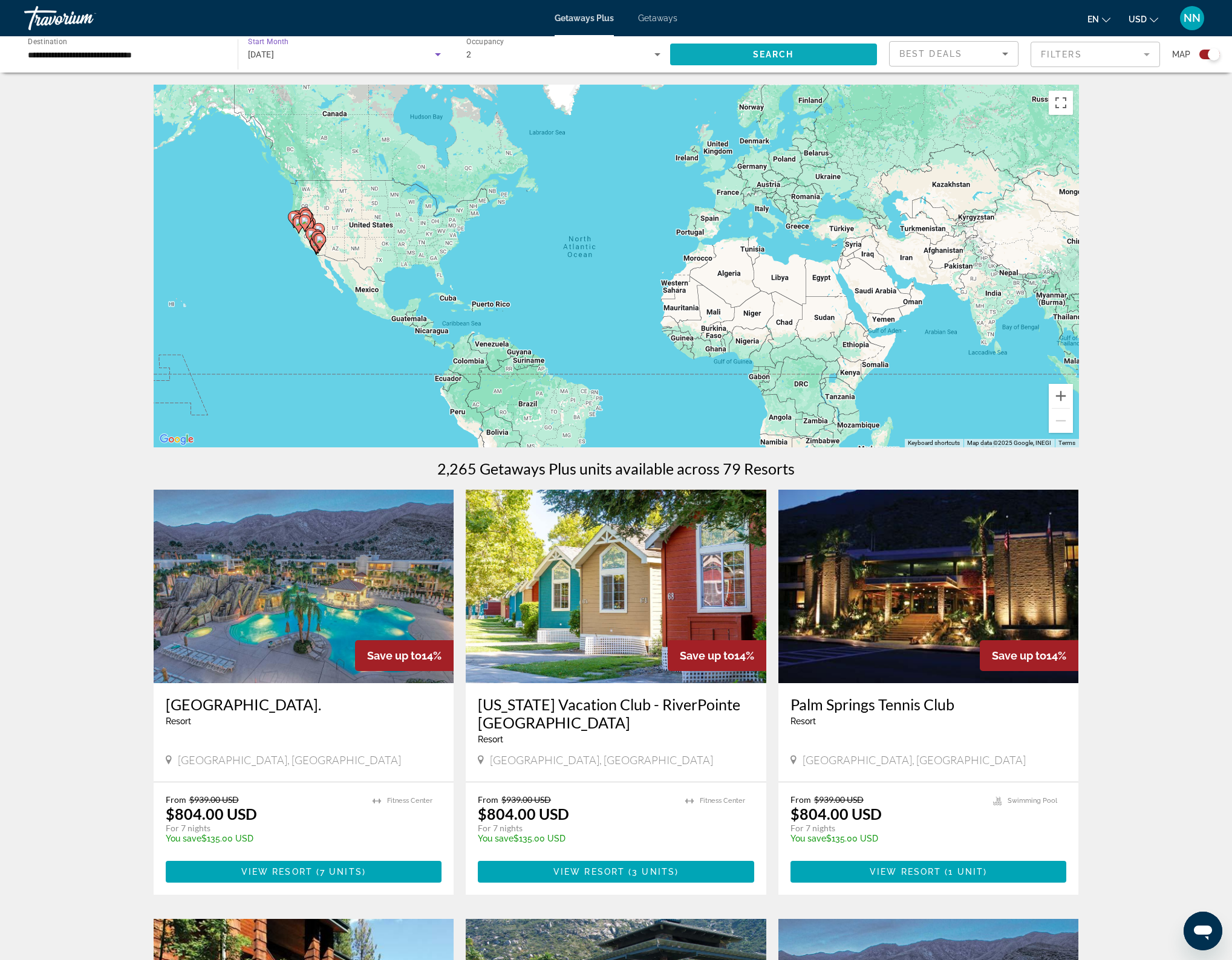
click at [767, 55] on span "Search" at bounding box center [773, 54] width 41 height 9
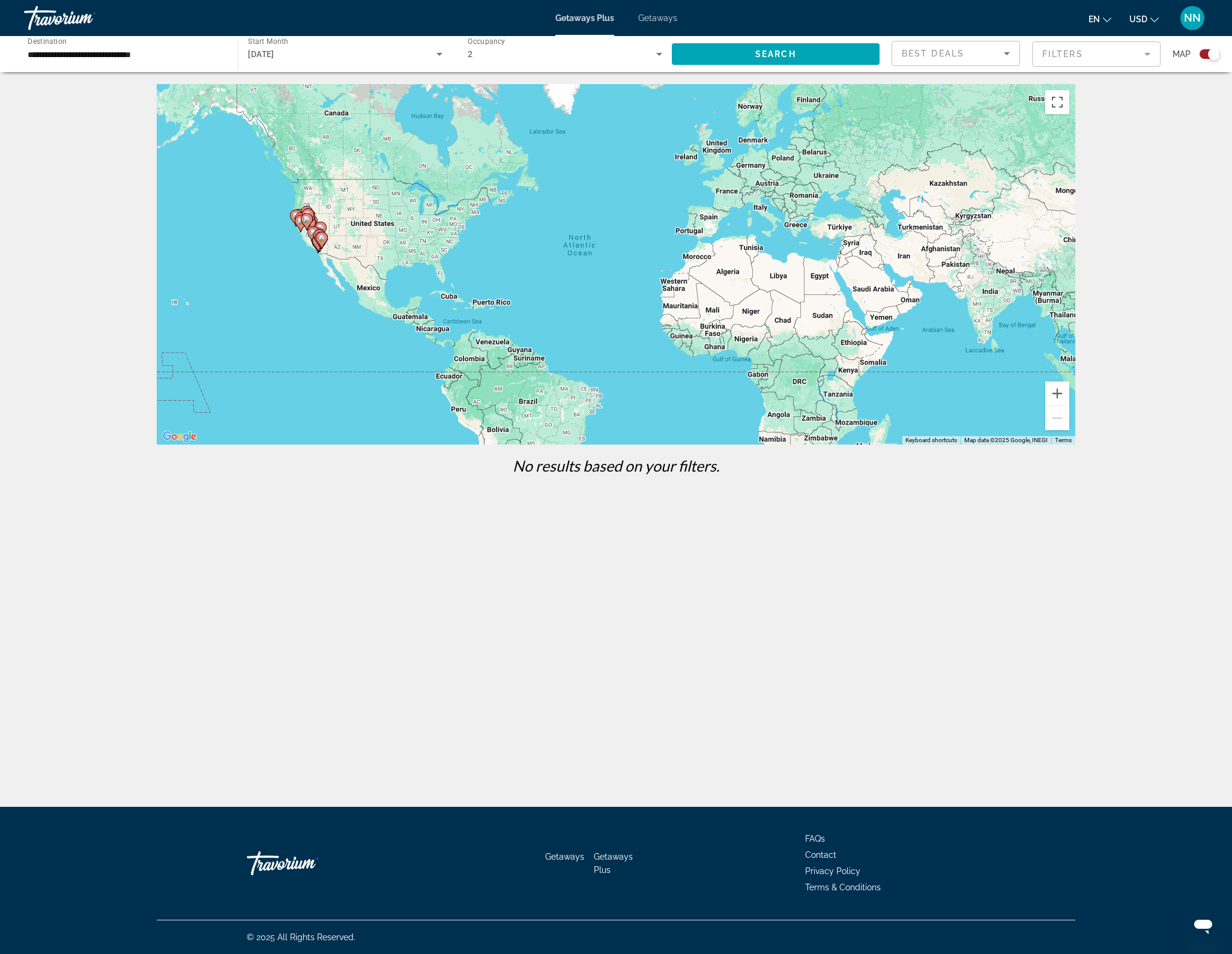
click at [230, 52] on div "**********" at bounding box center [125, 54] width 214 height 34
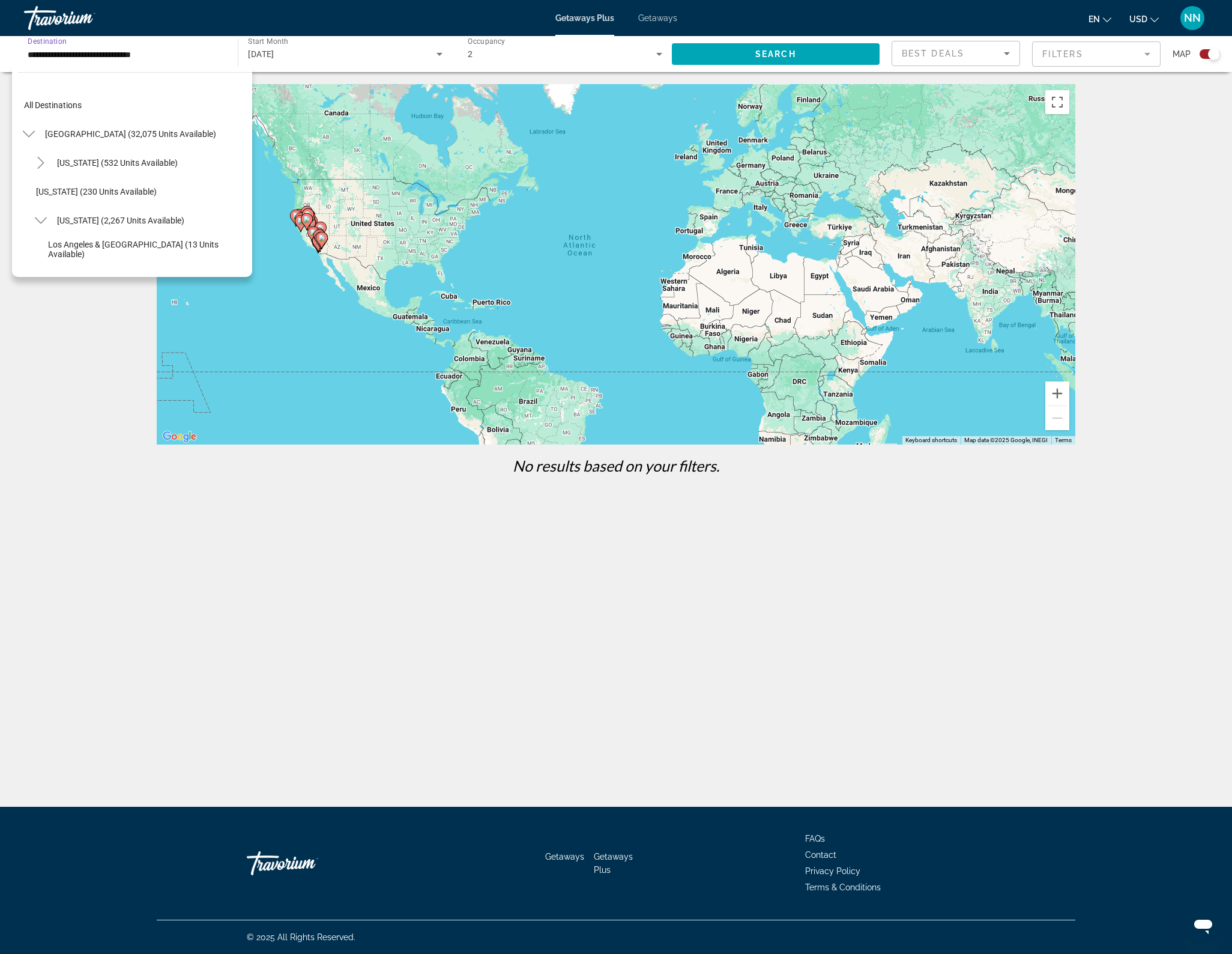
scroll to position [129, 0]
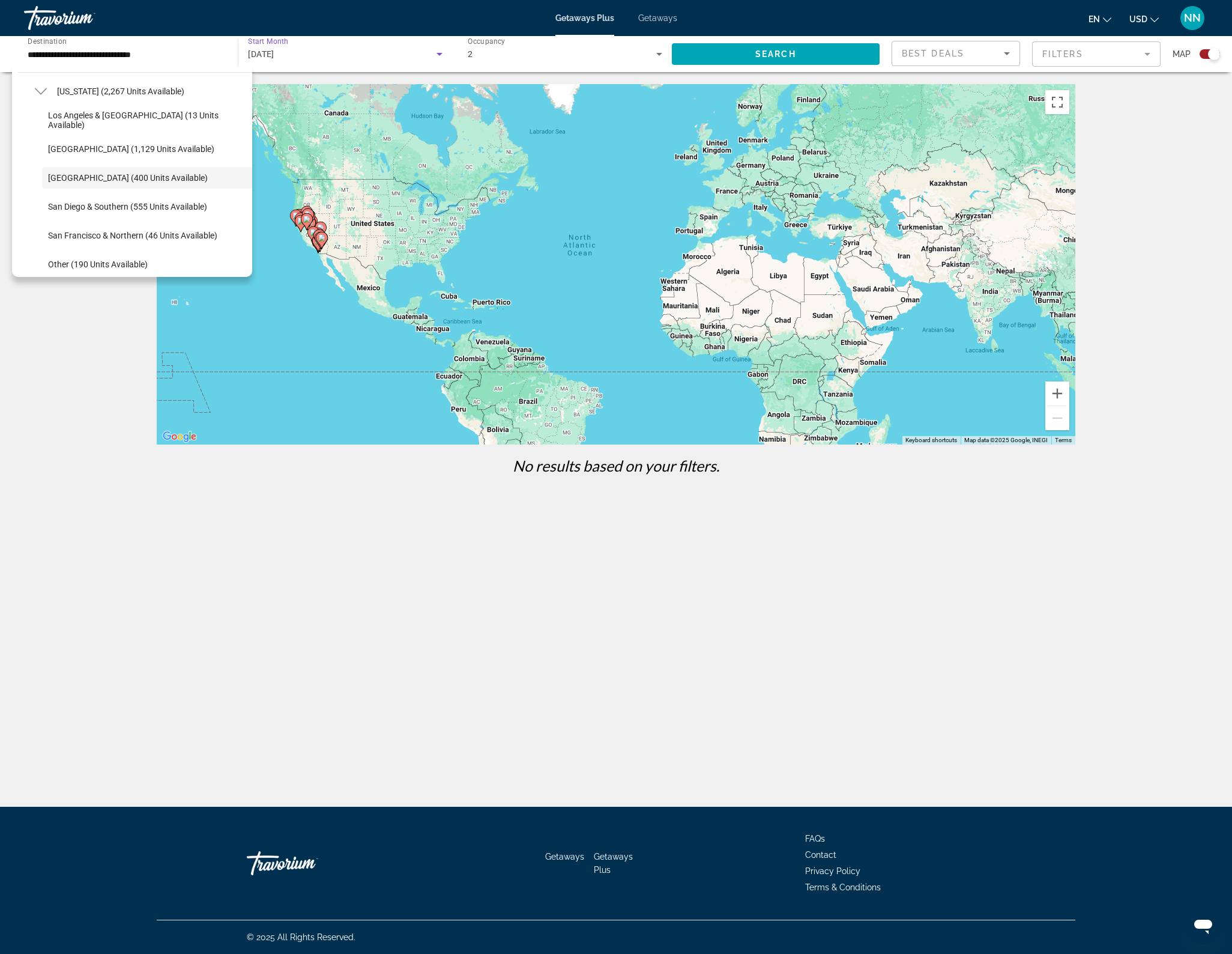
click at [438, 55] on icon "Search widget" at bounding box center [439, 54] width 14 height 14
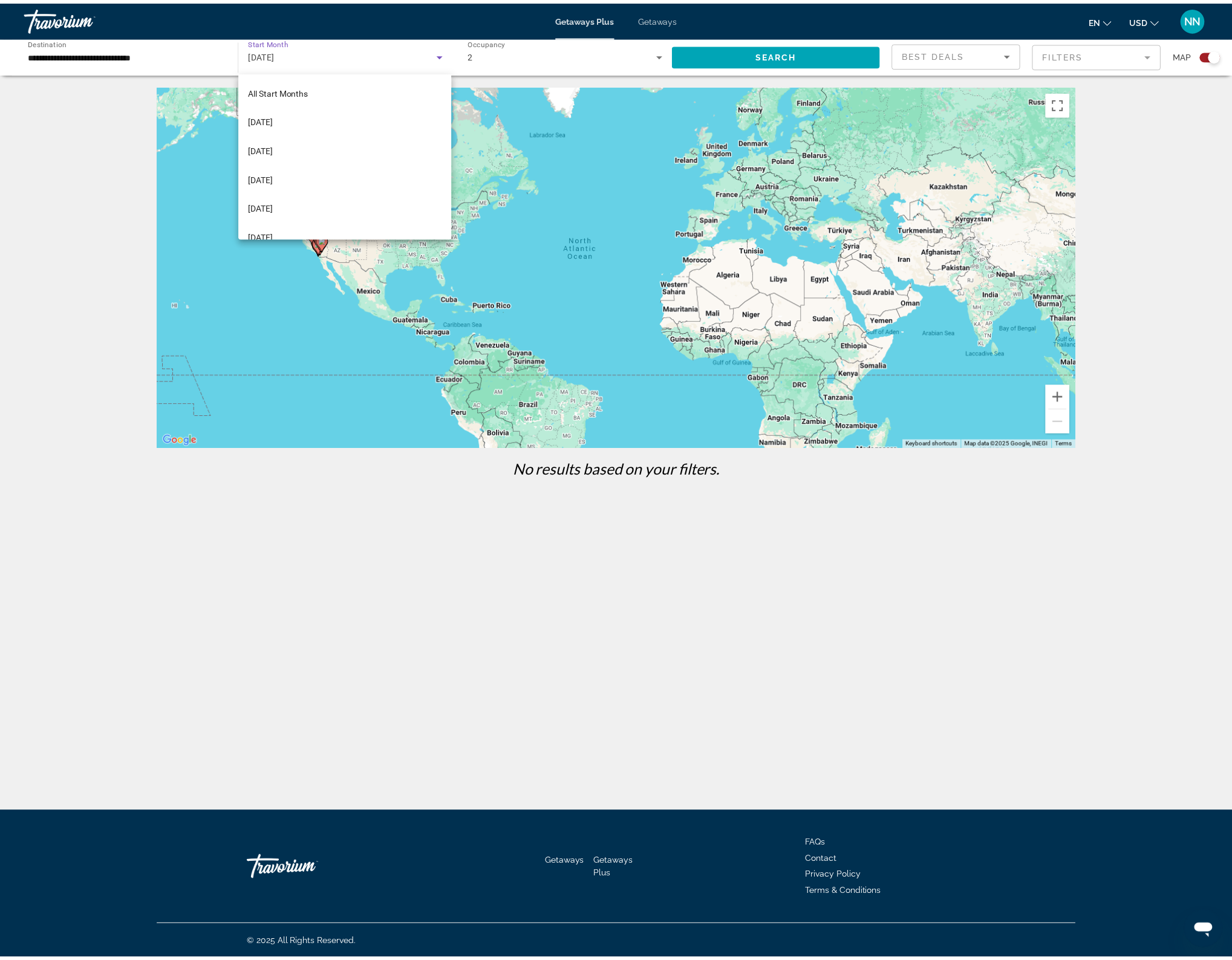
scroll to position [41, 0]
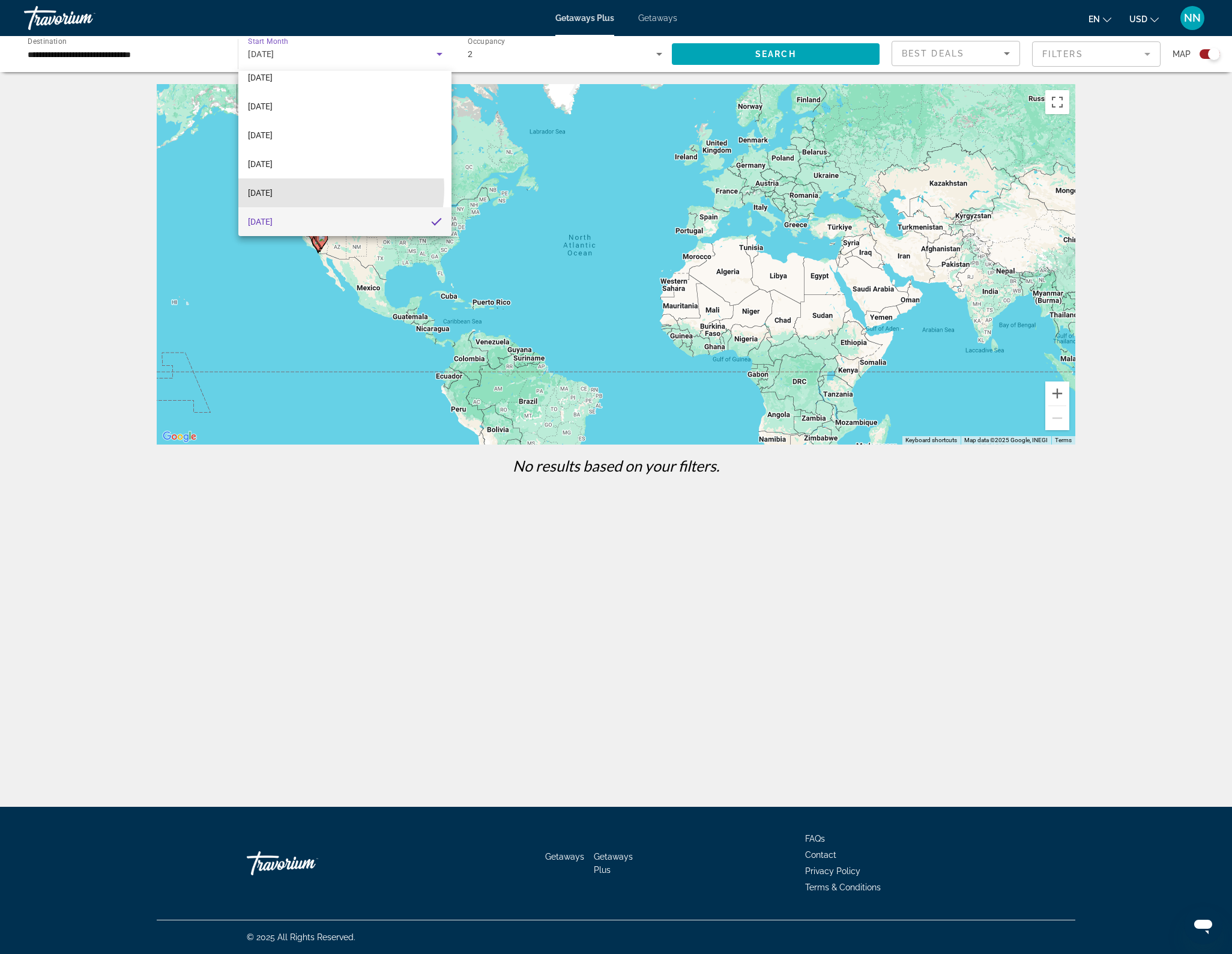
drag, startPoint x: 314, startPoint y: 188, endPoint x: 348, endPoint y: 175, distance: 36.4
click at [314, 188] on mat-option "[DATE]" at bounding box center [345, 193] width 214 height 28
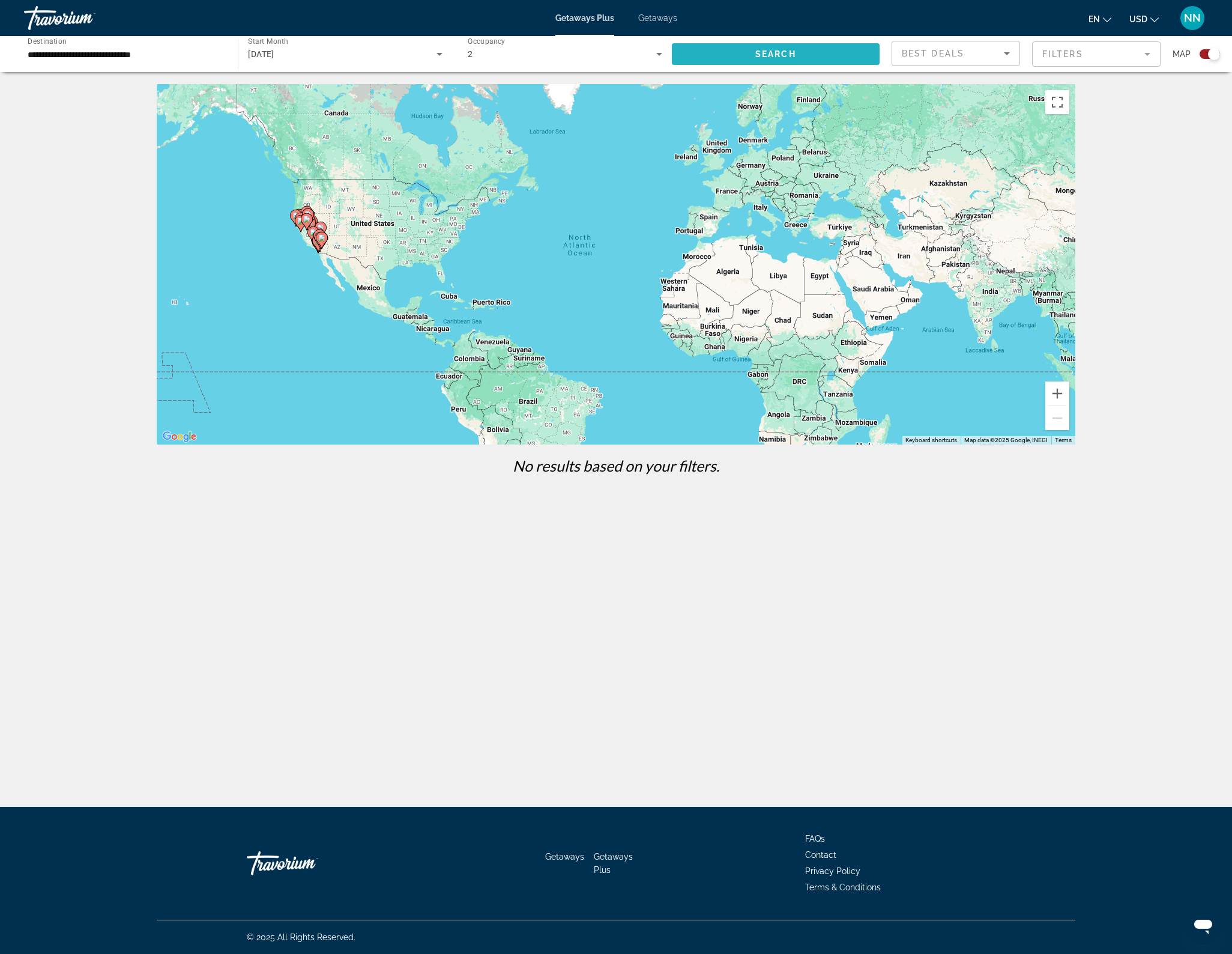
click at [763, 56] on span "Search" at bounding box center [776, 54] width 41 height 9
